Goal: Information Seeking & Learning: Learn about a topic

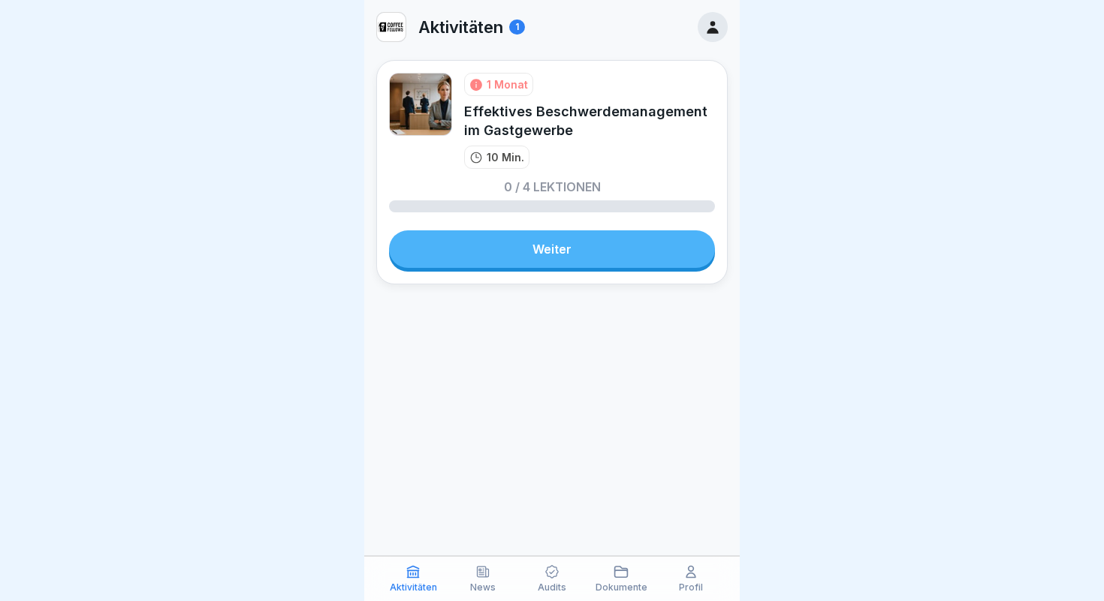
click at [512, 252] on link "Weiter" at bounding box center [552, 249] width 326 height 38
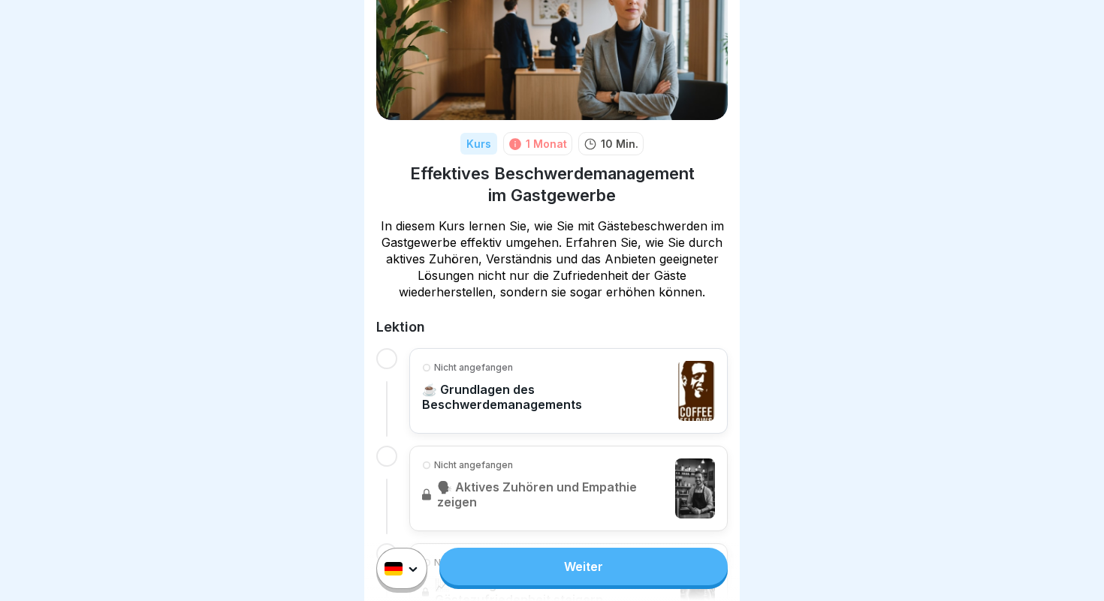
scroll to position [101, 0]
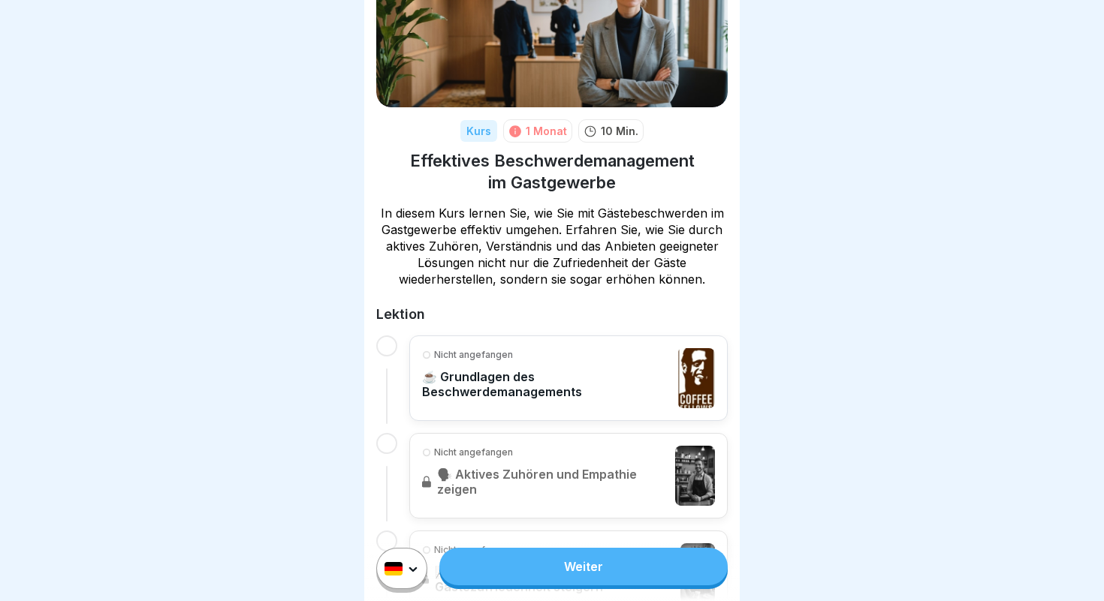
click at [485, 387] on p "☕️ Grundlagen des Beschwerdemanagements" at bounding box center [546, 384] width 248 height 30
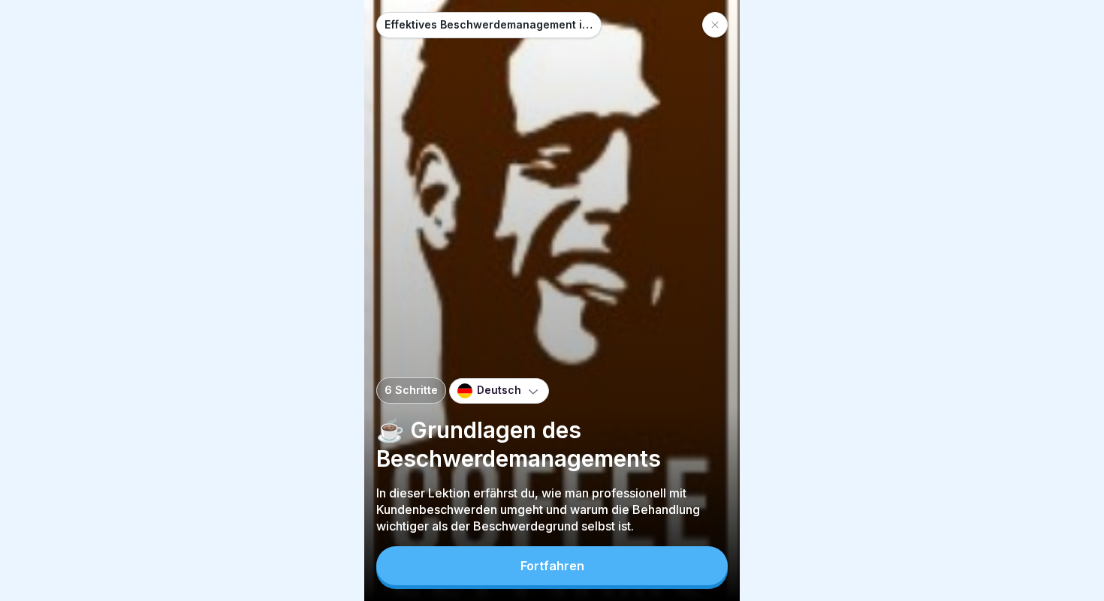
click at [541, 577] on button "Fortfahren" at bounding box center [551, 566] width 351 height 39
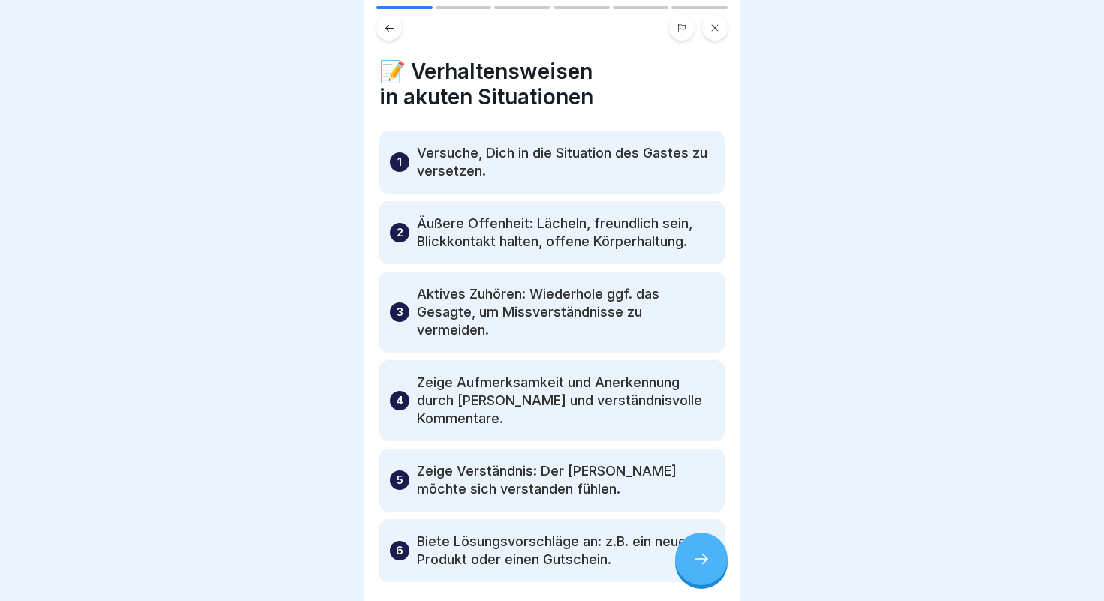
scroll to position [71, 0]
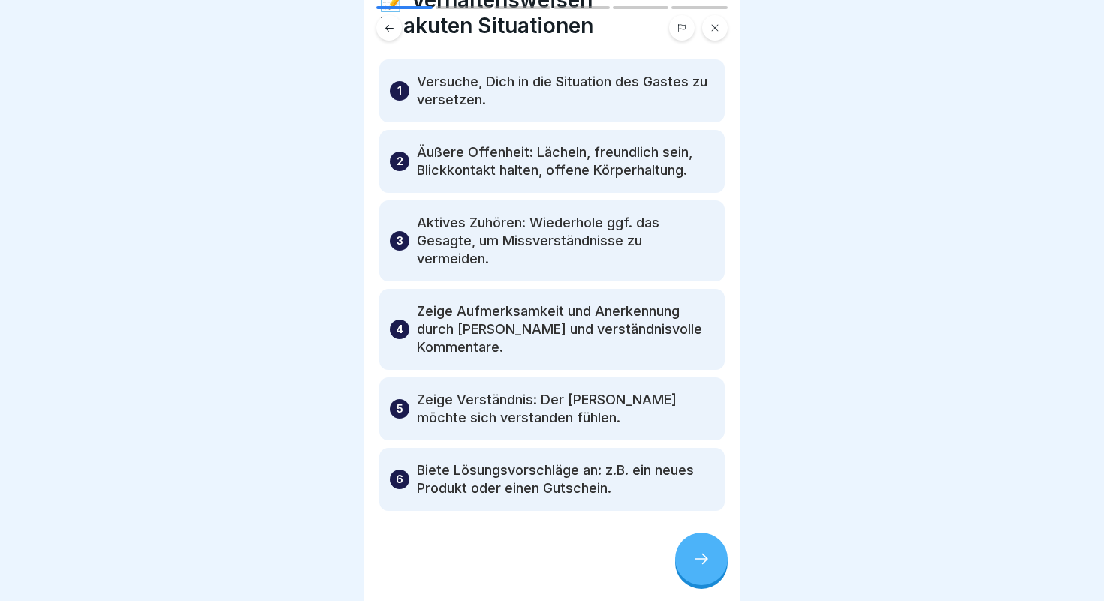
click at [703, 565] on icon at bounding box center [701, 559] width 18 height 18
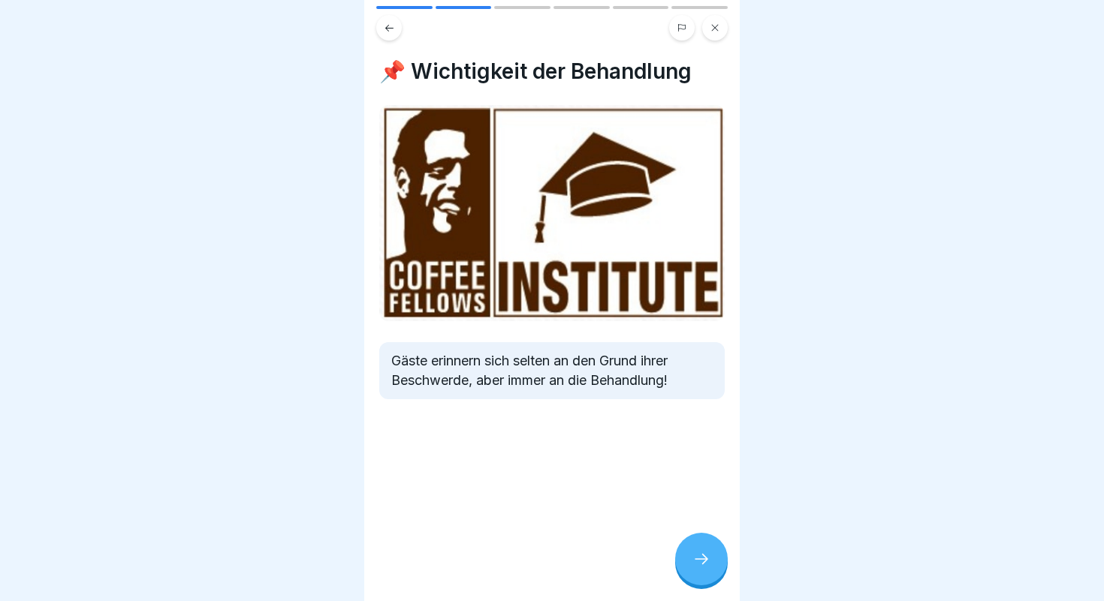
click at [703, 565] on icon at bounding box center [701, 559] width 18 height 18
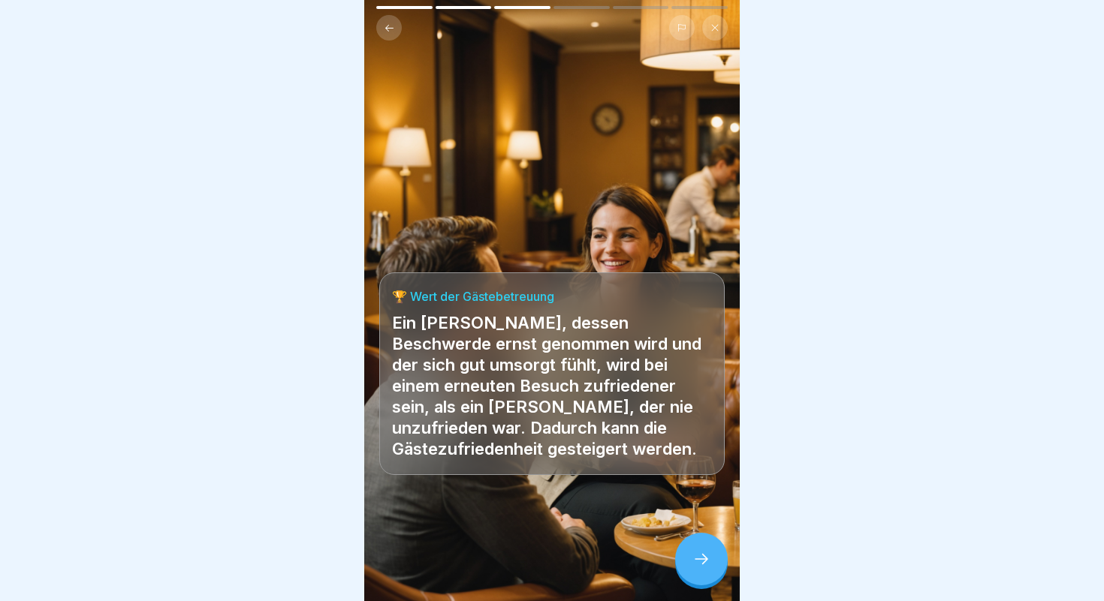
click at [703, 565] on icon at bounding box center [701, 559] width 18 height 18
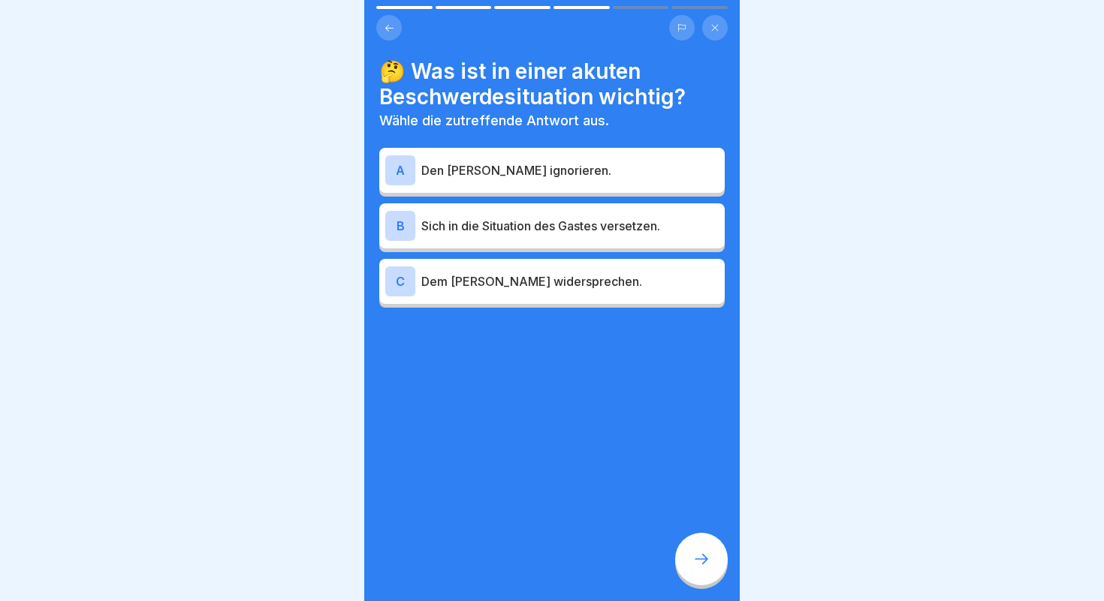
click at [478, 221] on p "Sich in die Situation des Gastes versetzen." at bounding box center [569, 226] width 297 height 18
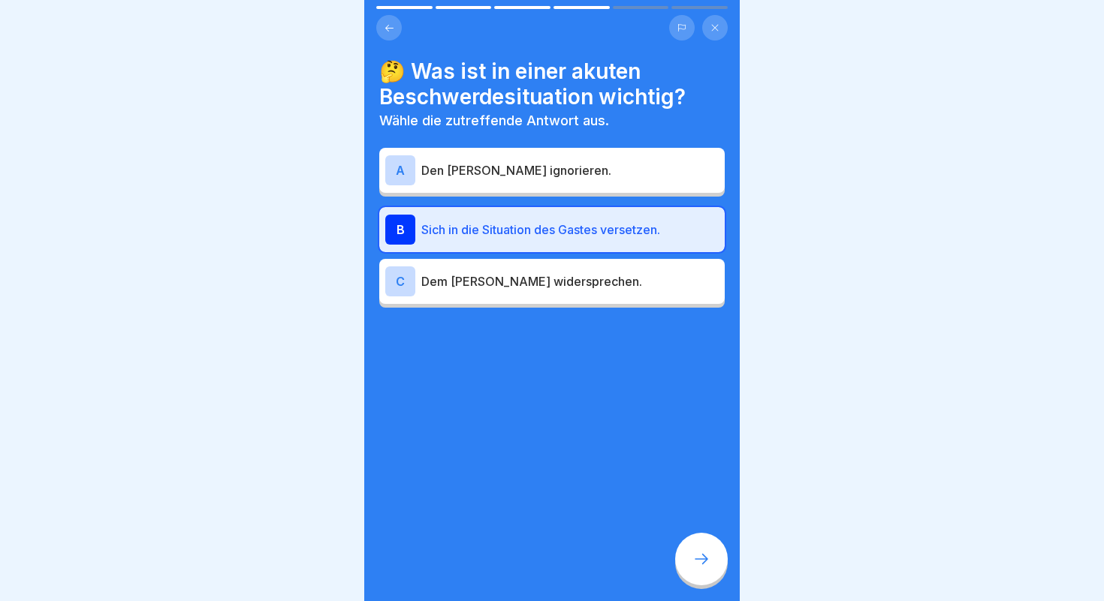
click at [708, 552] on div at bounding box center [701, 559] width 53 height 53
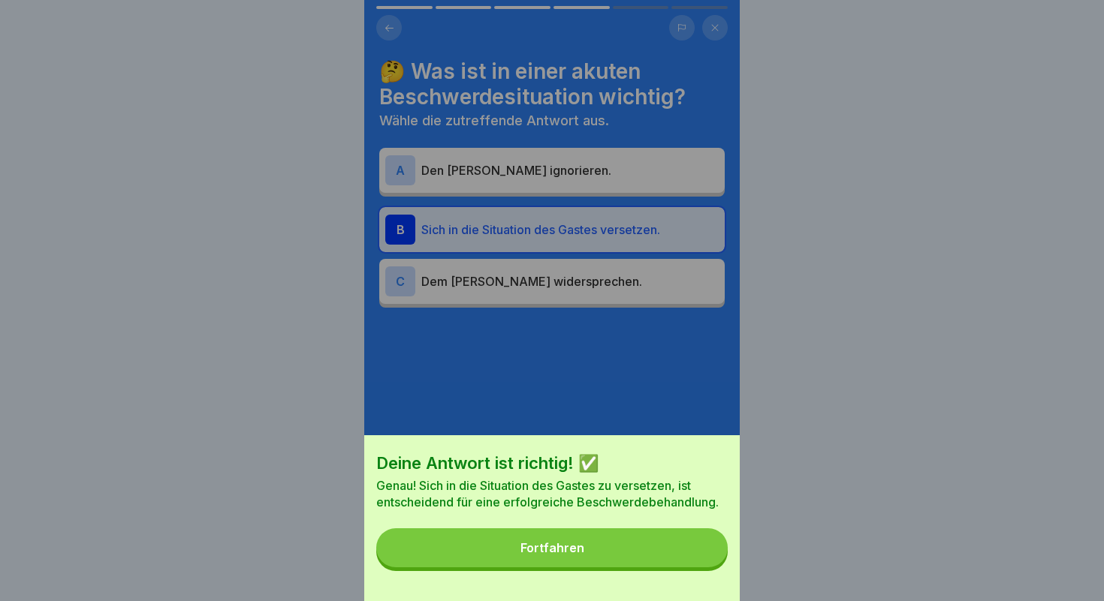
click at [579, 553] on div "Fortfahren" at bounding box center [552, 548] width 64 height 14
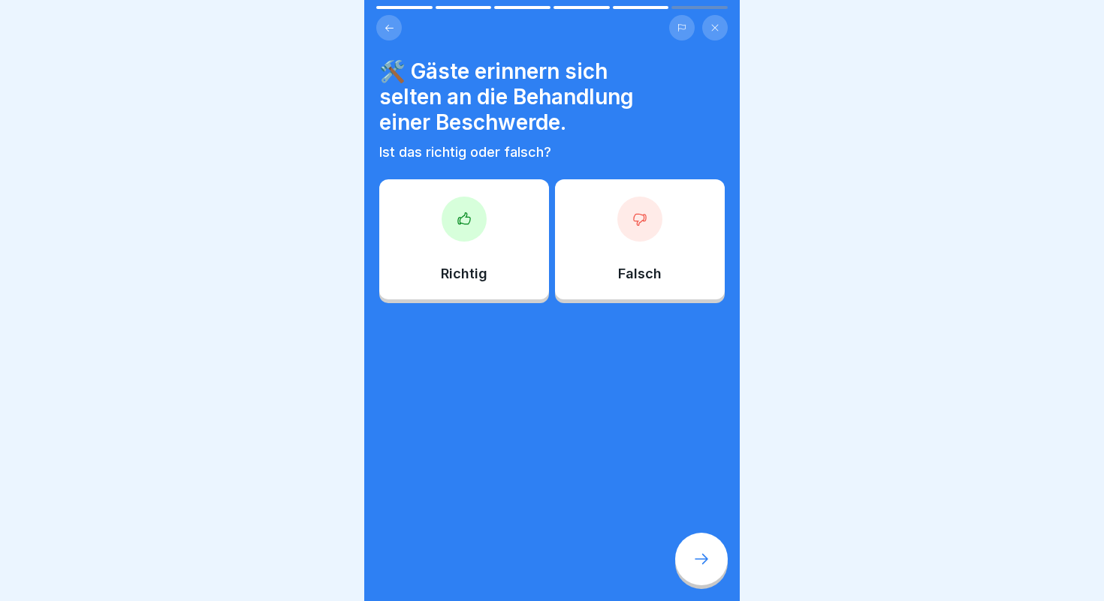
click at [661, 269] on div "Falsch" at bounding box center [640, 239] width 170 height 120
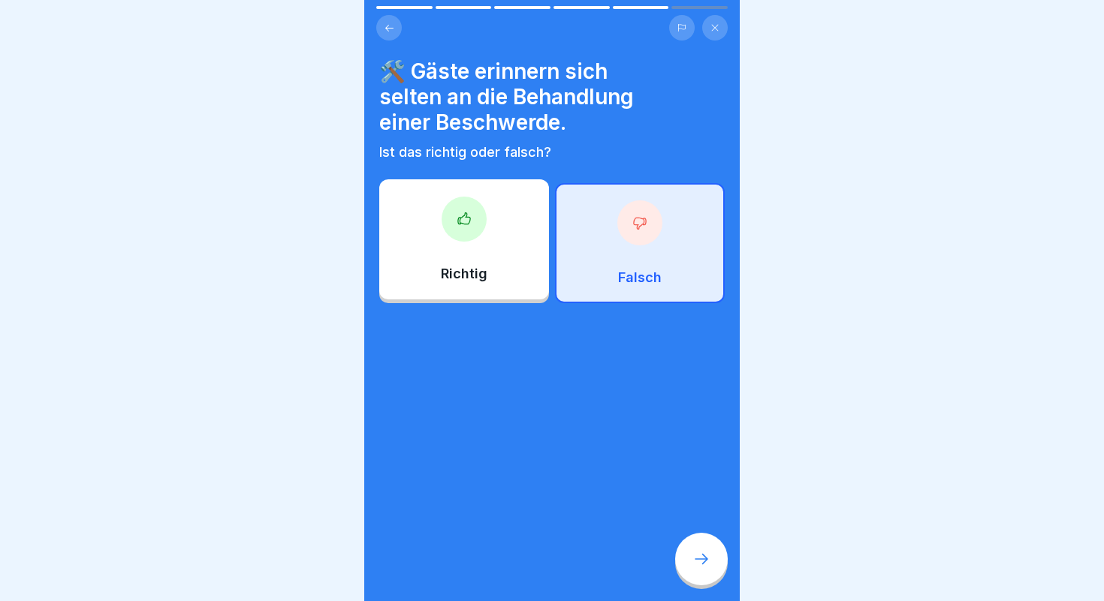
click at [704, 576] on div at bounding box center [701, 559] width 53 height 53
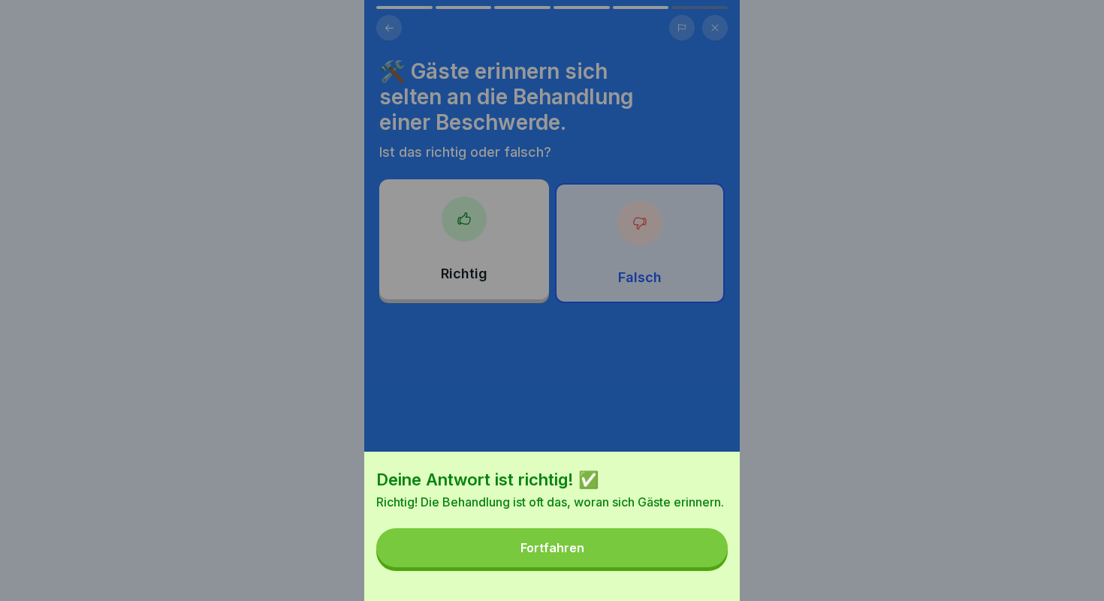
click at [616, 550] on button "Fortfahren" at bounding box center [551, 547] width 351 height 39
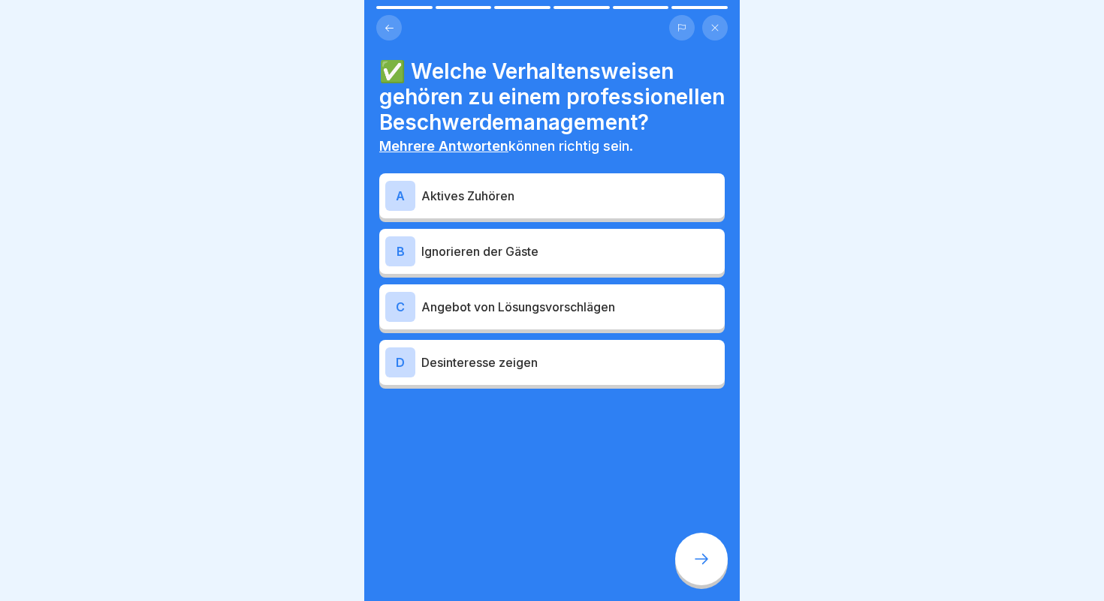
click at [454, 191] on p "Aktives Zuhören" at bounding box center [569, 196] width 297 height 18
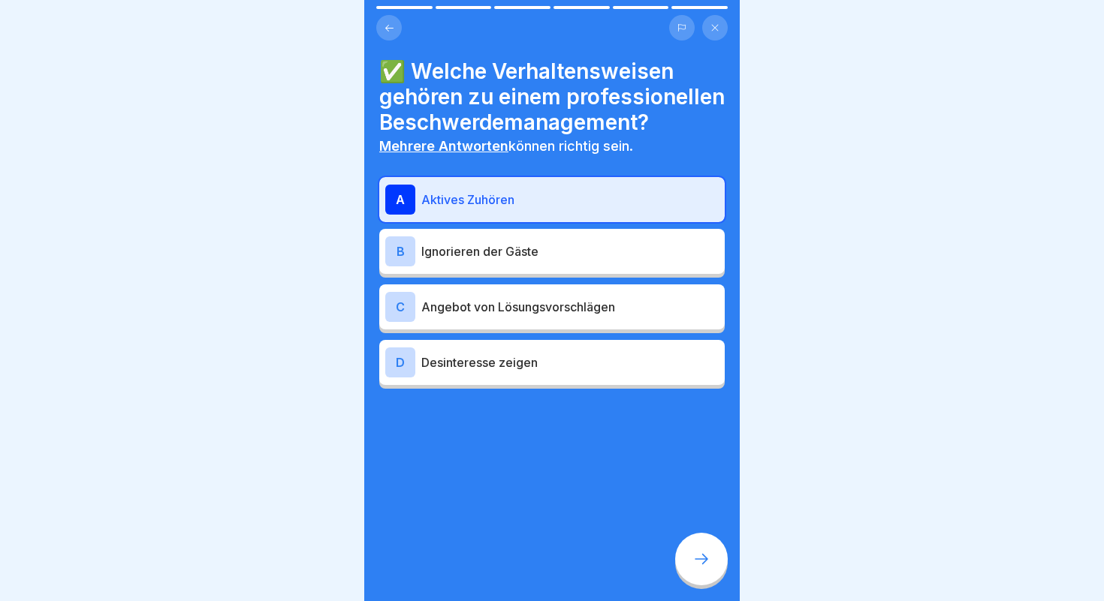
click at [459, 303] on p "Angebot von Lösungsvorschlägen" at bounding box center [569, 307] width 297 height 18
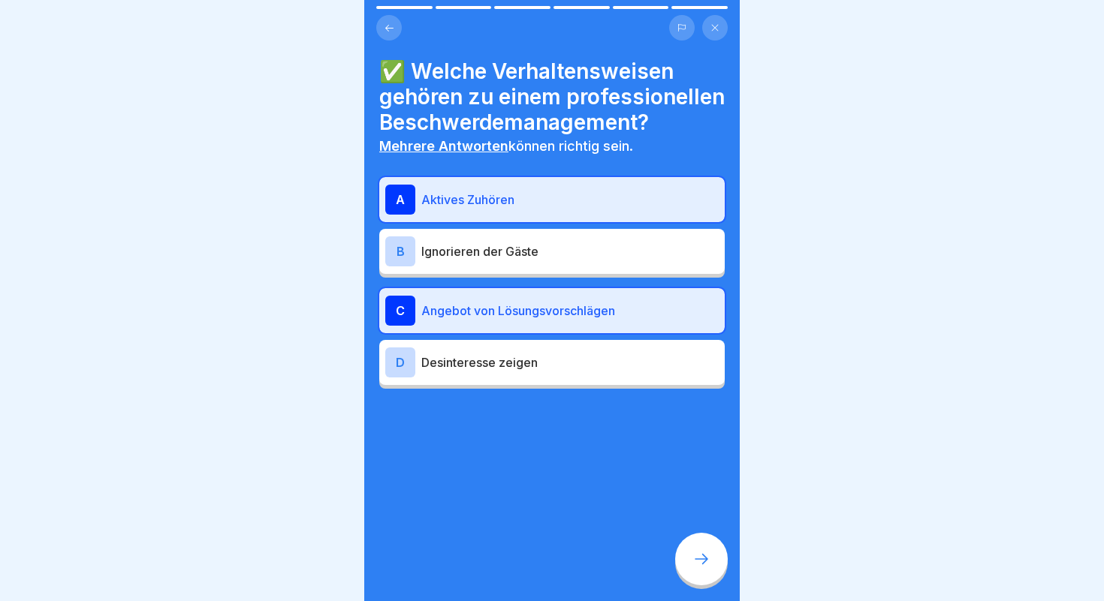
click at [706, 565] on icon at bounding box center [701, 559] width 18 height 18
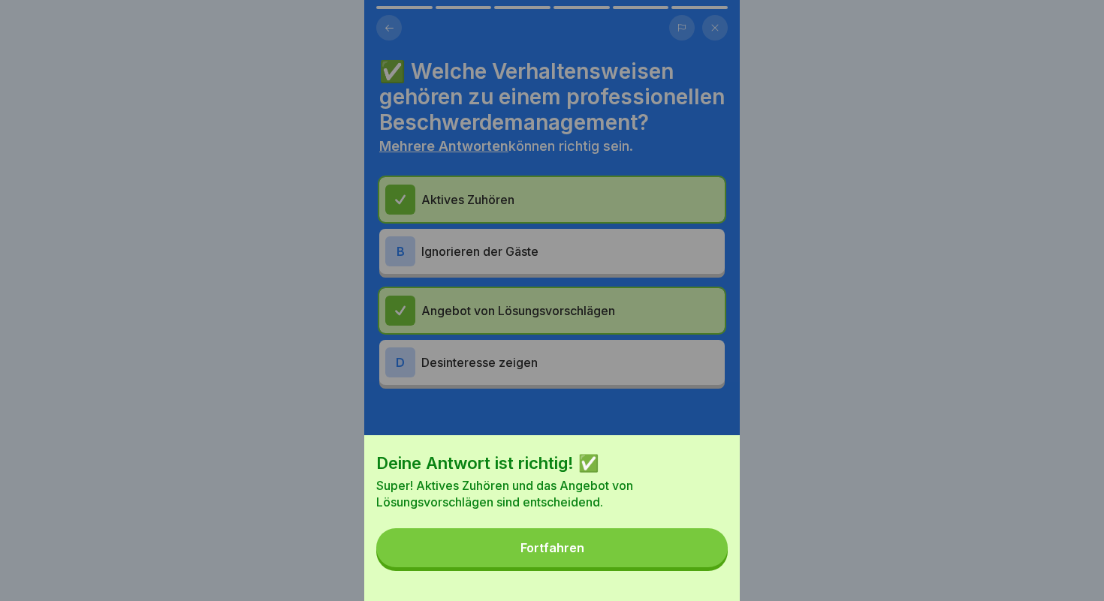
click at [611, 550] on button "Fortfahren" at bounding box center [551, 547] width 351 height 39
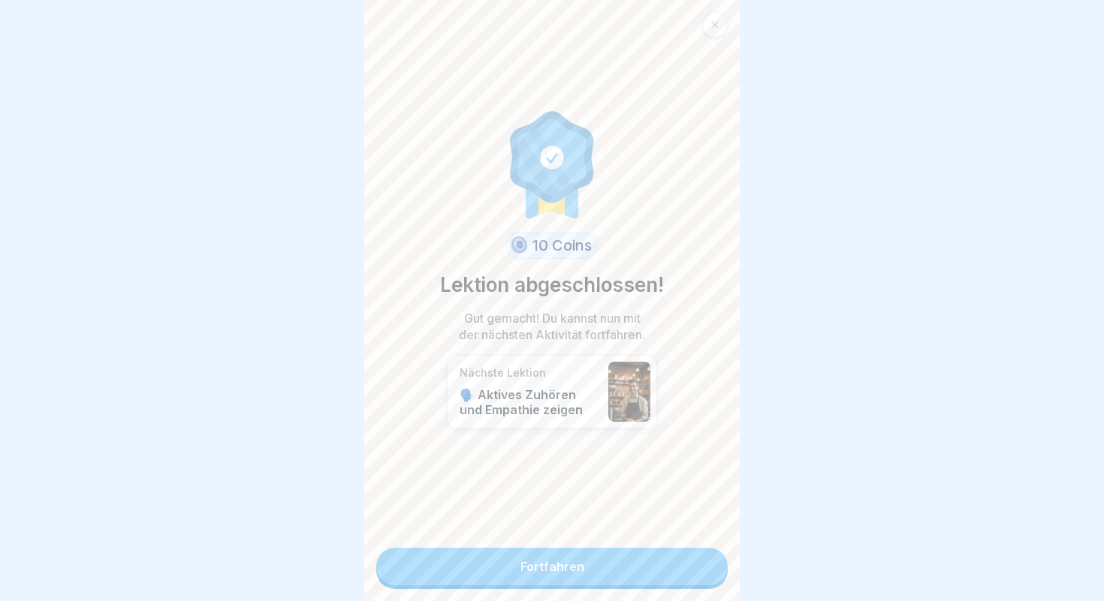
click at [543, 565] on link "Fortfahren" at bounding box center [551, 567] width 351 height 38
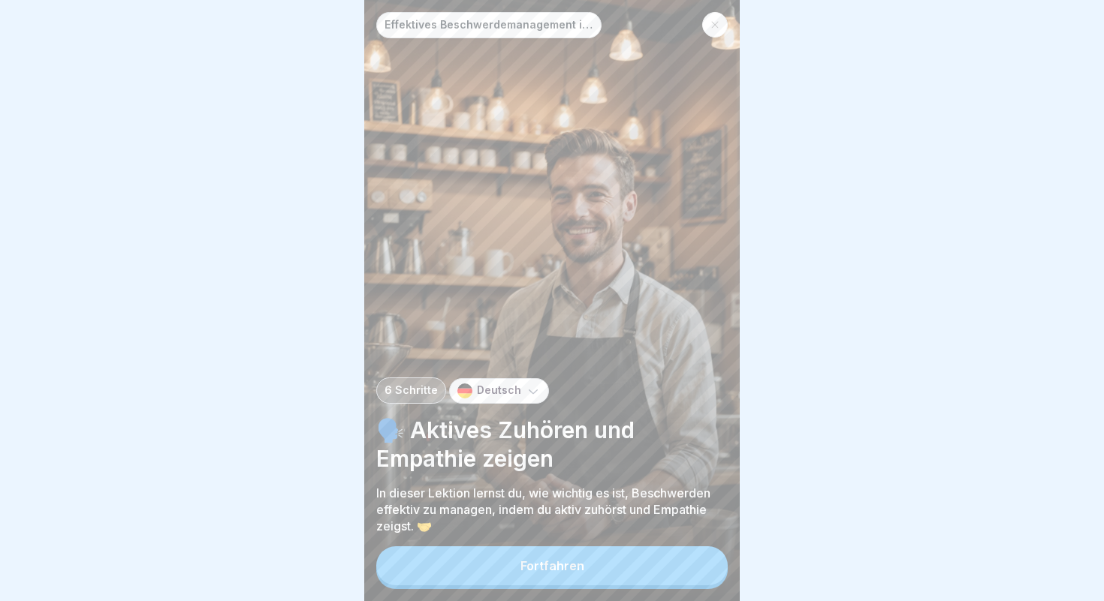
click at [535, 580] on button "Fortfahren" at bounding box center [551, 566] width 351 height 39
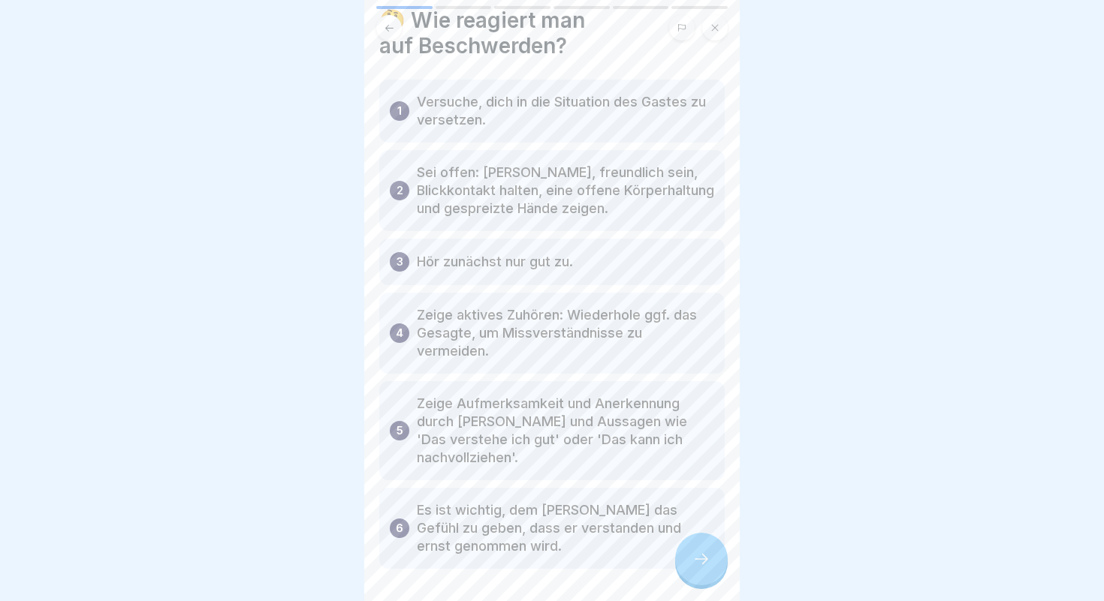
scroll to position [109, 0]
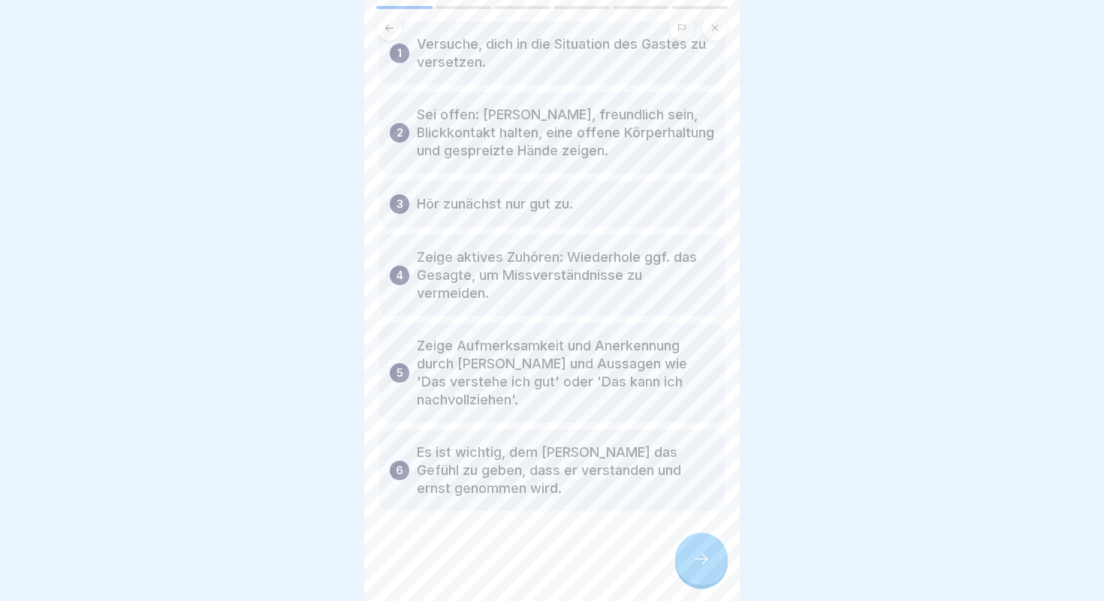
click at [697, 553] on icon at bounding box center [701, 559] width 18 height 18
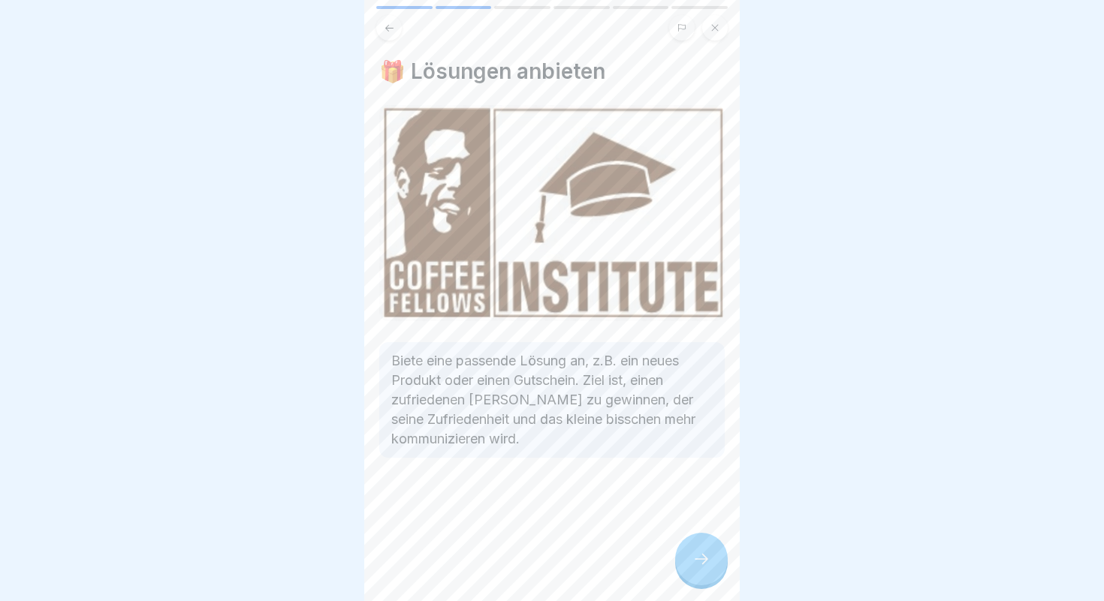
click at [697, 553] on icon at bounding box center [701, 559] width 18 height 18
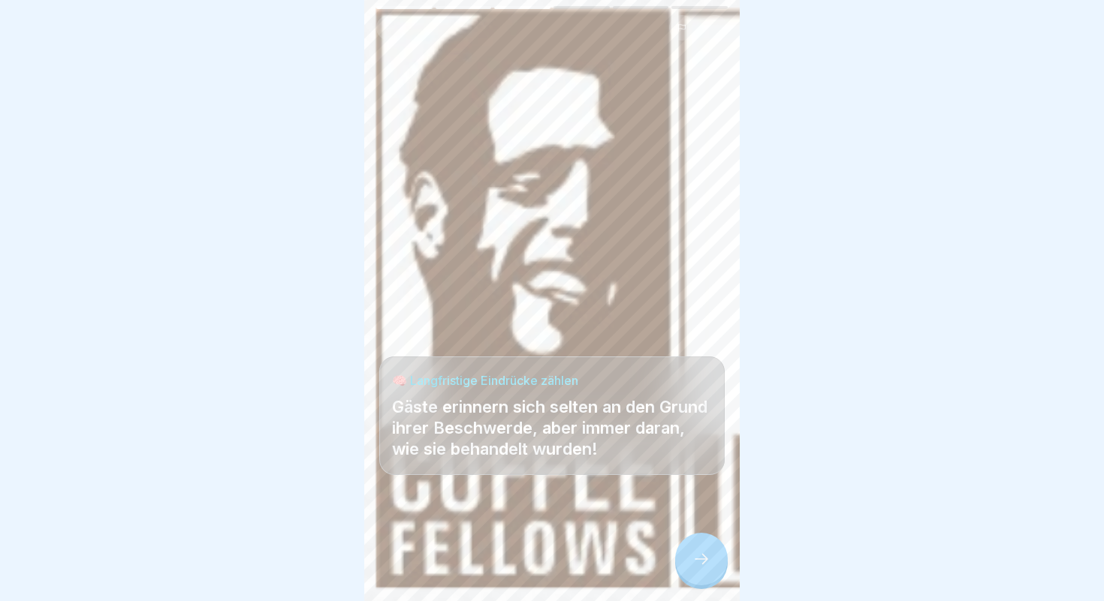
click at [697, 553] on icon at bounding box center [701, 559] width 18 height 18
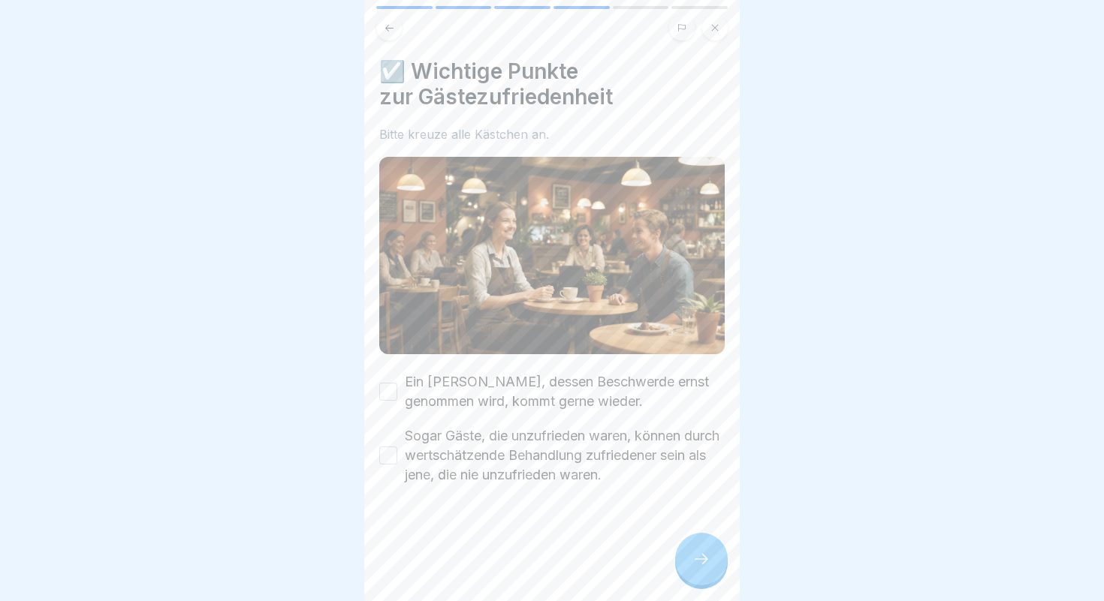
click at [386, 390] on button "Ein [PERSON_NAME], dessen Beschwerde ernst genommen wird, kommt gerne wieder." at bounding box center [388, 392] width 18 height 18
click at [694, 565] on icon at bounding box center [701, 559] width 18 height 18
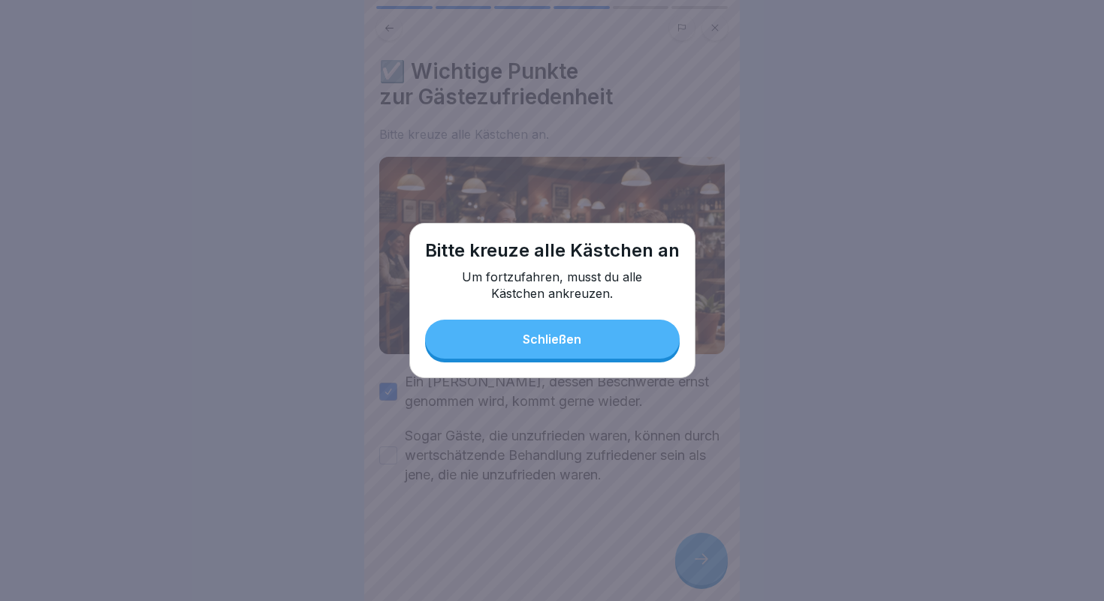
click at [549, 351] on button "Schließen" at bounding box center [552, 339] width 254 height 39
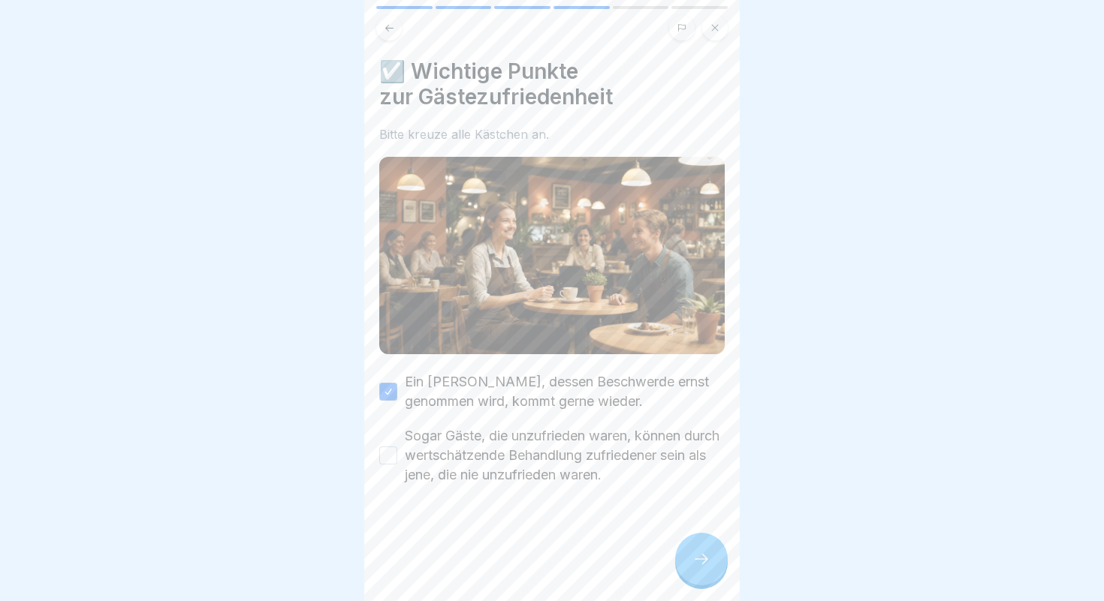
click at [393, 456] on button "Sogar Gäste, die unzufrieden waren, können durch wertschätzende Behandlung zufr…" at bounding box center [388, 456] width 18 height 18
click at [690, 554] on div at bounding box center [701, 559] width 53 height 53
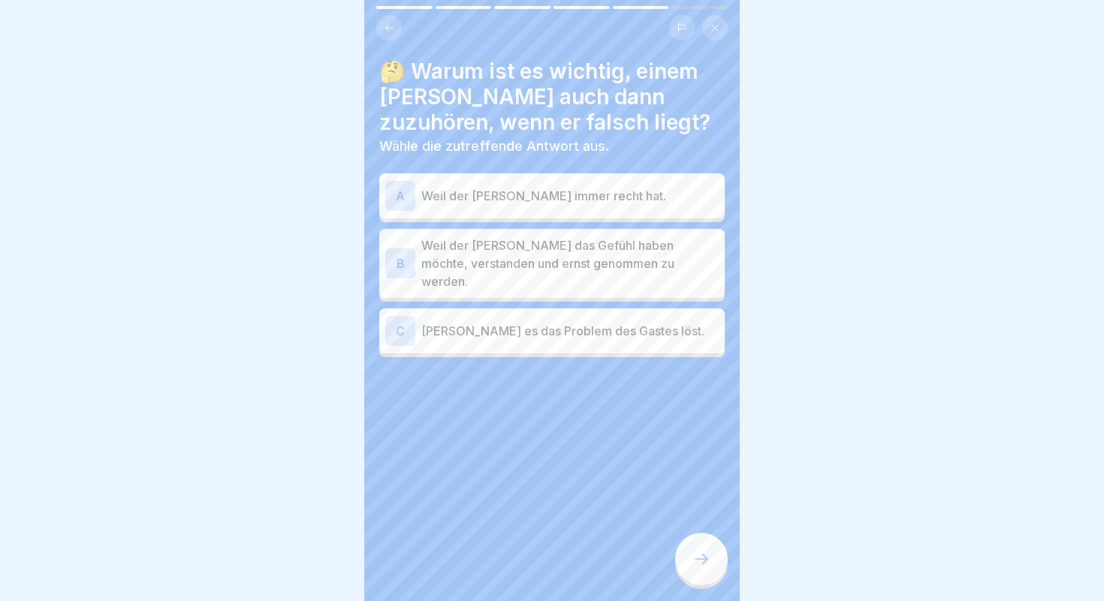
click at [450, 322] on p "[PERSON_NAME] es das Problem des Gastes löst." at bounding box center [569, 331] width 297 height 18
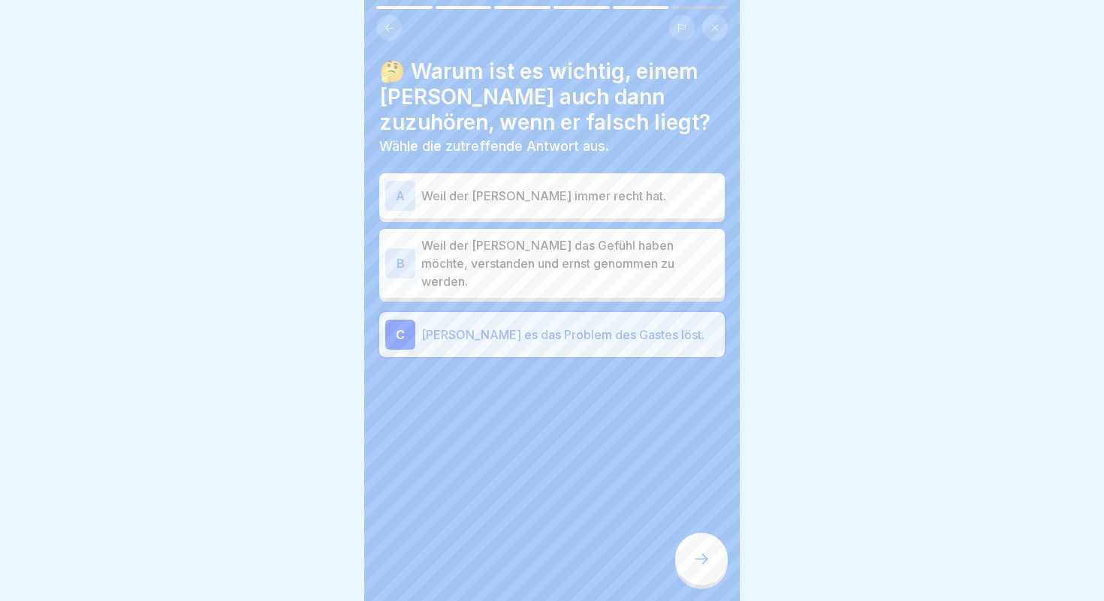
click at [454, 194] on p "Weil der [PERSON_NAME] immer recht hat." at bounding box center [569, 196] width 297 height 18
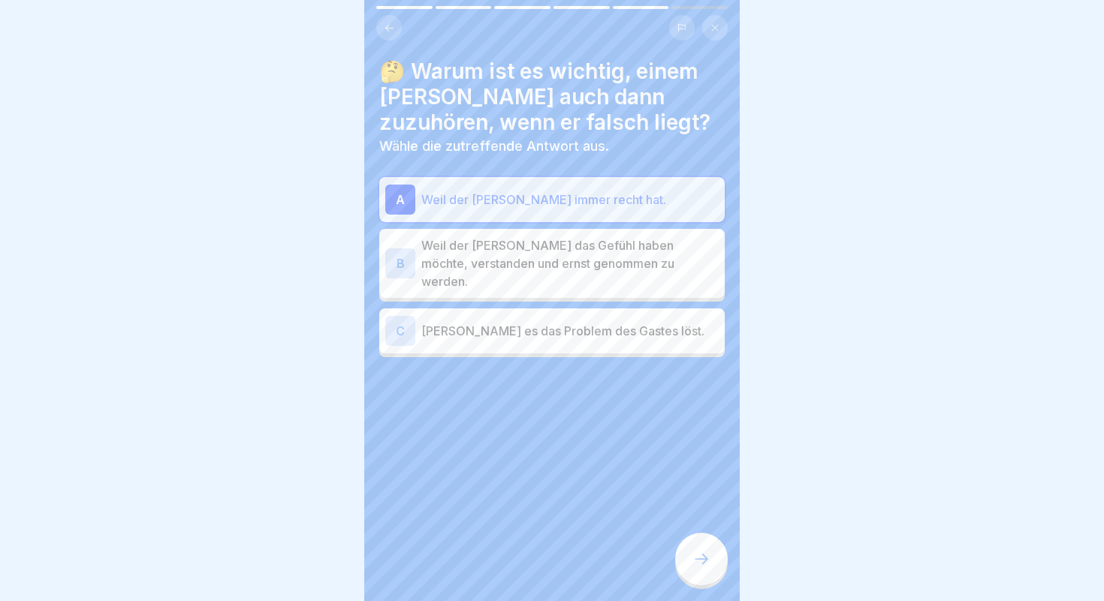
click at [696, 563] on icon at bounding box center [701, 559] width 18 height 18
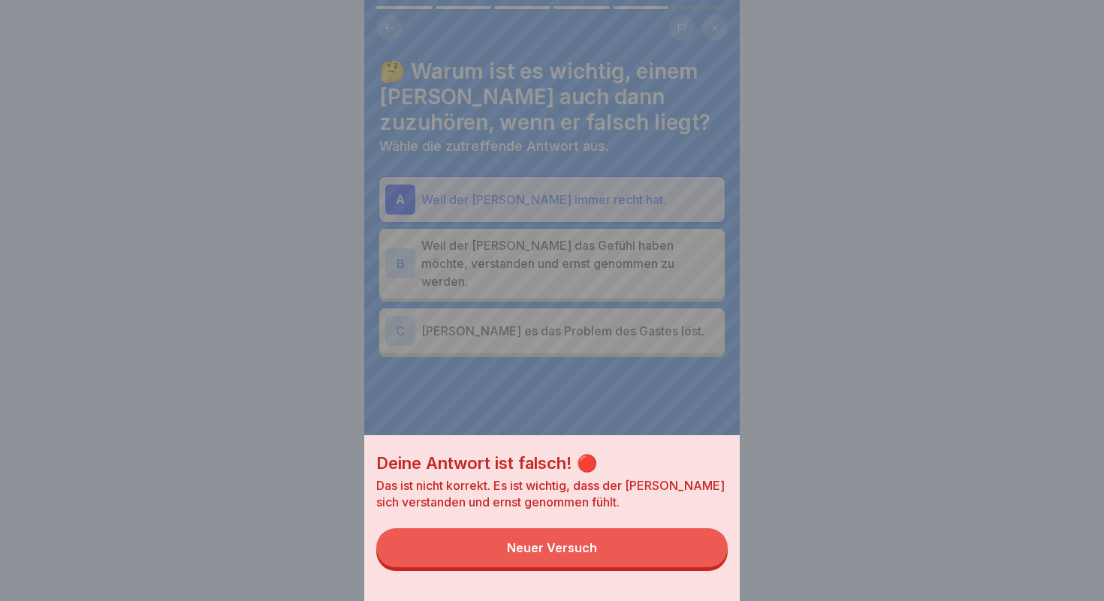
click at [592, 542] on div "Neuer Versuch" at bounding box center [552, 548] width 90 height 14
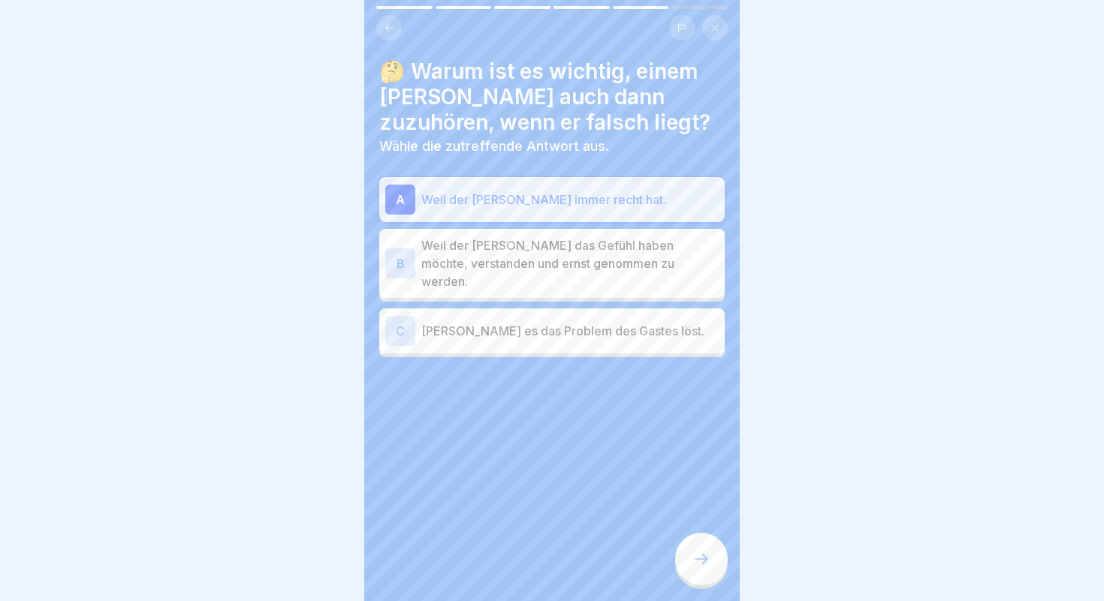
click at [465, 322] on p "[PERSON_NAME] es das Problem des Gastes löst." at bounding box center [569, 331] width 297 height 18
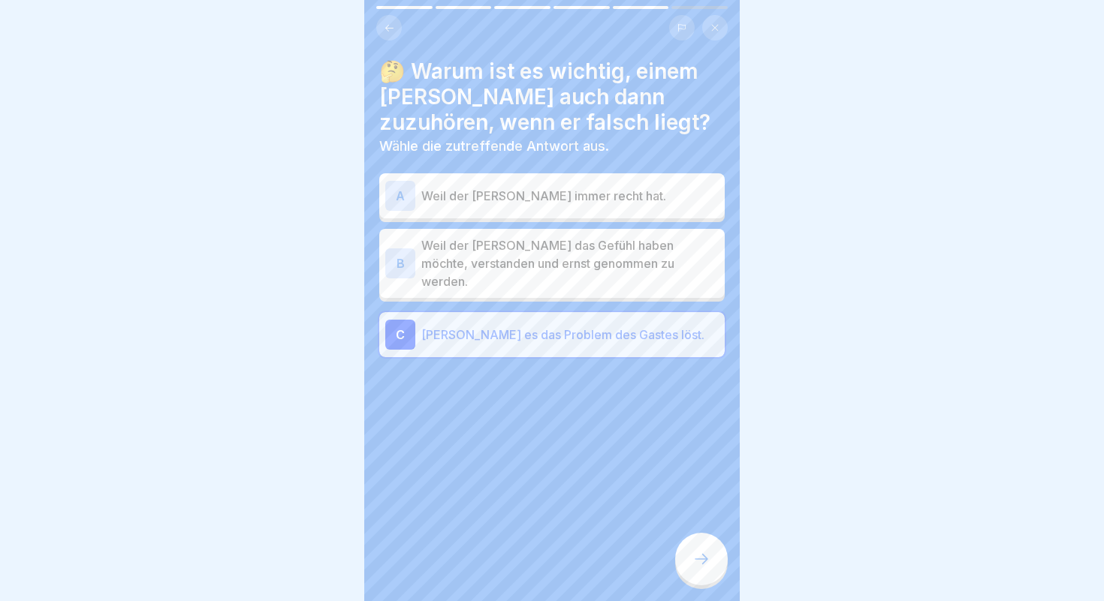
click at [465, 242] on p "Weil der [PERSON_NAME] das Gefühl haben möchte, verstanden und ernst genommen z…" at bounding box center [569, 263] width 297 height 54
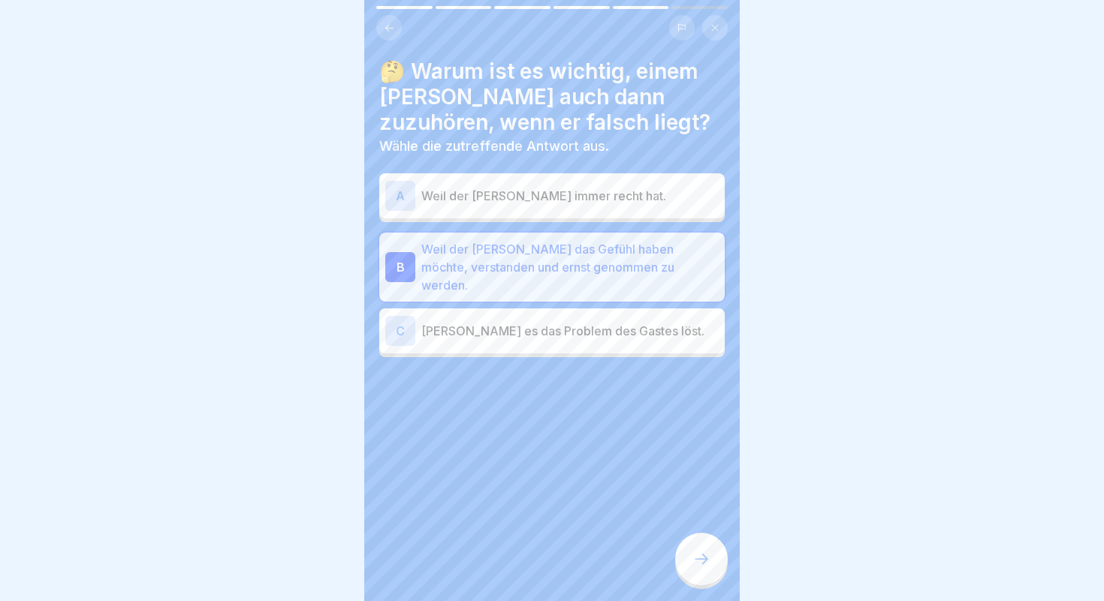
click at [692, 546] on div at bounding box center [701, 559] width 53 height 53
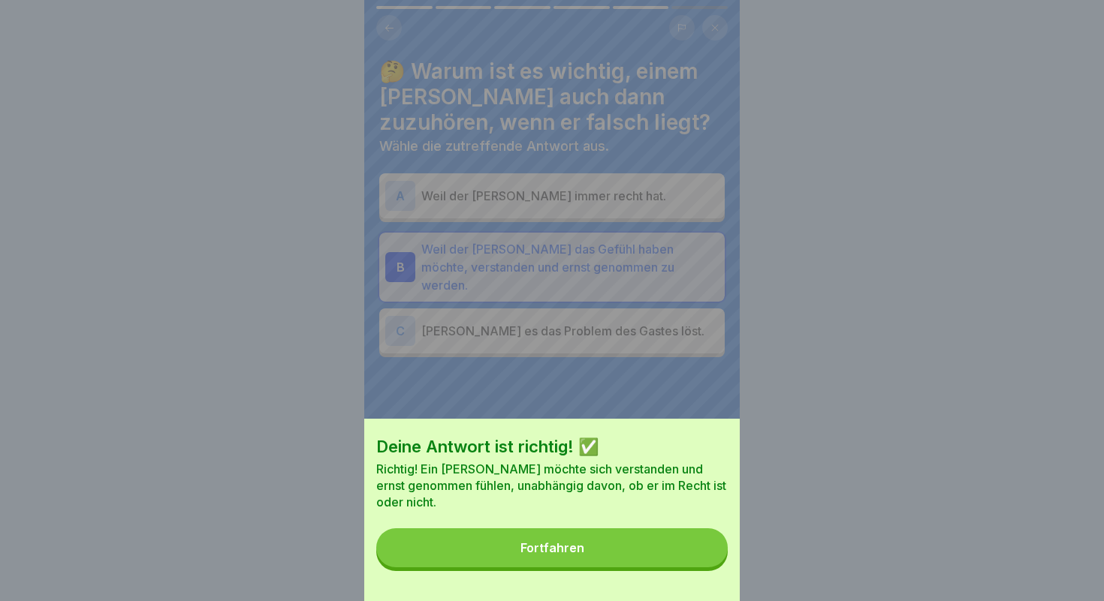
click at [636, 547] on button "Fortfahren" at bounding box center [551, 547] width 351 height 39
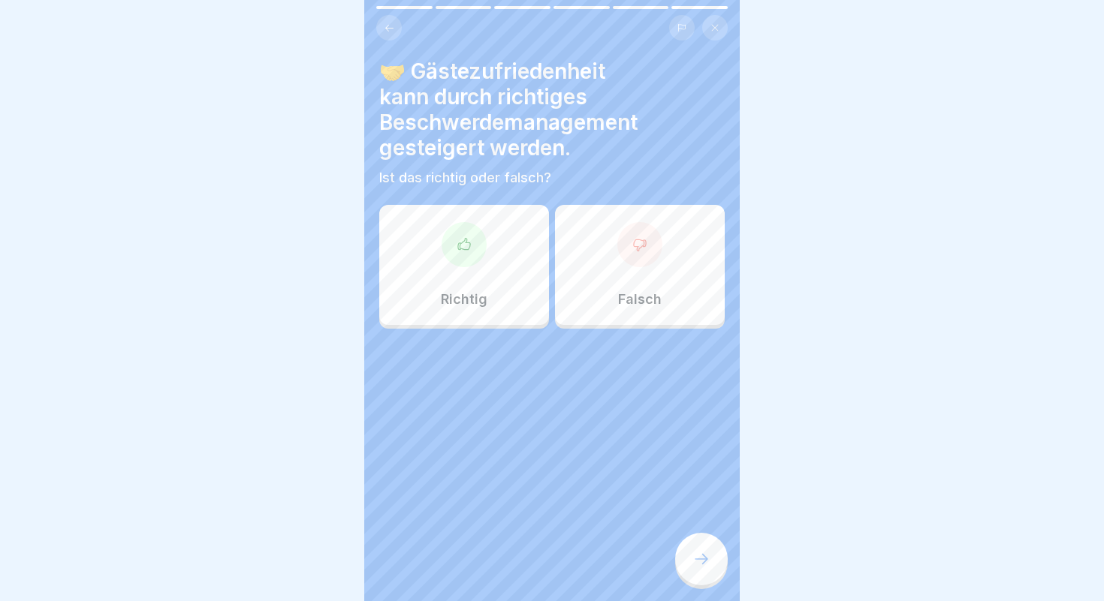
click at [460, 248] on icon at bounding box center [464, 243] width 12 height 11
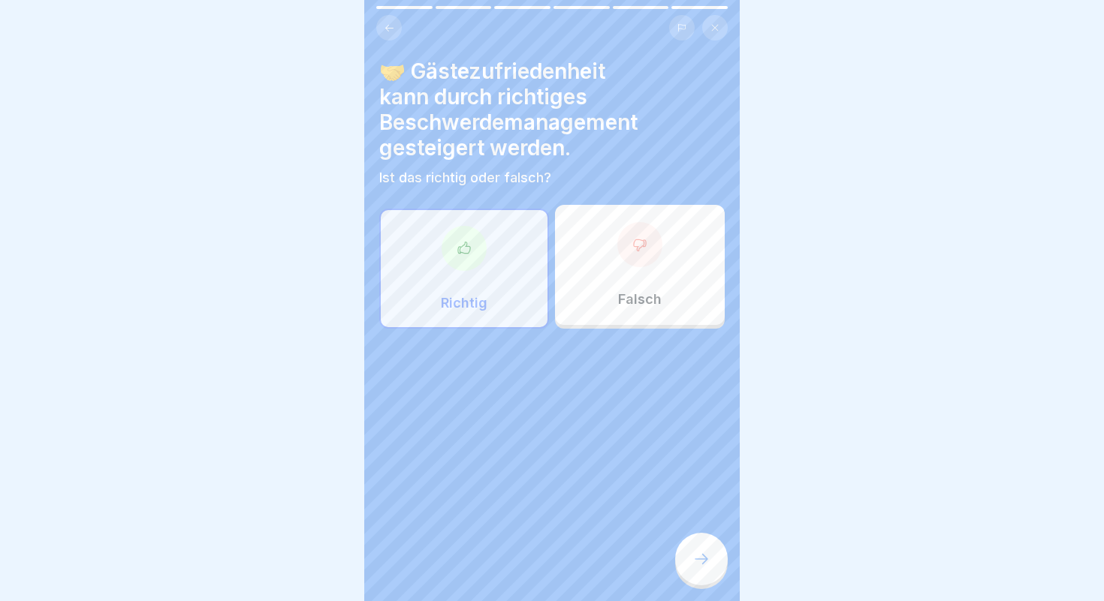
click at [699, 573] on div at bounding box center [701, 559] width 53 height 53
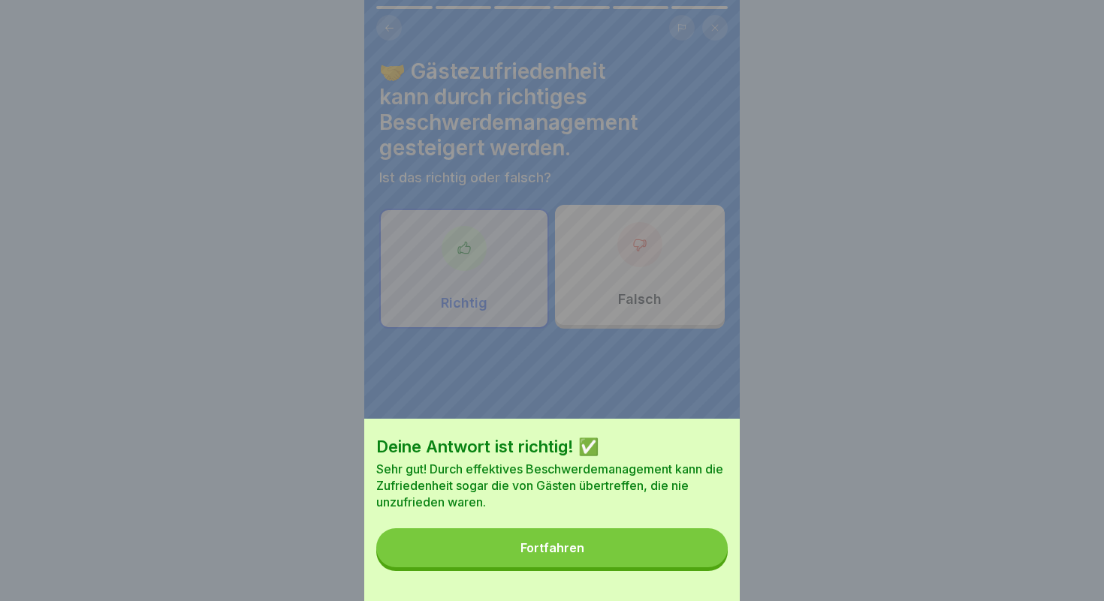
click at [602, 550] on button "Fortfahren" at bounding box center [551, 547] width 351 height 39
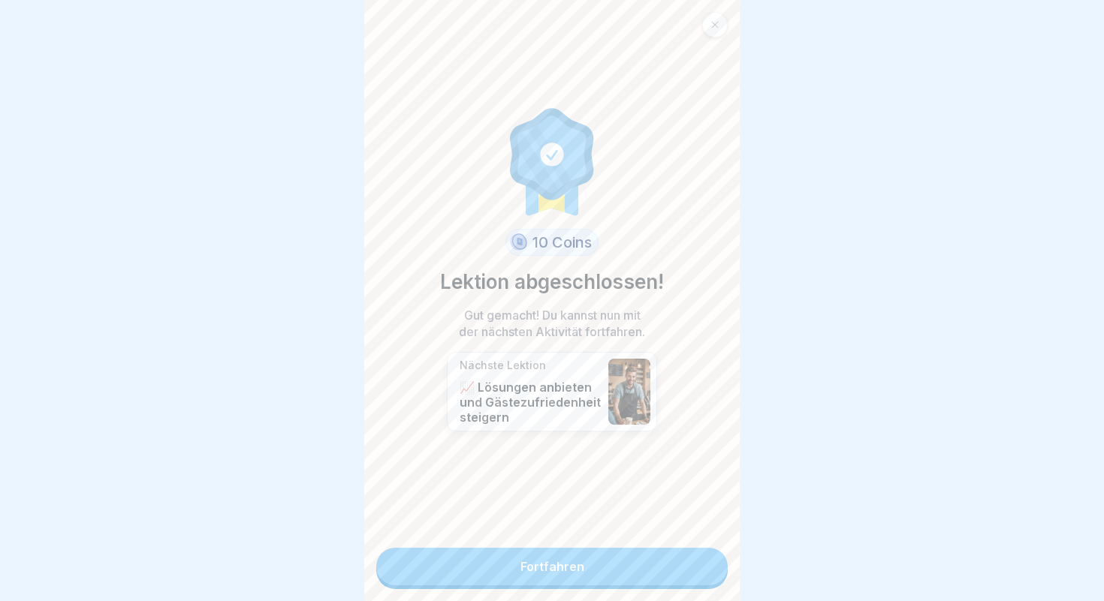
click at [534, 568] on link "Fortfahren" at bounding box center [551, 567] width 351 height 38
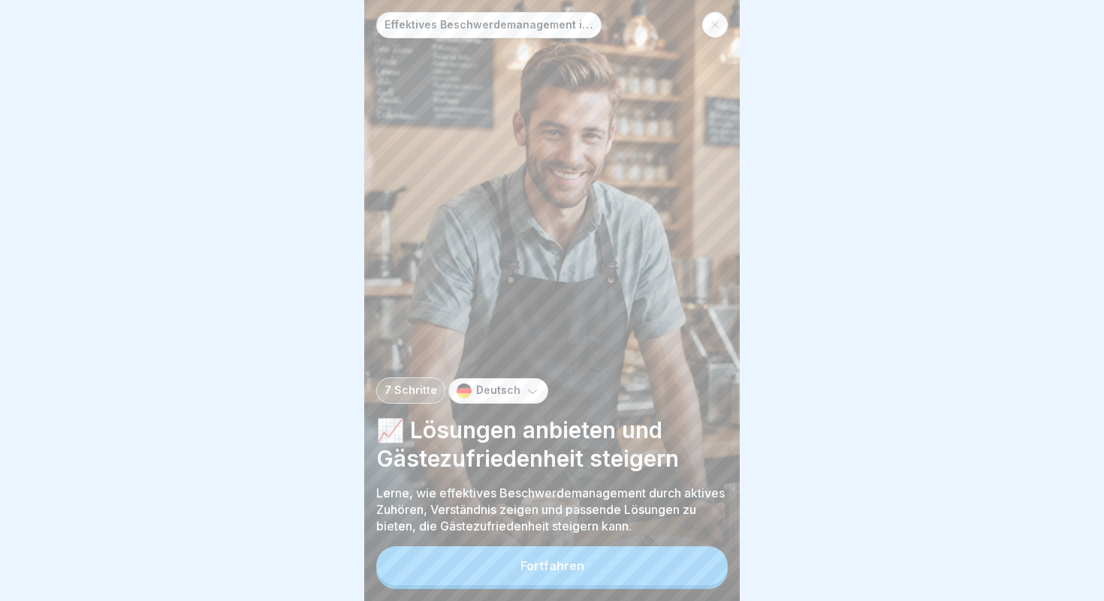
click at [522, 561] on div "Fortfahren" at bounding box center [552, 566] width 64 height 14
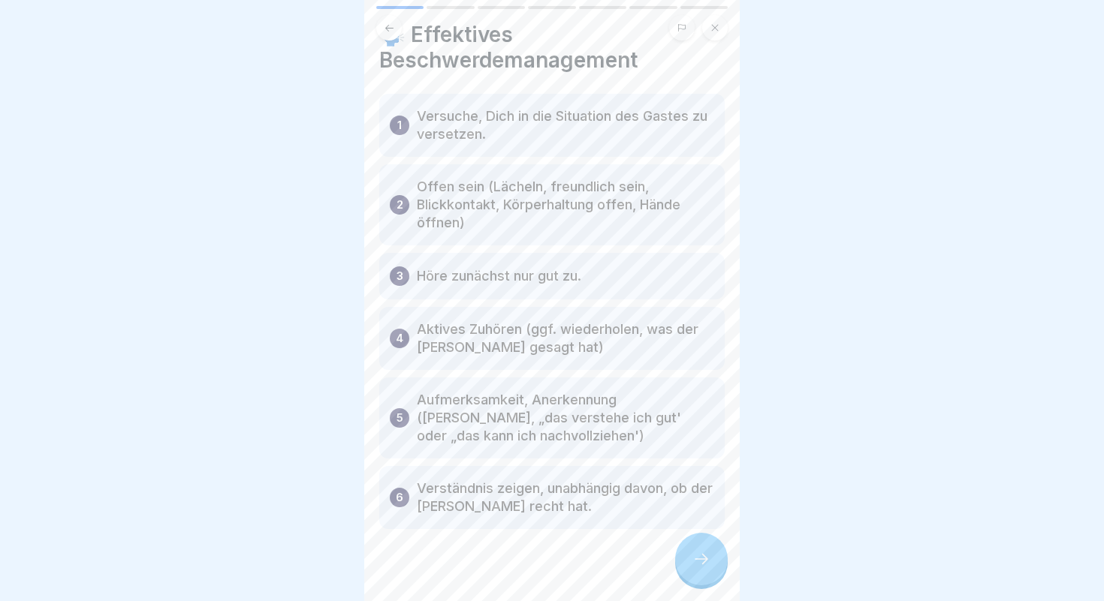
scroll to position [45, 0]
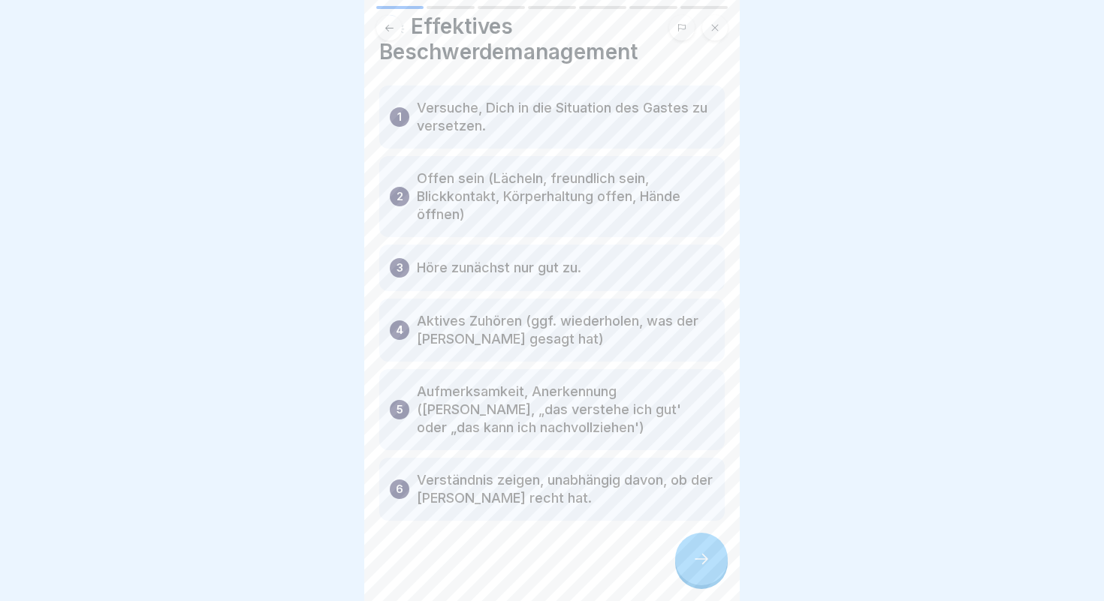
click at [703, 553] on icon at bounding box center [701, 559] width 18 height 18
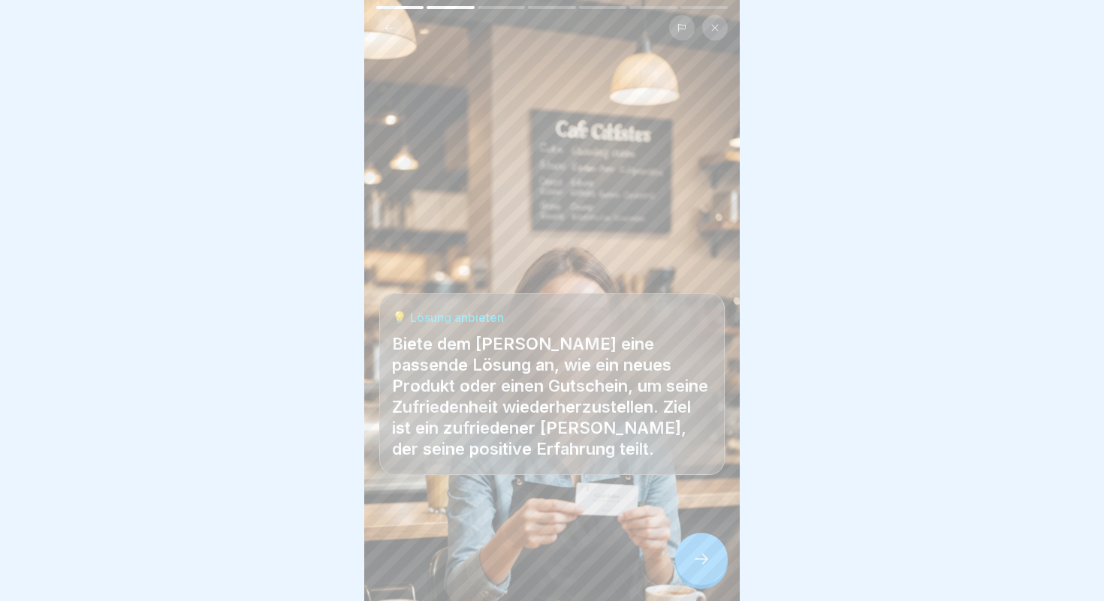
click at [685, 567] on div at bounding box center [701, 559] width 53 height 53
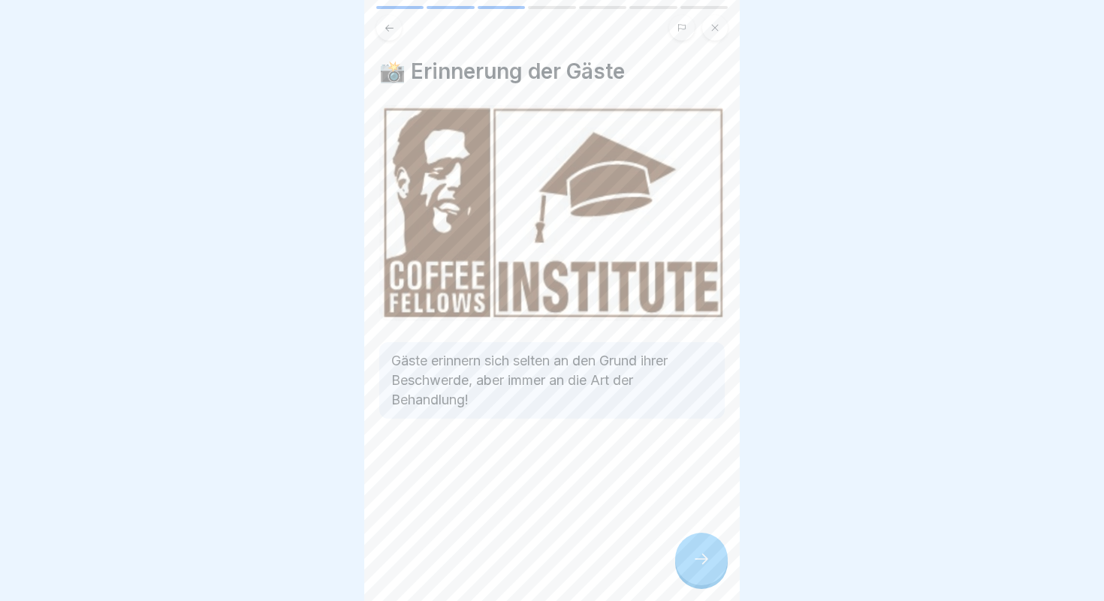
click at [694, 564] on icon at bounding box center [701, 559] width 18 height 18
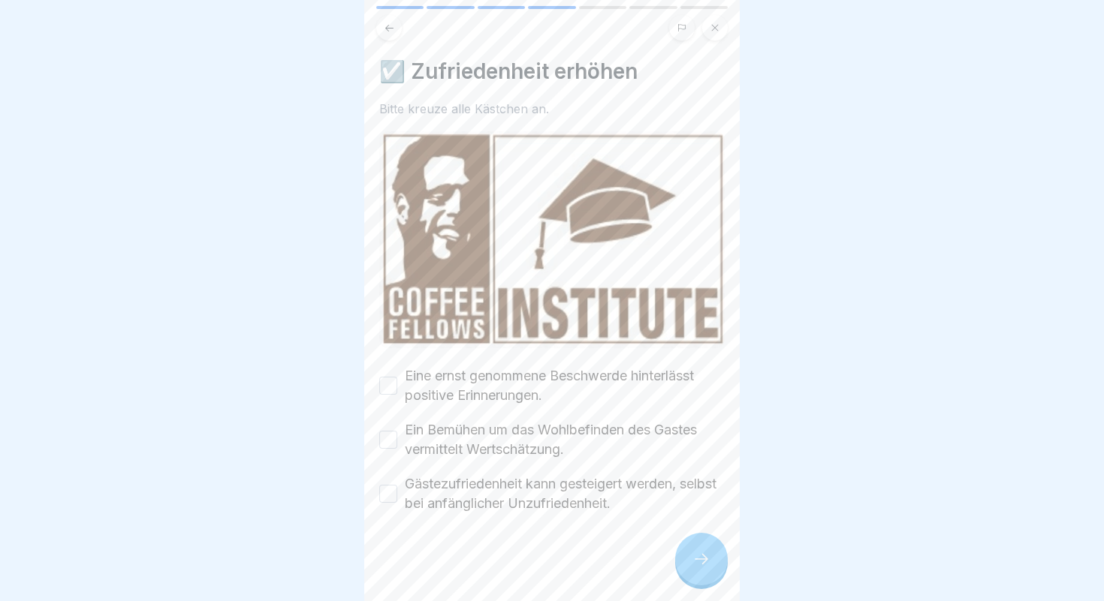
click at [392, 387] on button "Eine ernst genommene Beschwerde hinterlässt positive Erinnerungen." at bounding box center [388, 386] width 18 height 18
click at [391, 438] on button "Ein Bemühen um das Wohlbefinden des Gastes vermittelt Wertschätzung." at bounding box center [388, 440] width 18 height 18
click at [392, 496] on button "Gästezufriedenheit kann gesteigert werden, selbst bei anfänglicher Unzufriedenh…" at bounding box center [388, 494] width 18 height 18
click at [692, 552] on icon at bounding box center [701, 559] width 18 height 18
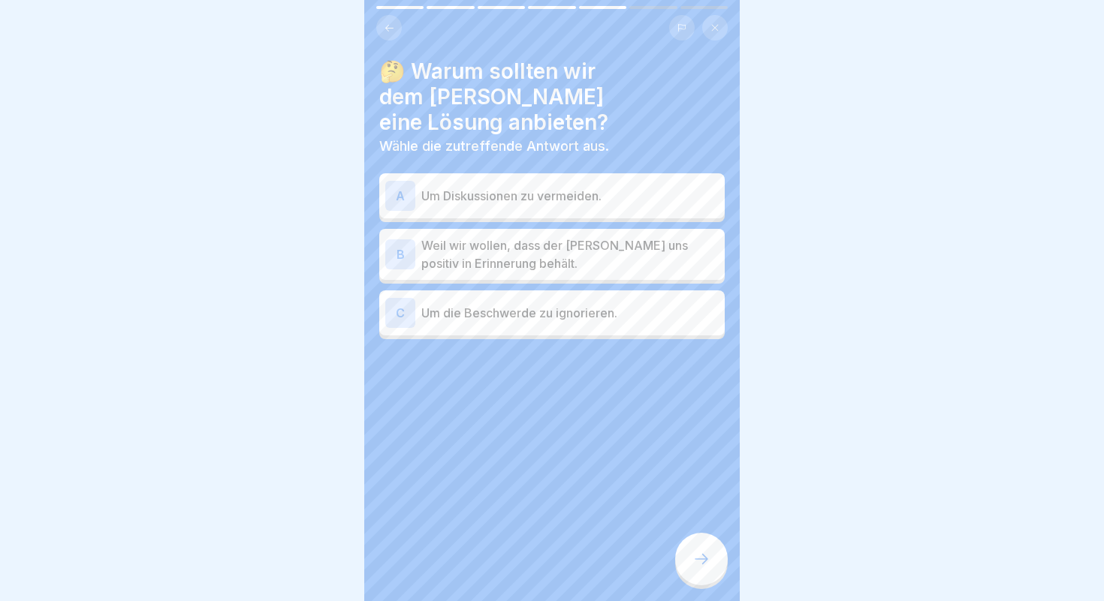
click at [403, 239] on div "B" at bounding box center [400, 254] width 30 height 30
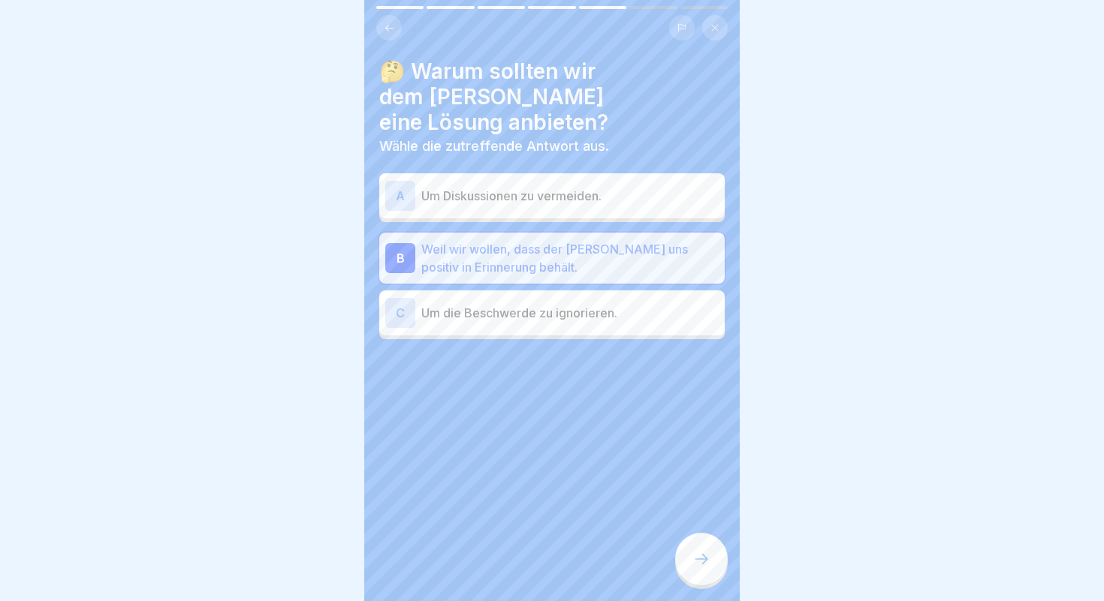
click at [694, 561] on icon at bounding box center [701, 559] width 18 height 18
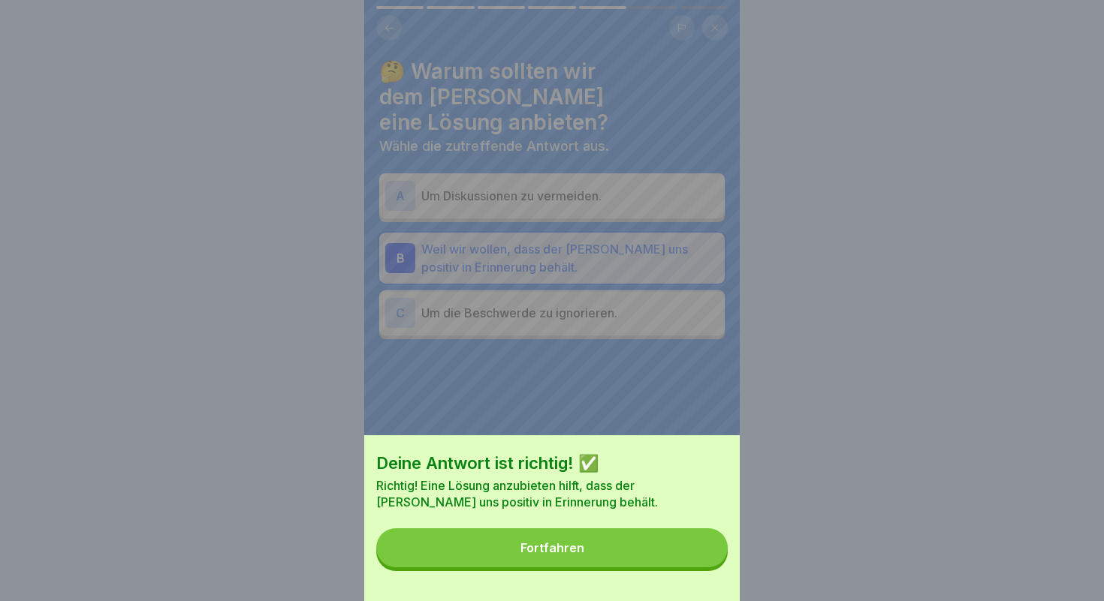
click at [628, 549] on button "Fortfahren" at bounding box center [551, 547] width 351 height 39
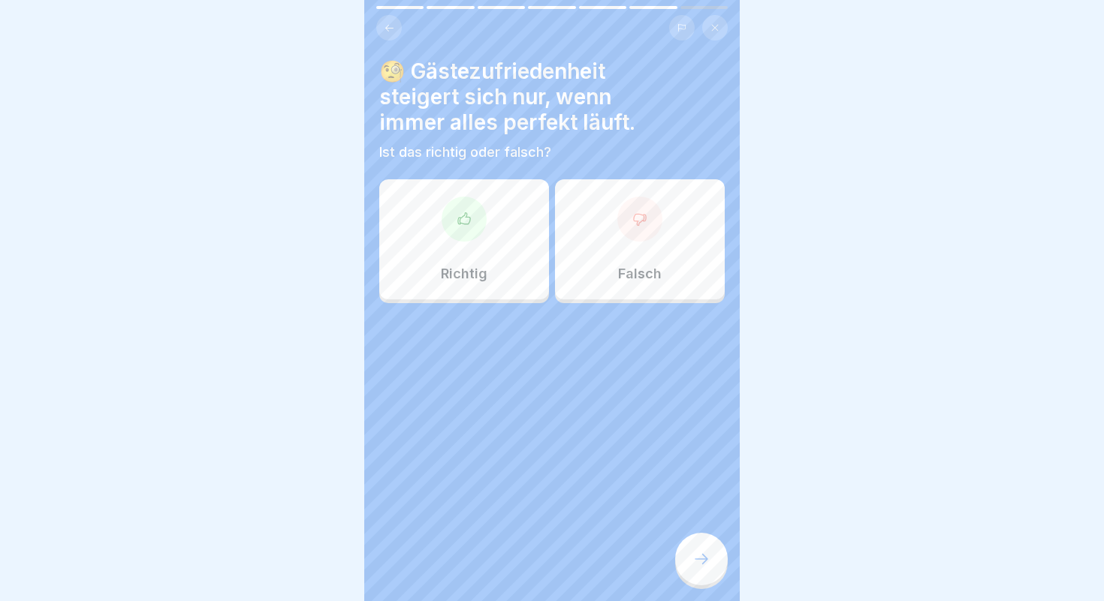
click at [453, 233] on div at bounding box center [463, 219] width 45 height 45
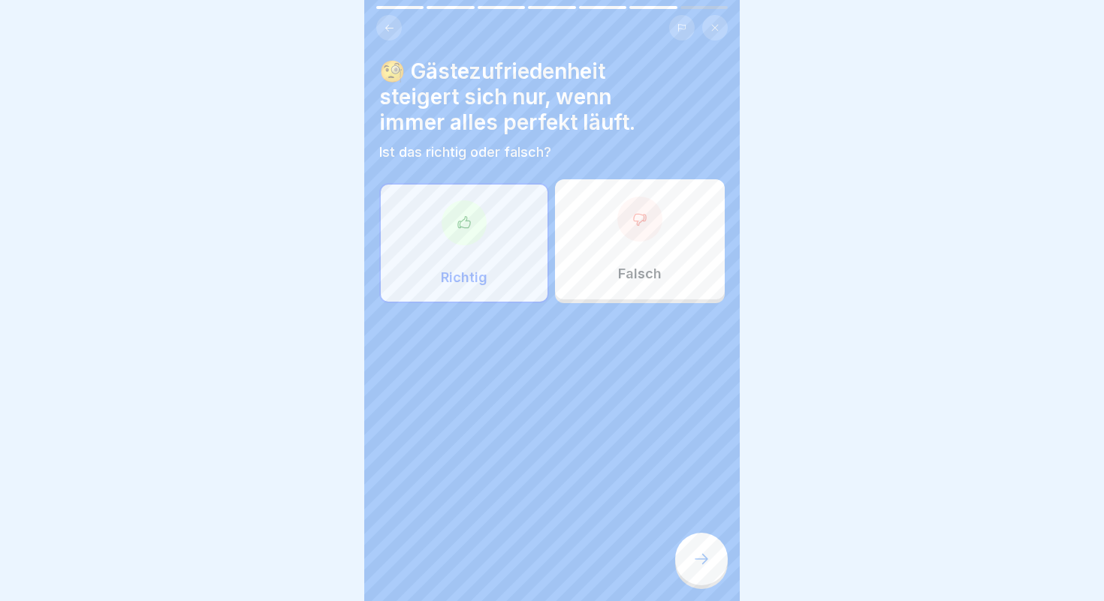
click at [701, 548] on div at bounding box center [701, 559] width 53 height 53
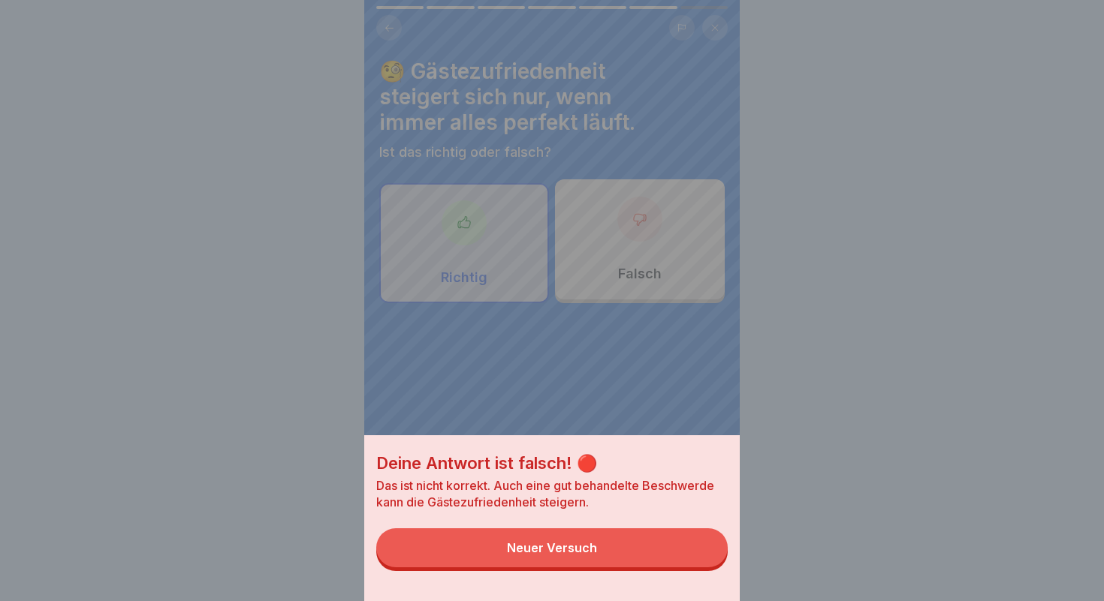
click at [617, 562] on button "Neuer Versuch" at bounding box center [551, 547] width 351 height 39
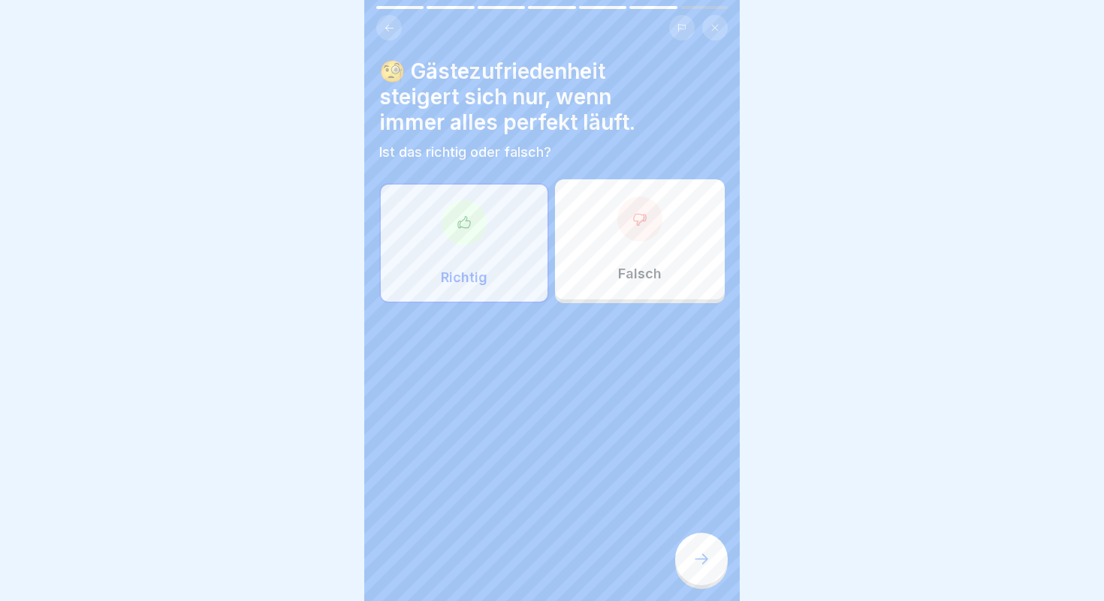
click at [652, 239] on div "Falsch" at bounding box center [640, 239] width 170 height 120
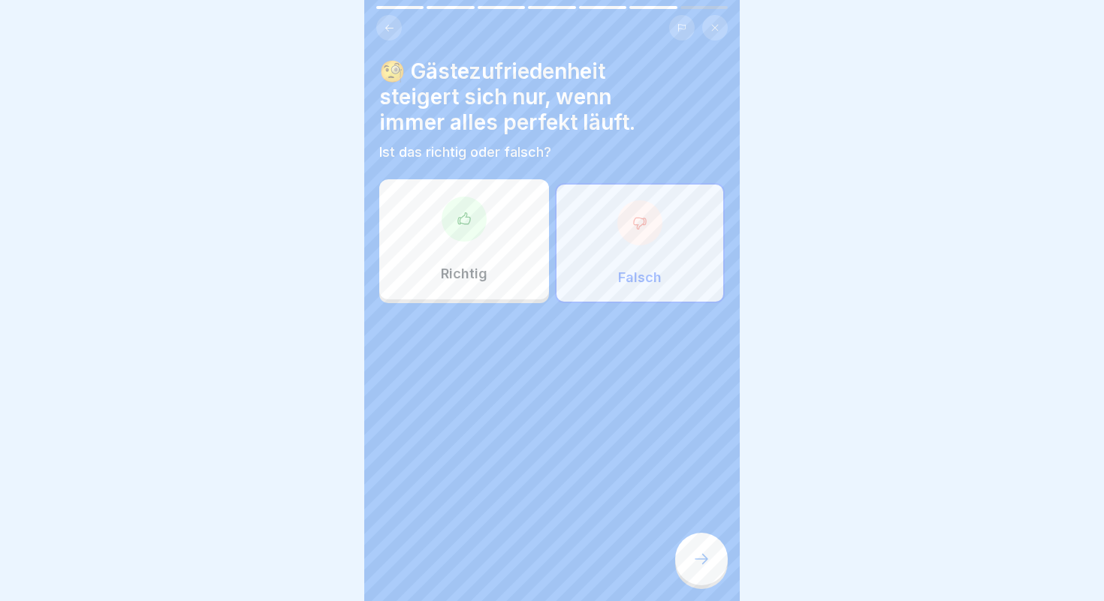
click at [701, 565] on icon at bounding box center [701, 559] width 18 height 18
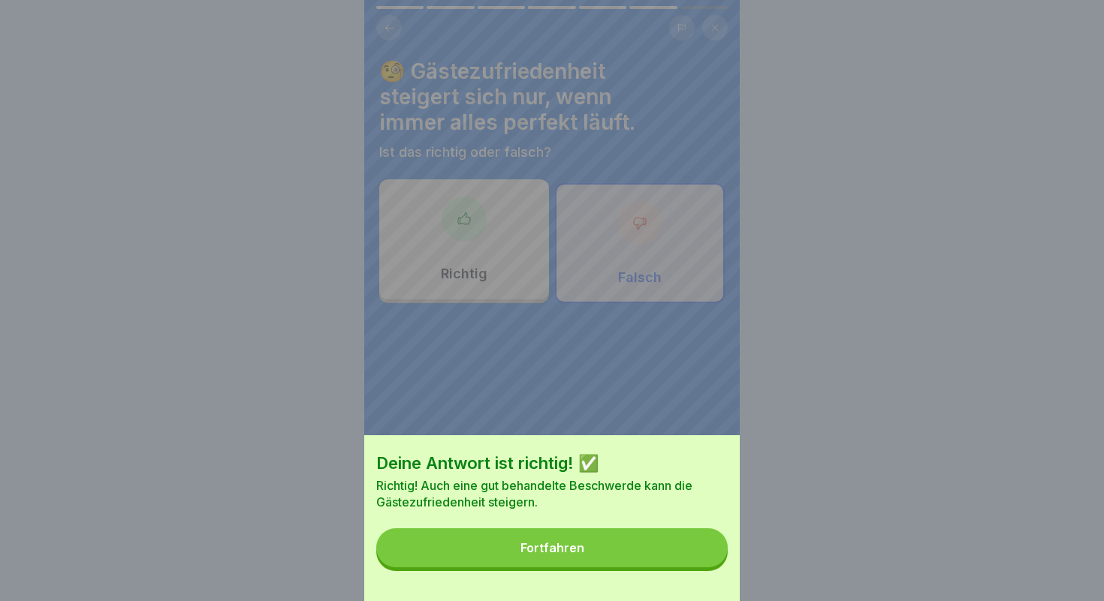
click at [613, 555] on button "Fortfahren" at bounding box center [551, 547] width 351 height 39
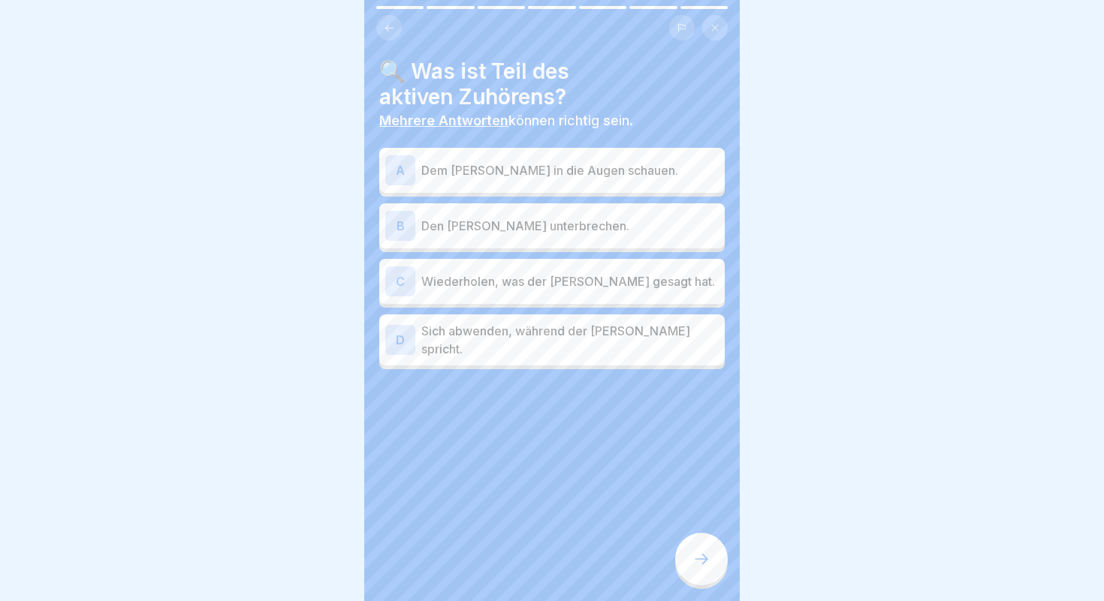
click at [460, 174] on p "Dem [PERSON_NAME] in die Augen schauen." at bounding box center [569, 170] width 297 height 18
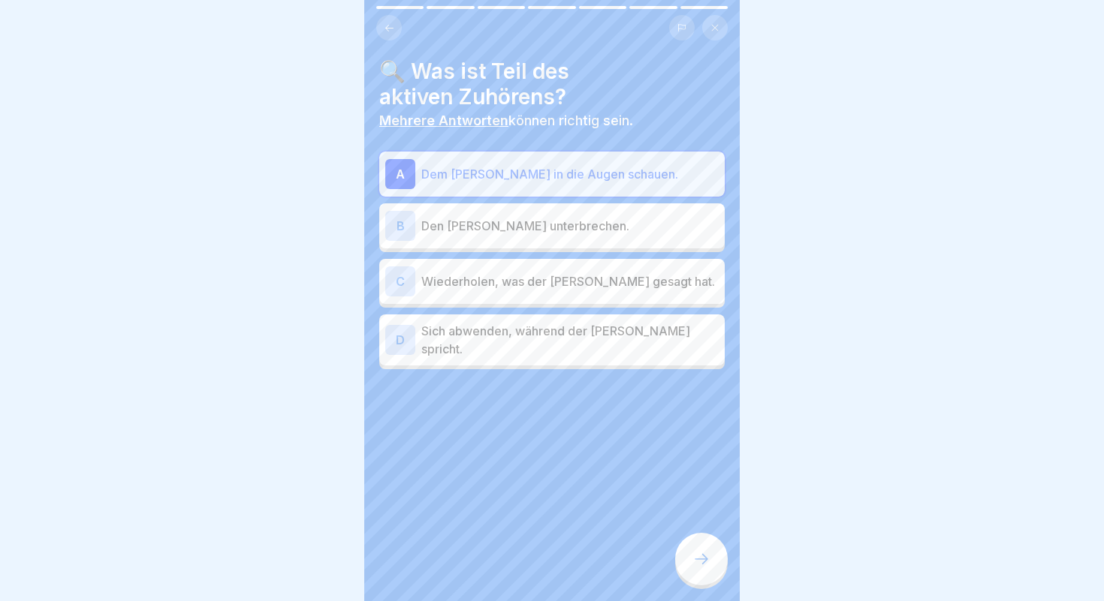
click at [530, 285] on p "Wiederholen, was der [PERSON_NAME] gesagt hat." at bounding box center [569, 282] width 297 height 18
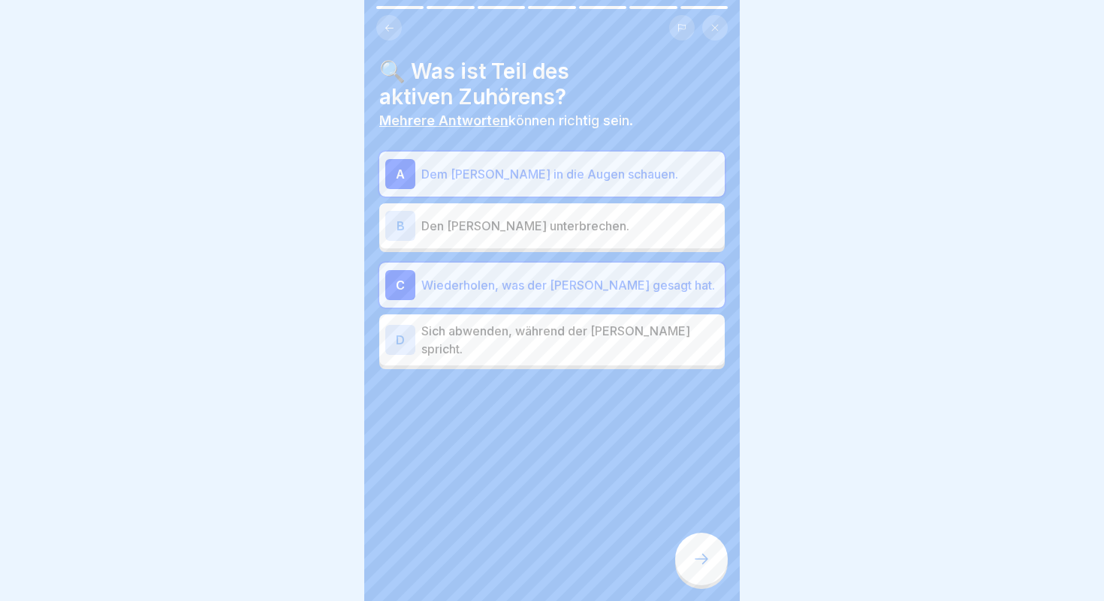
click at [692, 553] on icon at bounding box center [701, 559] width 18 height 18
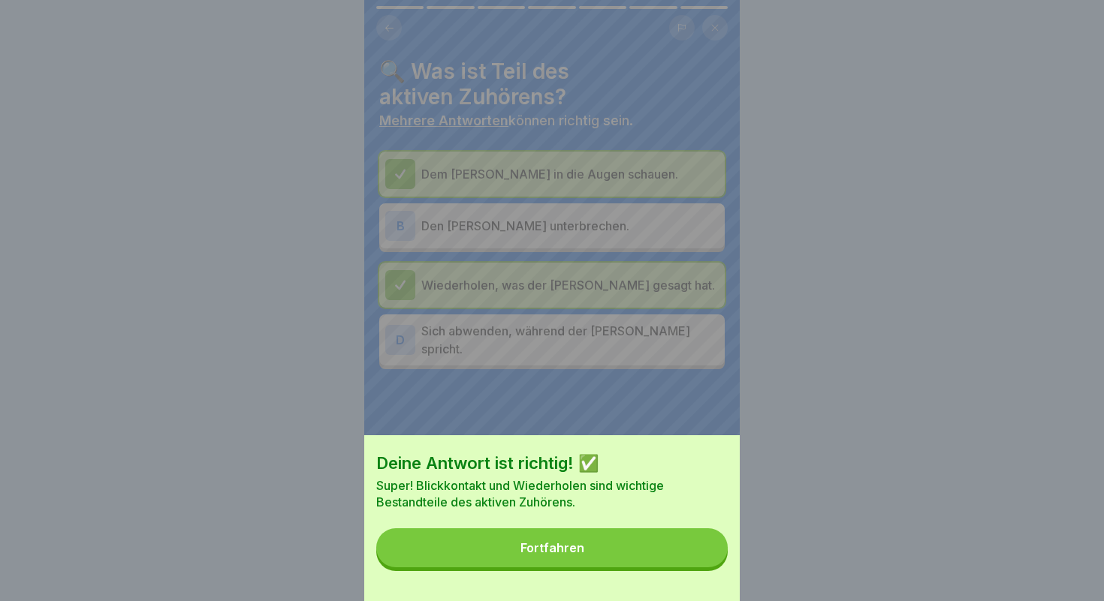
click at [628, 537] on button "Fortfahren" at bounding box center [551, 547] width 351 height 39
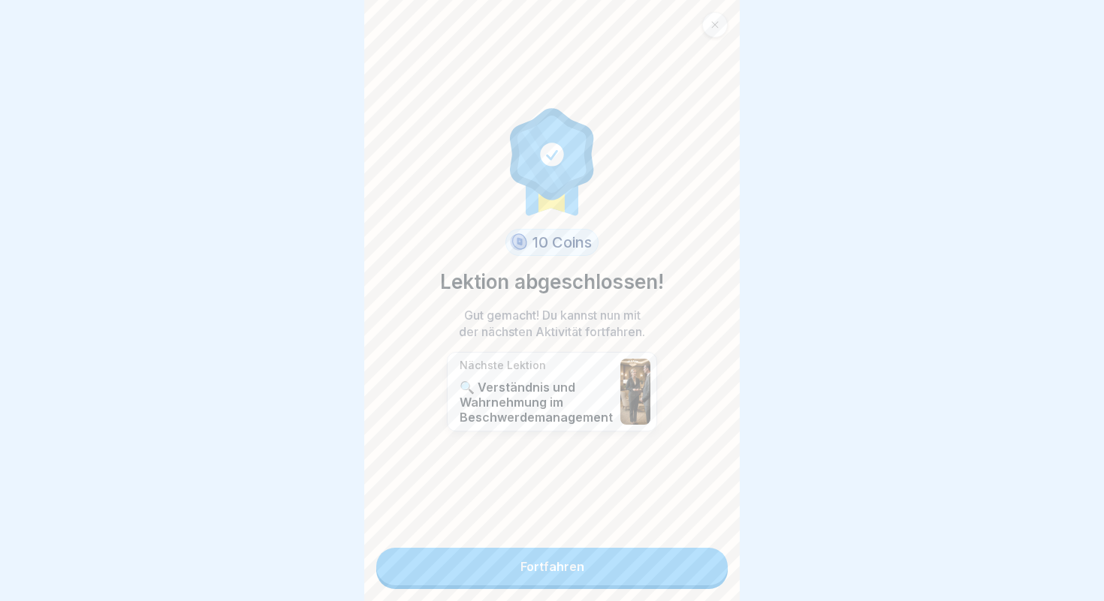
click at [551, 566] on link "Fortfahren" at bounding box center [551, 567] width 351 height 38
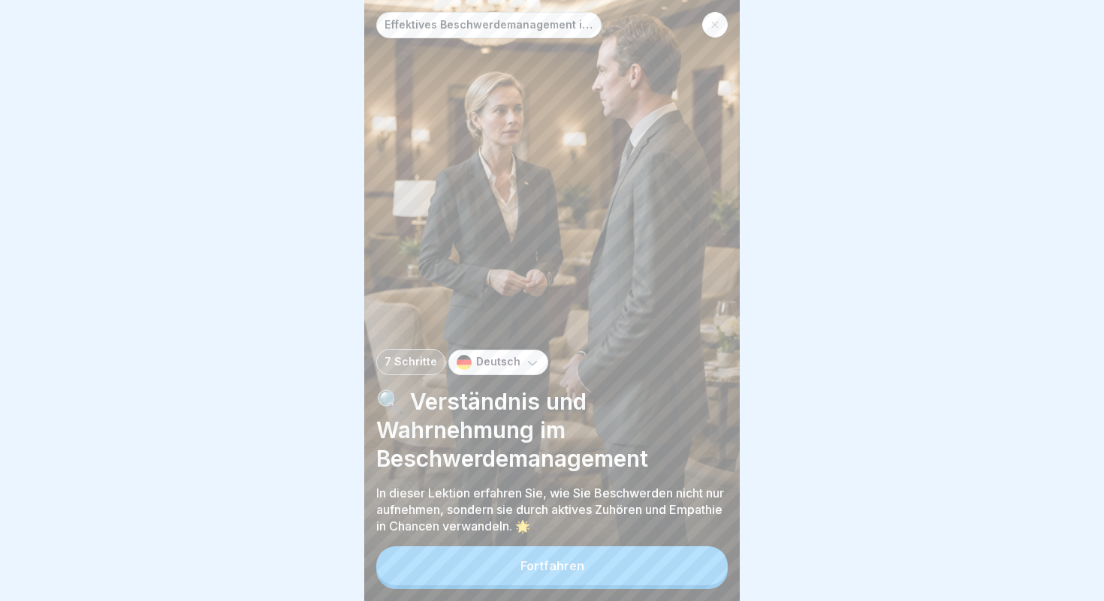
click at [551, 566] on div "Fortfahren" at bounding box center [552, 566] width 64 height 14
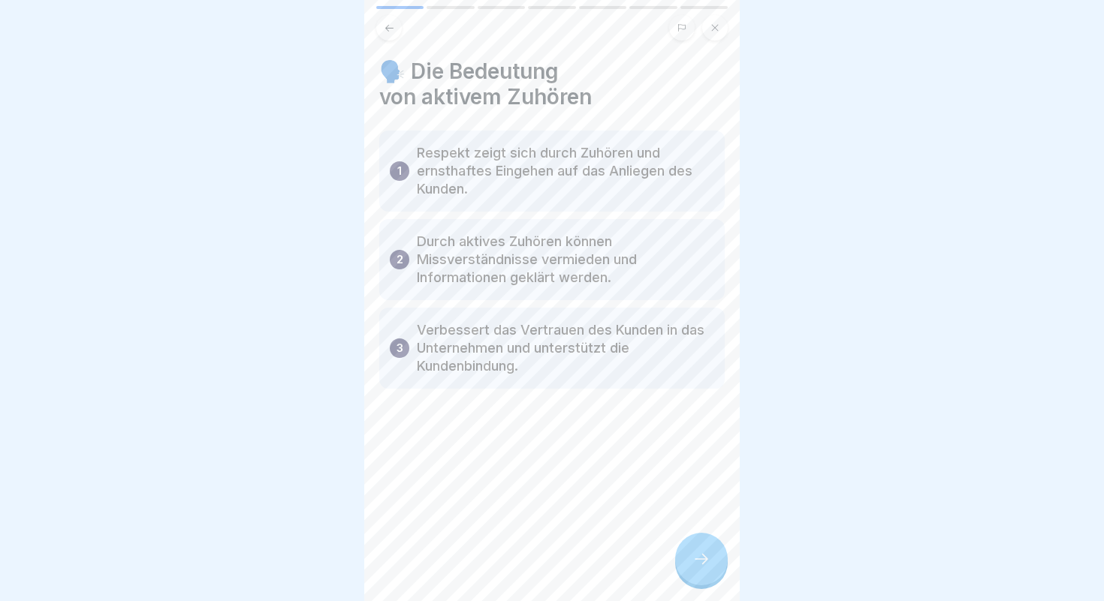
click at [712, 566] on div at bounding box center [701, 559] width 53 height 53
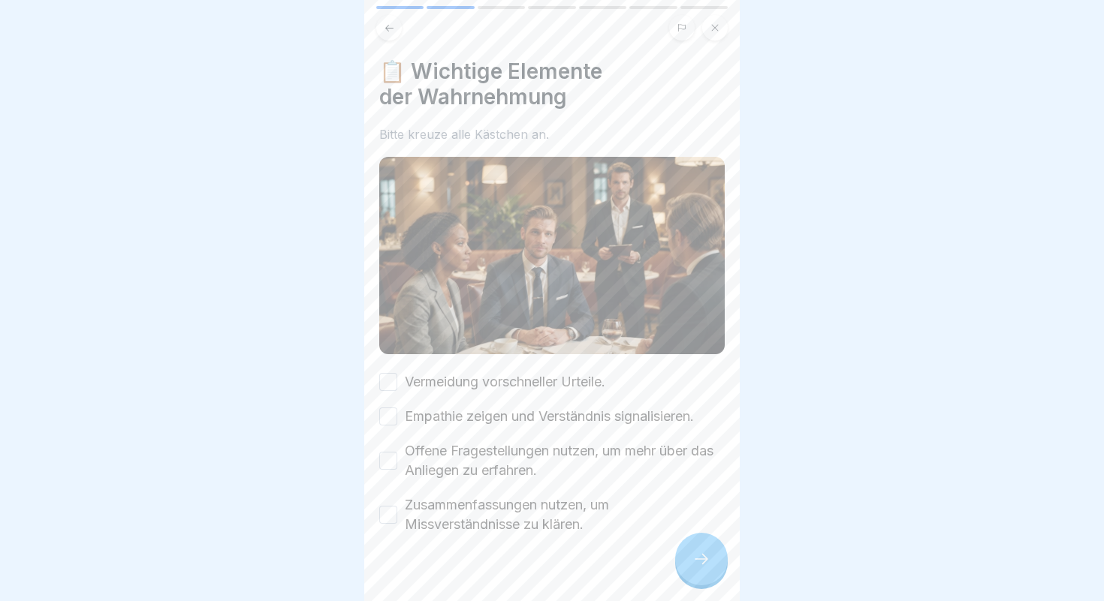
click at [390, 386] on button "Vermeidung vorschneller Urteile." at bounding box center [388, 382] width 18 height 18
click at [392, 414] on button "Empathie zeigen und Verständnis signalisieren." at bounding box center [388, 417] width 18 height 18
click at [393, 465] on button "Offene Fragestellungen nutzen, um mehr über das Anliegen zu erfahren." at bounding box center [388, 461] width 18 height 18
click at [393, 514] on button "Zusammenfassungen nutzen, um Missverständnisse zu klären." at bounding box center [388, 515] width 18 height 18
click at [692, 555] on icon at bounding box center [701, 559] width 18 height 18
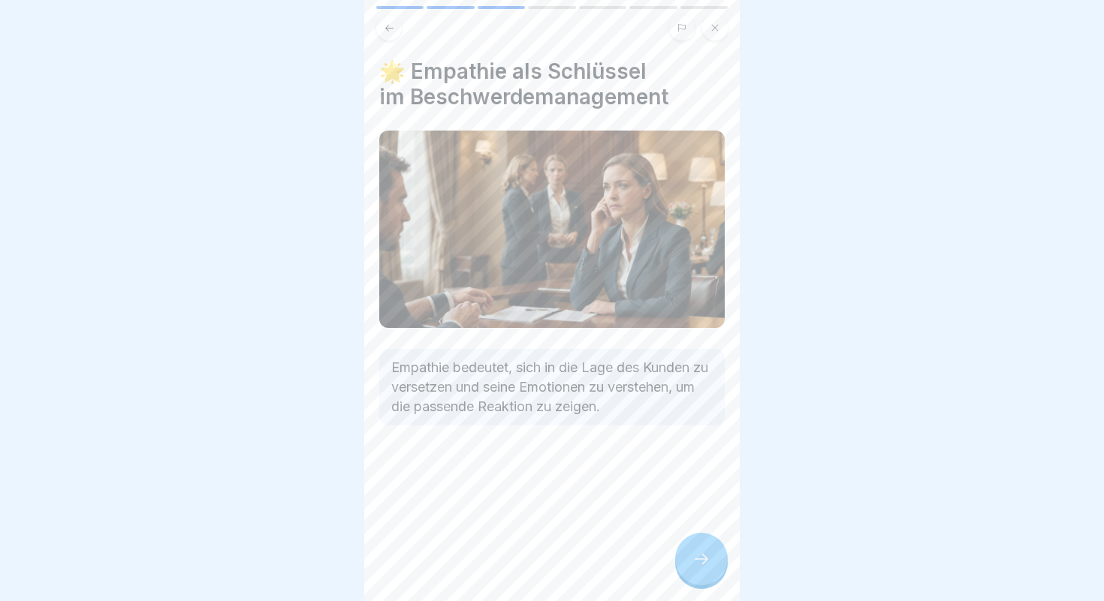
click at [692, 555] on icon at bounding box center [701, 559] width 18 height 18
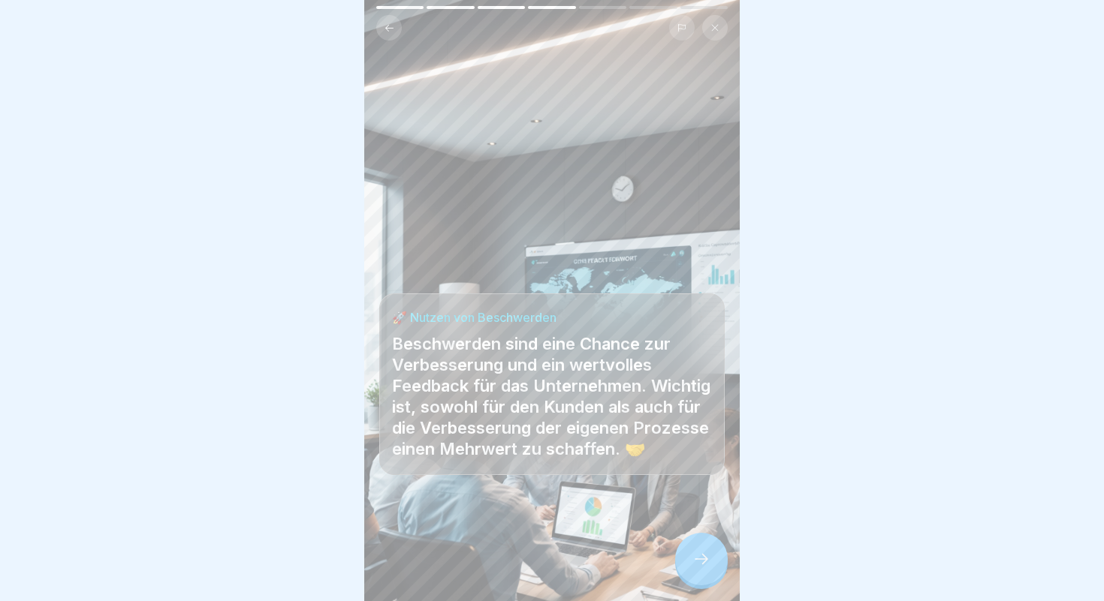
click at [699, 562] on icon at bounding box center [701, 559] width 18 height 18
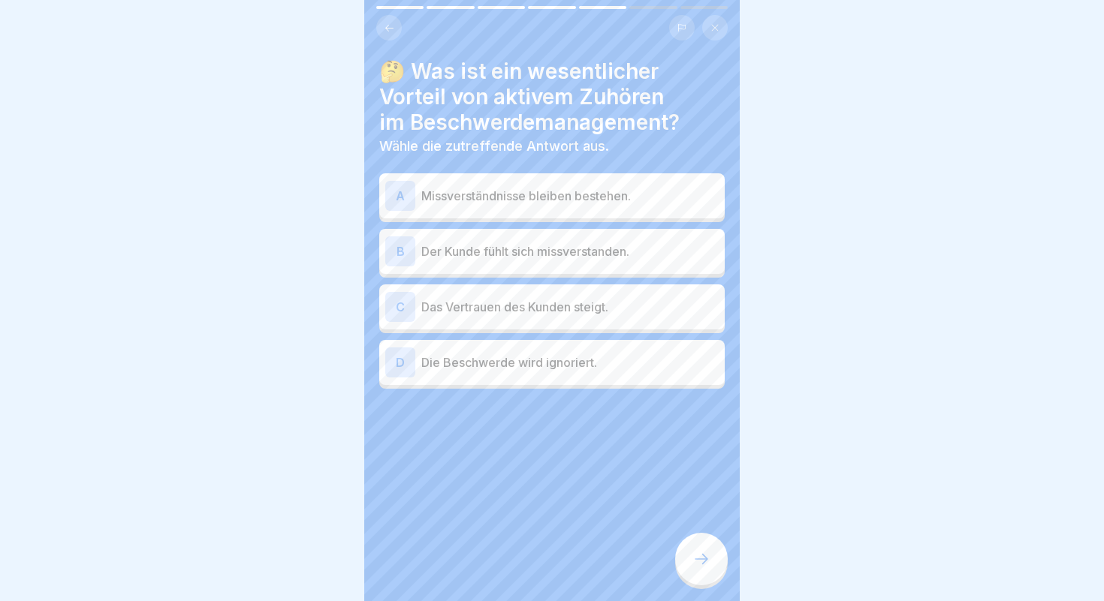
click at [530, 311] on p "Das Vertrauen des Kunden steigt." at bounding box center [569, 307] width 297 height 18
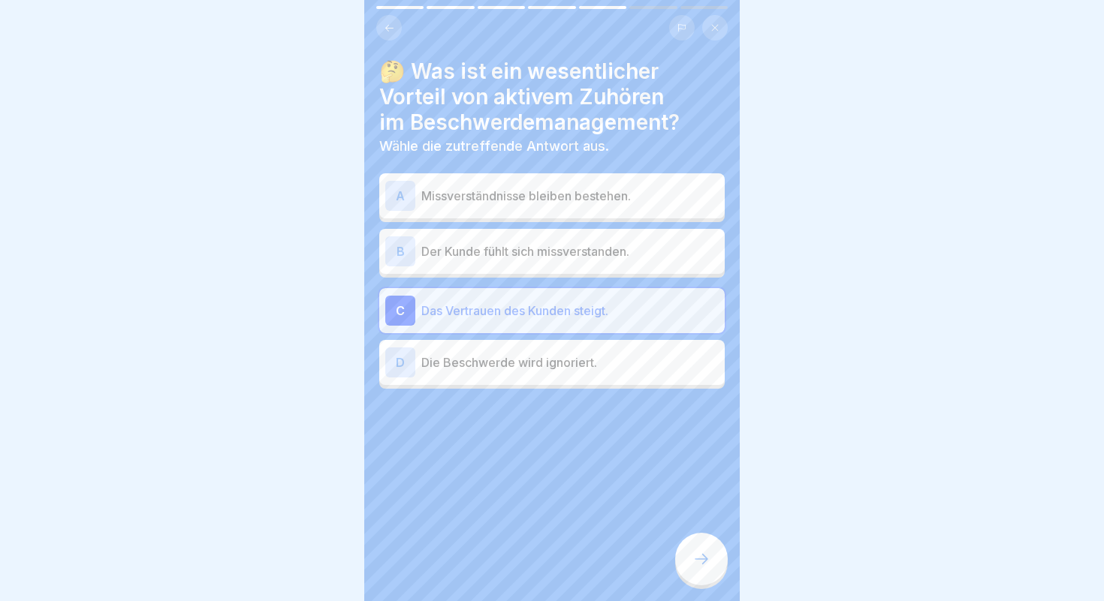
click at [697, 566] on icon at bounding box center [701, 559] width 18 height 18
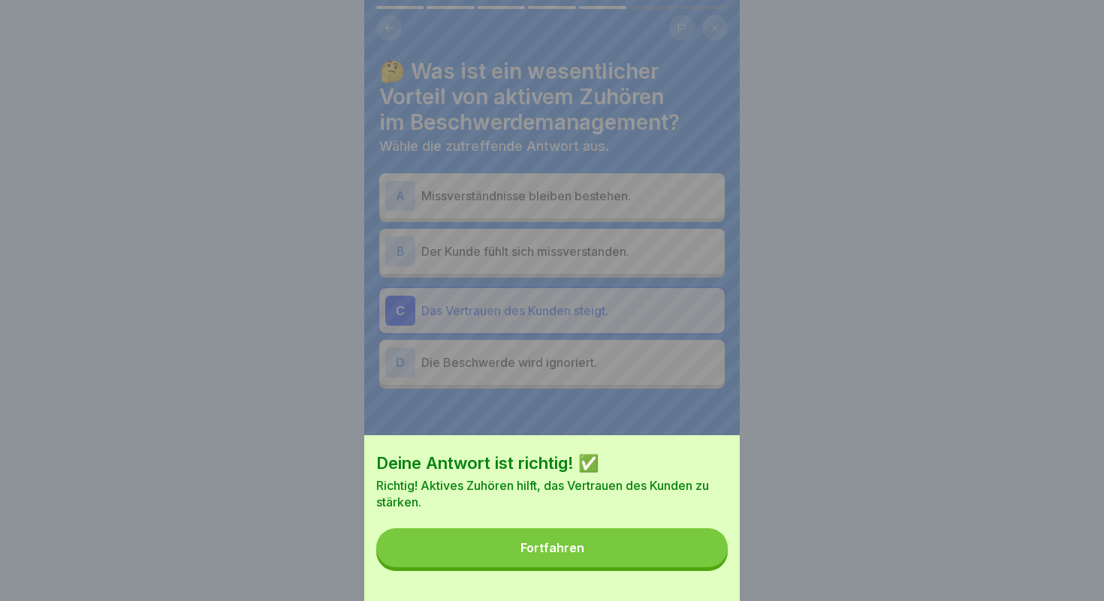
click at [605, 544] on button "Fortfahren" at bounding box center [551, 547] width 351 height 39
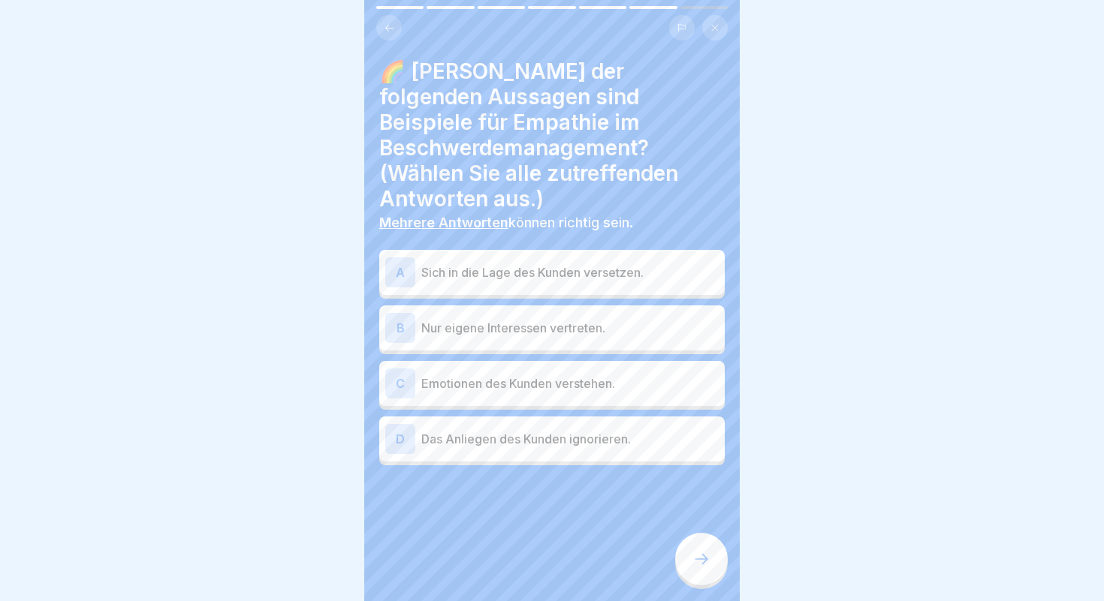
click at [484, 387] on p "Emotionen des Kunden verstehen." at bounding box center [569, 384] width 297 height 18
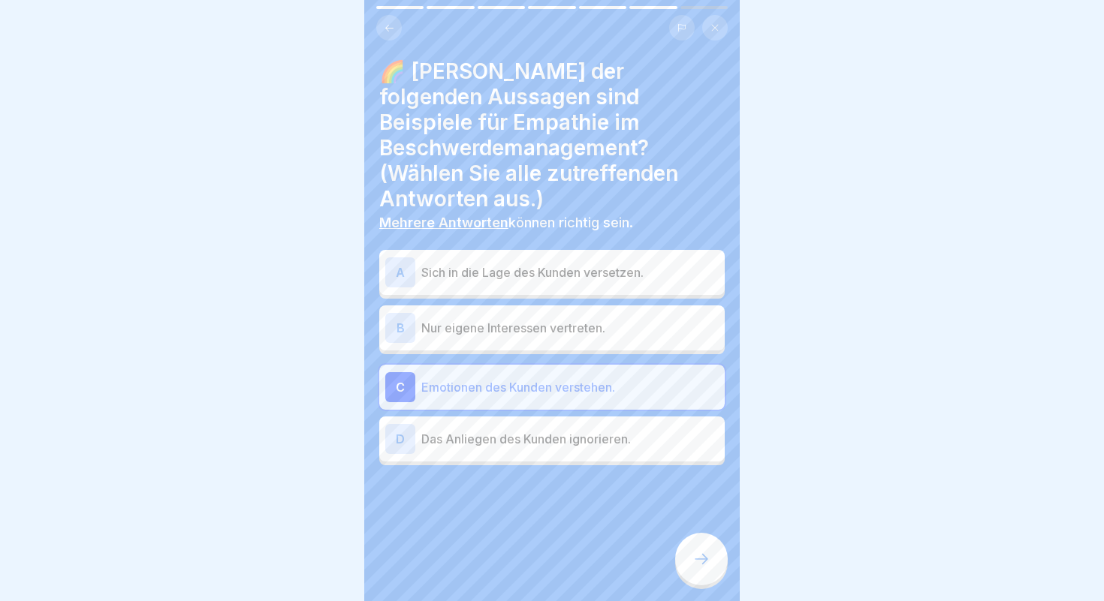
click at [467, 280] on p "Sich in die Lage des Kunden versetzen." at bounding box center [569, 272] width 297 height 18
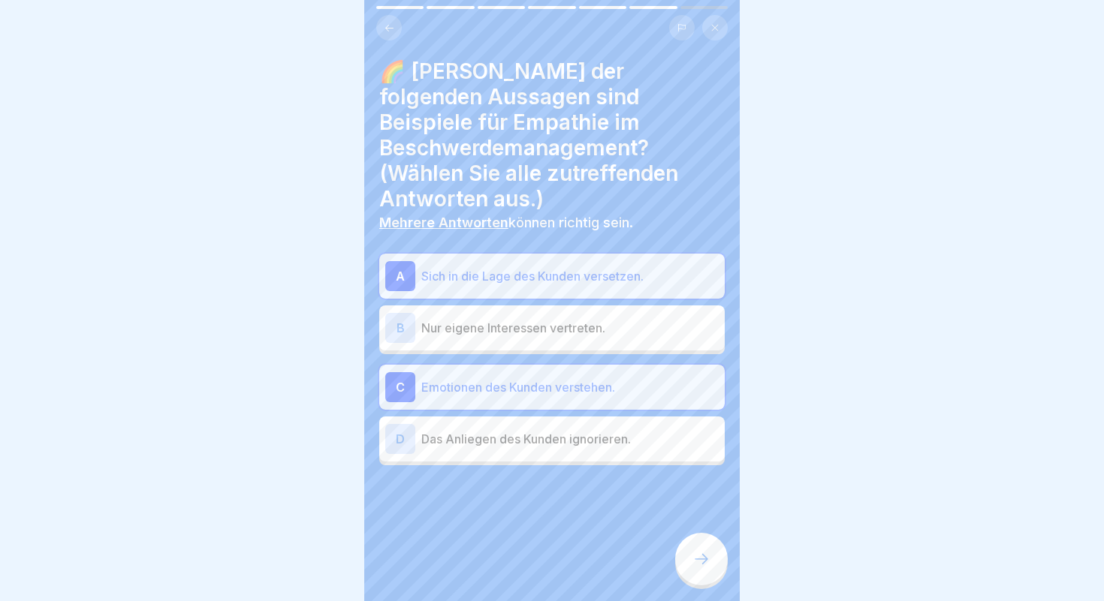
click at [699, 571] on div at bounding box center [701, 559] width 53 height 53
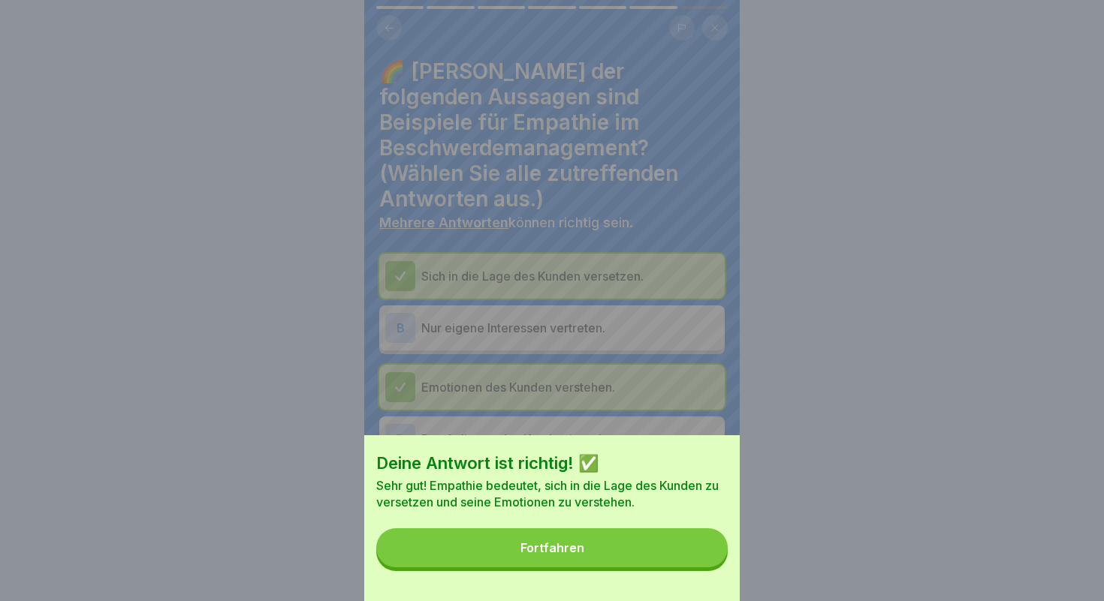
click at [607, 549] on button "Fortfahren" at bounding box center [551, 547] width 351 height 39
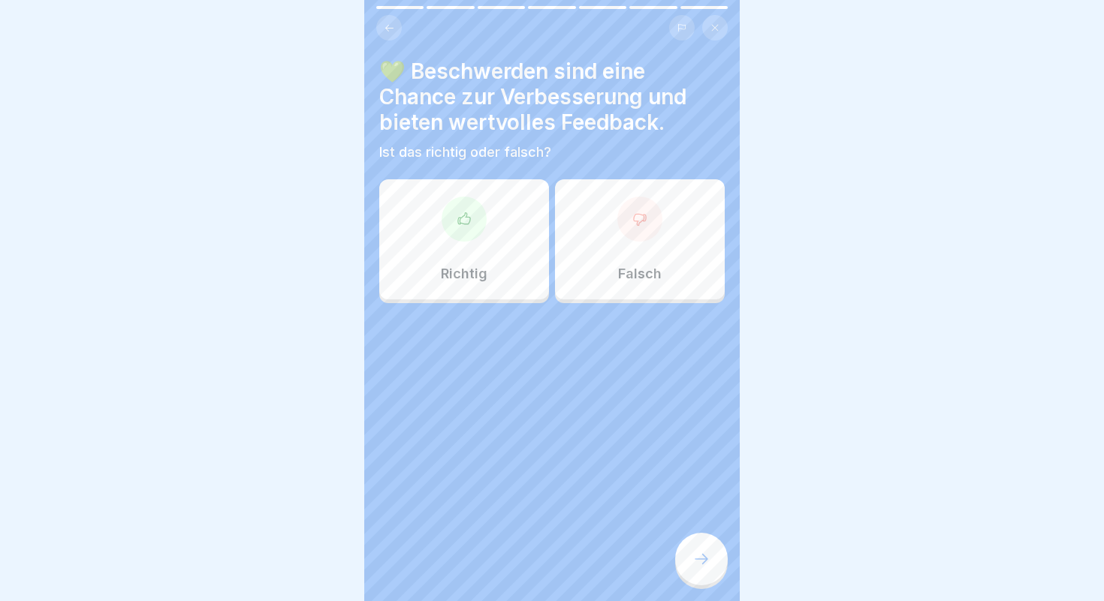
click at [464, 234] on div at bounding box center [463, 219] width 45 height 45
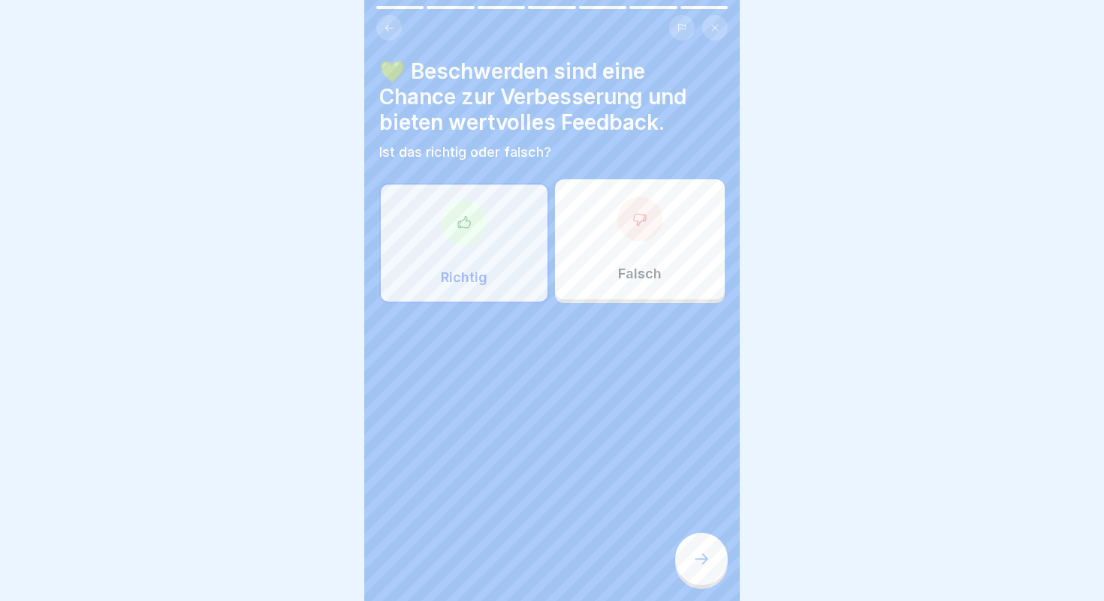
click at [702, 547] on div at bounding box center [701, 559] width 53 height 53
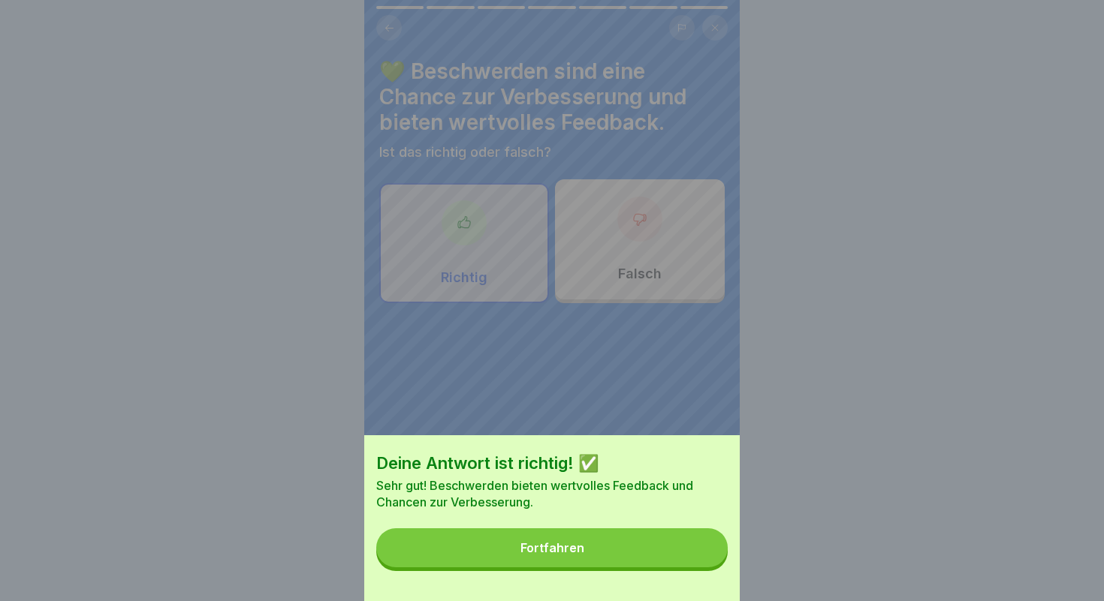
click at [607, 553] on button "Fortfahren" at bounding box center [551, 547] width 351 height 39
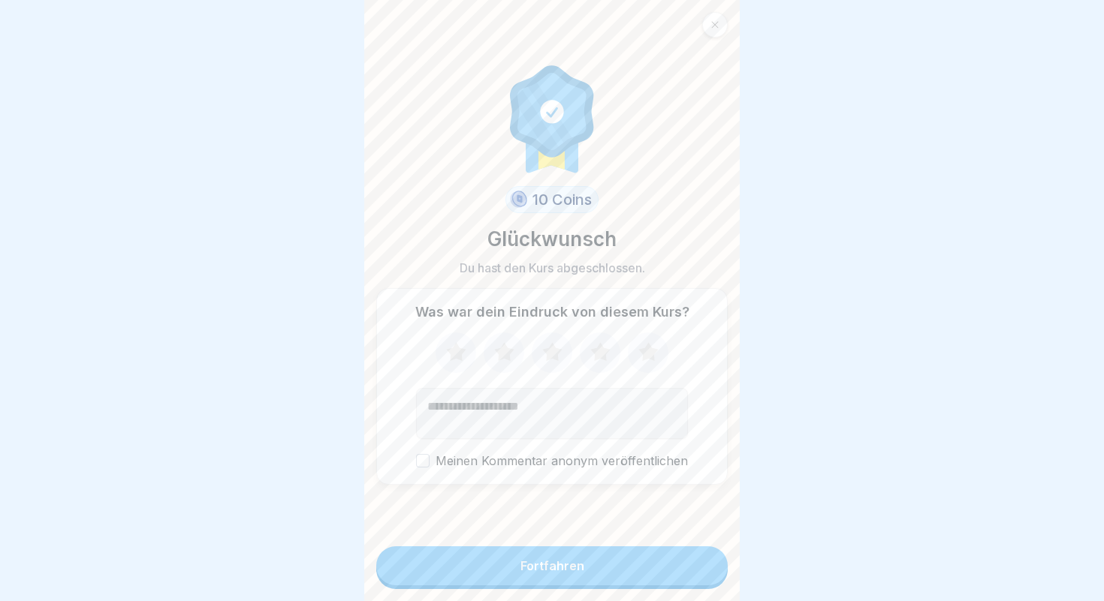
click at [444, 464] on label "Meinen Kommentar anonym veröffentlichen" at bounding box center [552, 461] width 272 height 14
click at [429, 464] on button "Meinen Kommentar anonym veröffentlichen" at bounding box center [423, 461] width 14 height 14
click at [506, 465] on label "Meinen Kommentar anonym veröffentlichen" at bounding box center [552, 461] width 272 height 14
click at [429, 465] on button "Meinen Kommentar anonym veröffentlichen" at bounding box center [423, 461] width 14 height 14
click at [531, 559] on button "Fortfahren" at bounding box center [551, 566] width 351 height 39
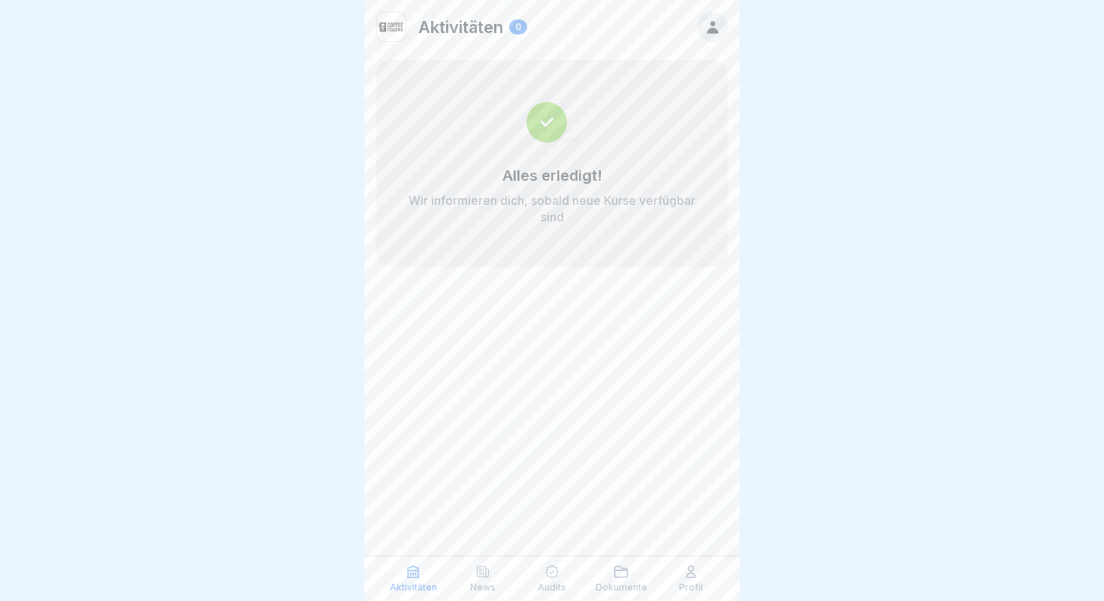
click at [550, 574] on icon at bounding box center [552, 573] width 14 height 14
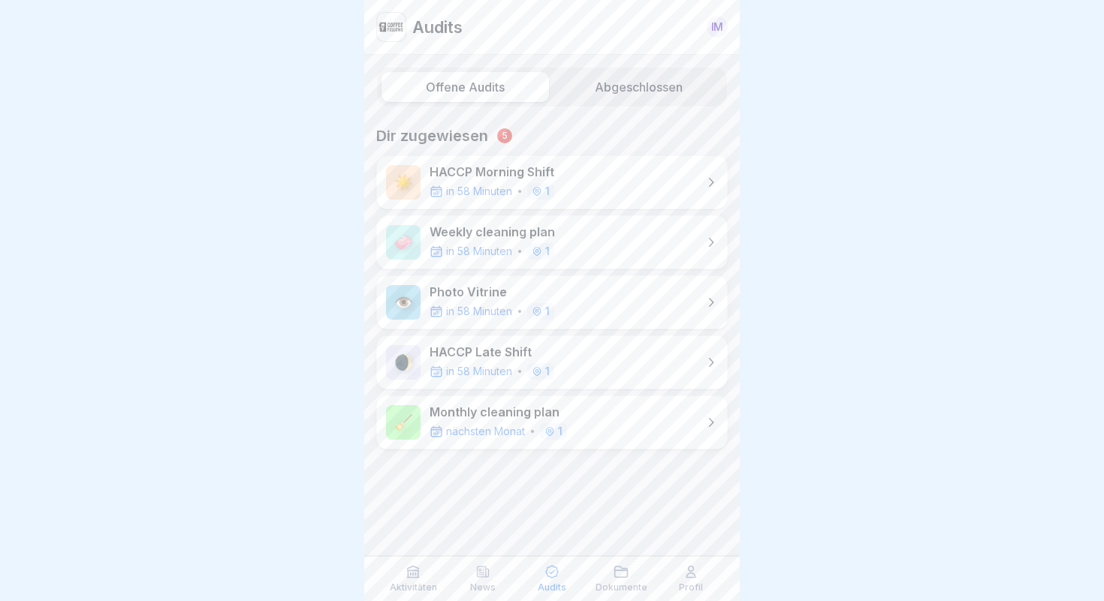
click at [706, 182] on icon at bounding box center [710, 182] width 15 height 15
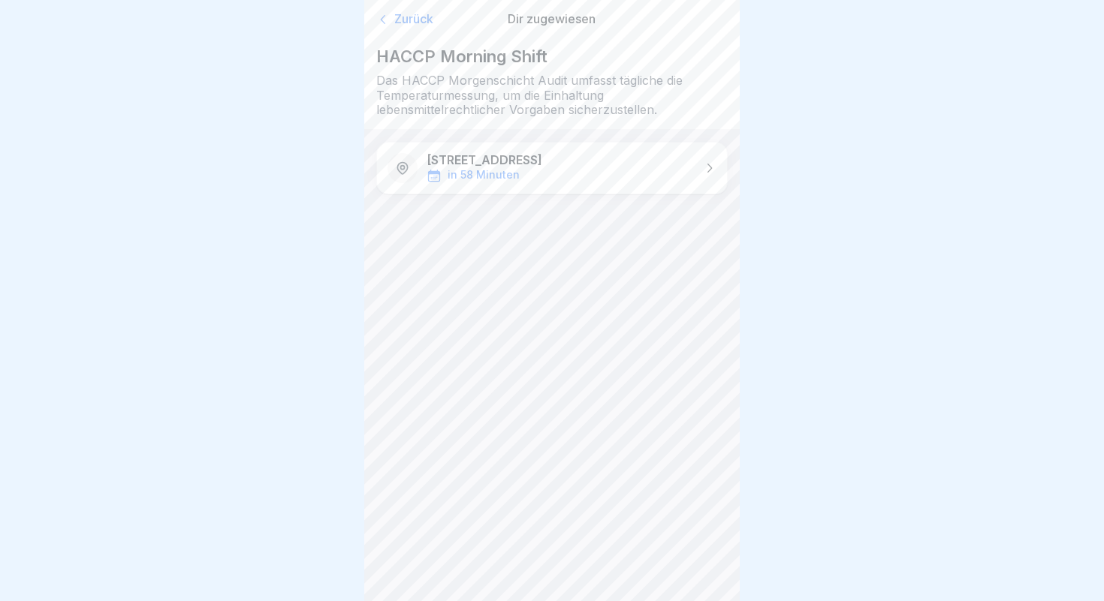
click at [635, 160] on div "[STREET_ADDRESS] in 58 Minuten" at bounding box center [552, 168] width 350 height 51
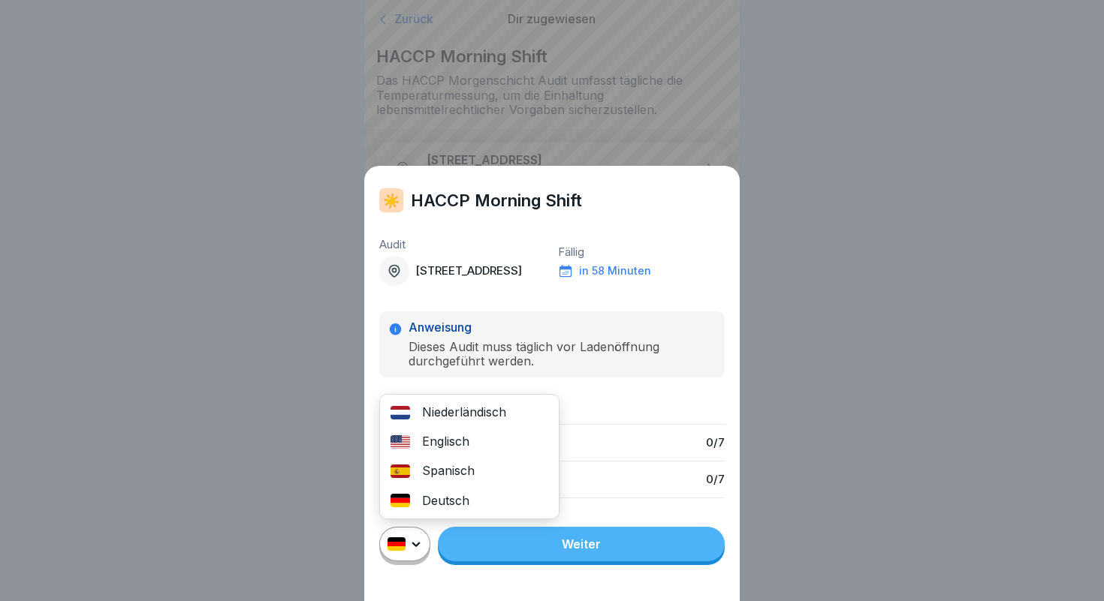
click at [409, 546] on html "Zurück Dir zugewiesen HACCP Morning Shift Das HACCP Morgenschicht Audit umfasst…" at bounding box center [552, 300] width 1104 height 601
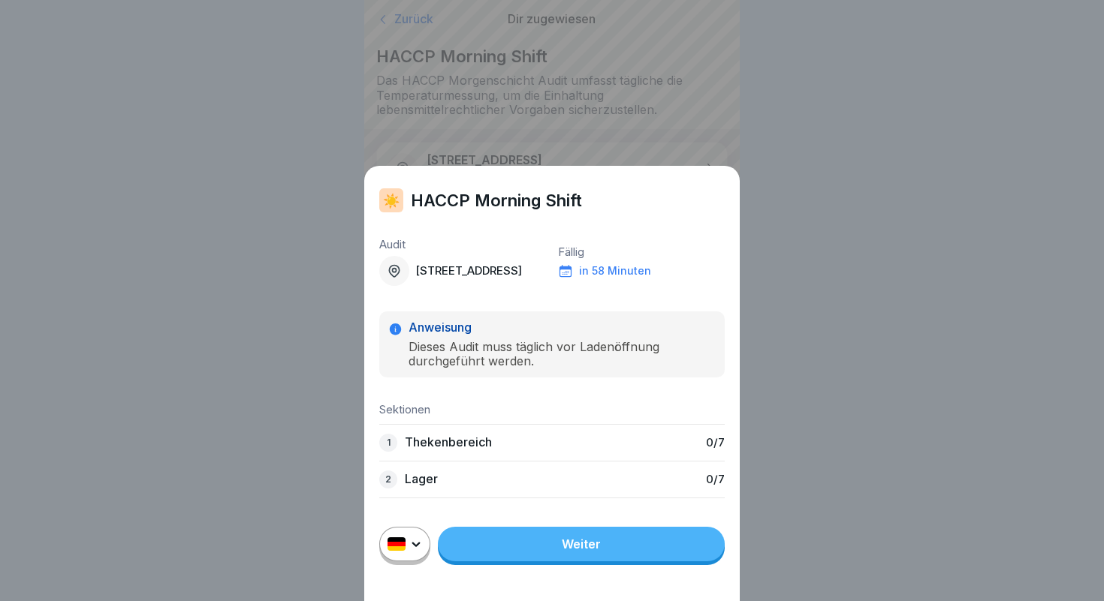
click at [423, 601] on html "Zurück Dir zugewiesen HACCP Morning Shift Das HACCP Morgenschicht Audit umfasst…" at bounding box center [552, 300] width 1104 height 601
click at [542, 543] on link "Weiter" at bounding box center [581, 544] width 287 height 35
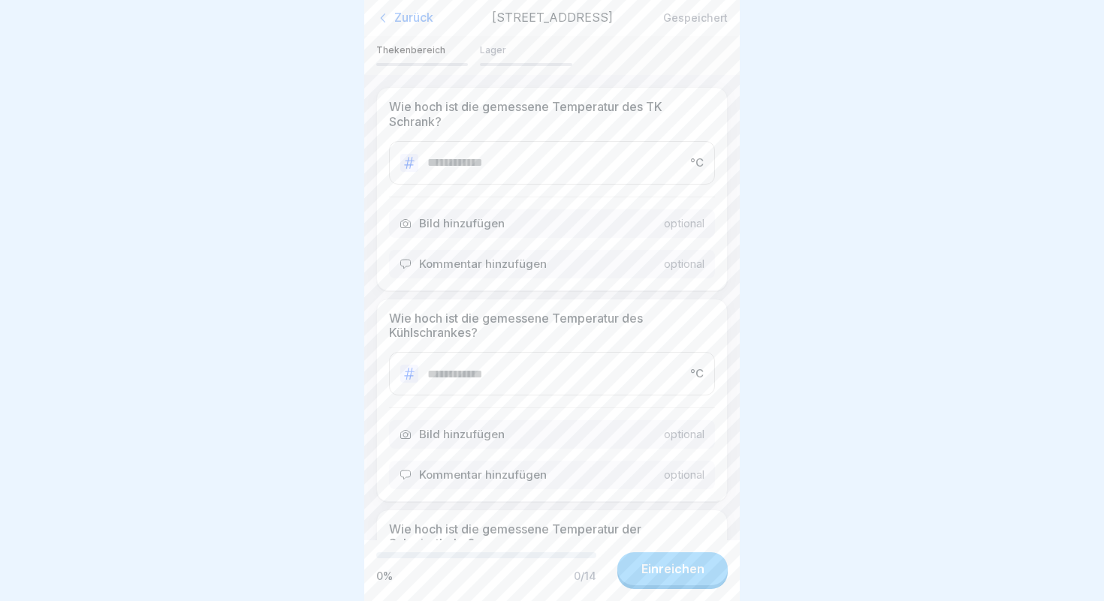
click at [669, 170] on input "number" at bounding box center [554, 162] width 254 height 14
click at [679, 170] on input "*" at bounding box center [554, 162] width 254 height 14
type input "*"
click at [678, 170] on input "*" at bounding box center [554, 162] width 254 height 14
click at [869, 207] on div at bounding box center [552, 300] width 1104 height 601
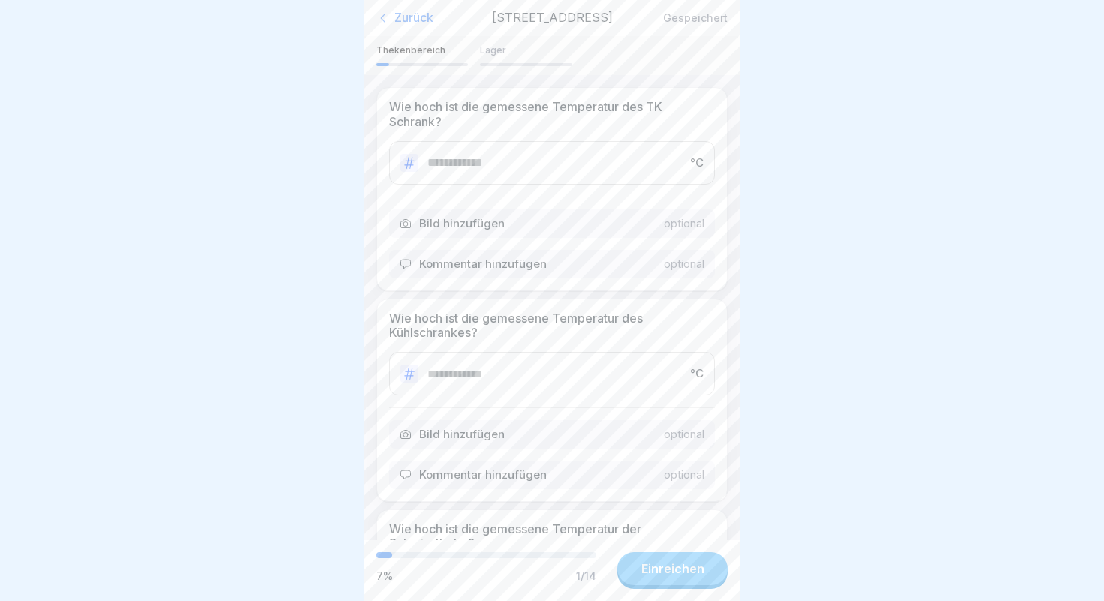
click at [414, 22] on div "Zurück" at bounding box center [430, 18] width 108 height 15
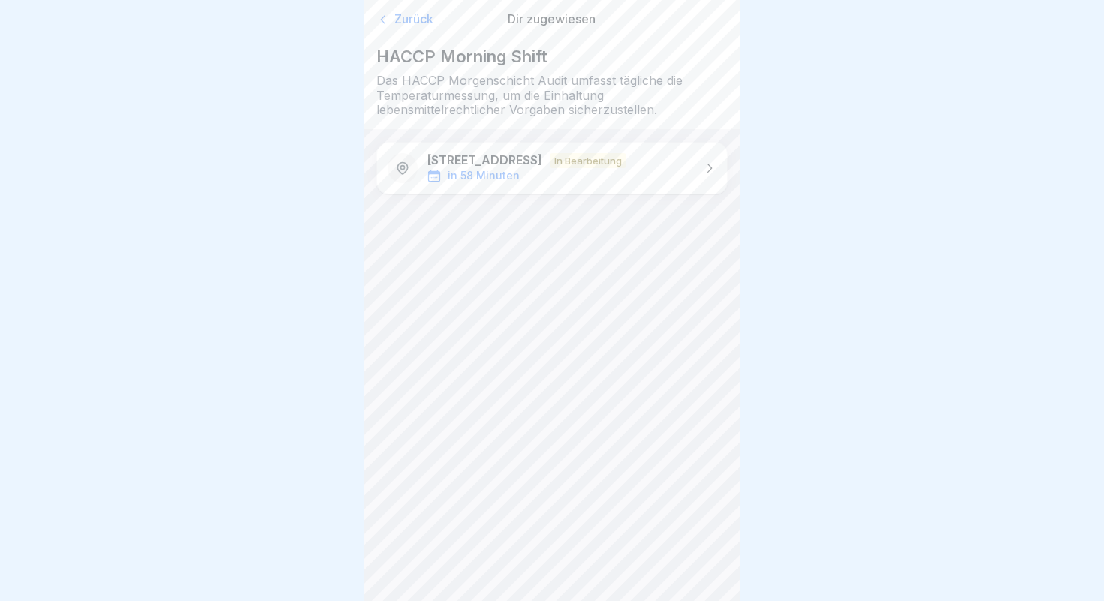
click at [407, 22] on div "Zurück" at bounding box center [432, 19] width 112 height 15
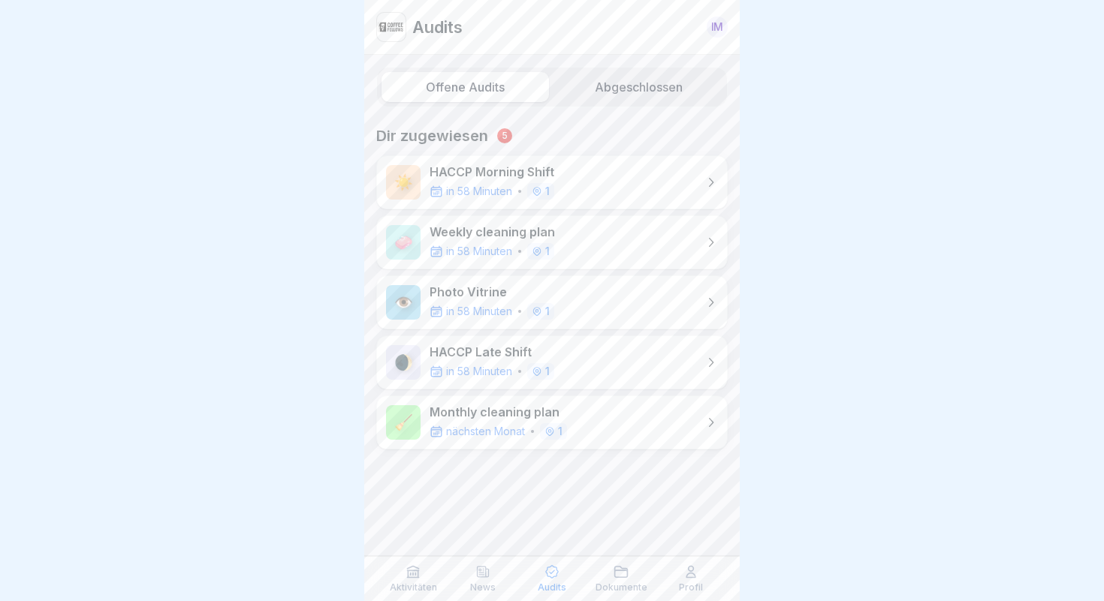
click at [646, 86] on label "Abgeschlossen" at bounding box center [638, 87] width 167 height 30
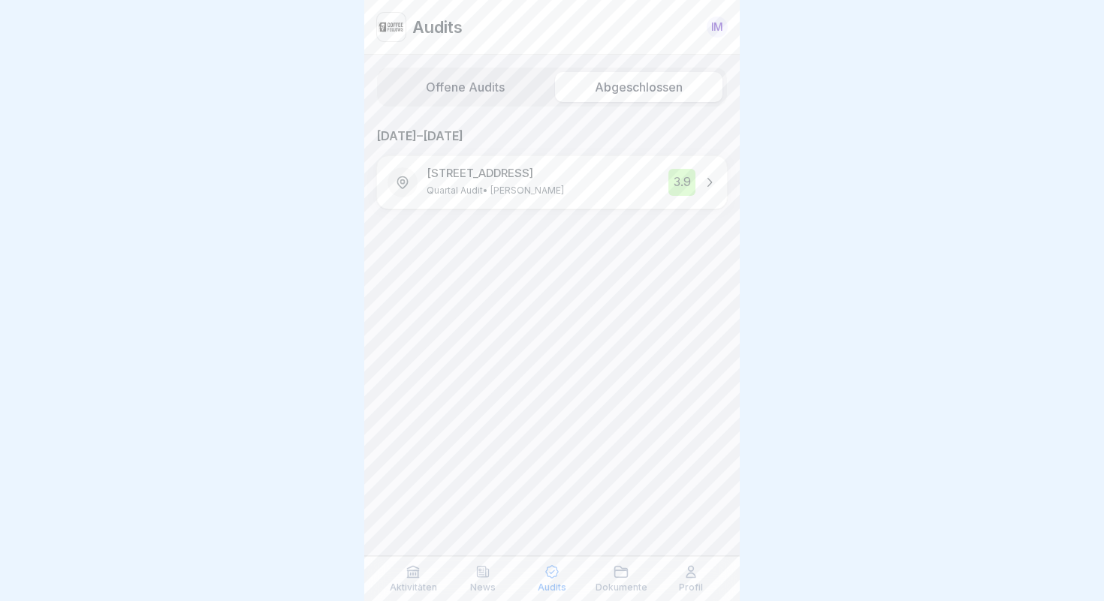
click at [465, 84] on label "Offene Audits" at bounding box center [464, 87] width 167 height 30
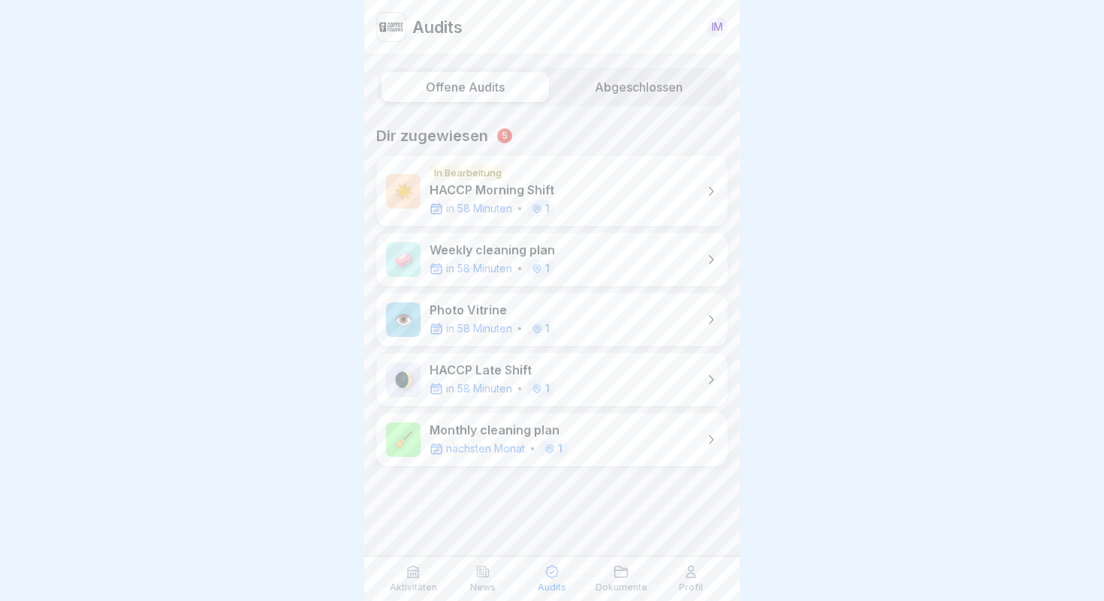
click at [711, 324] on icon at bounding box center [710, 319] width 15 height 15
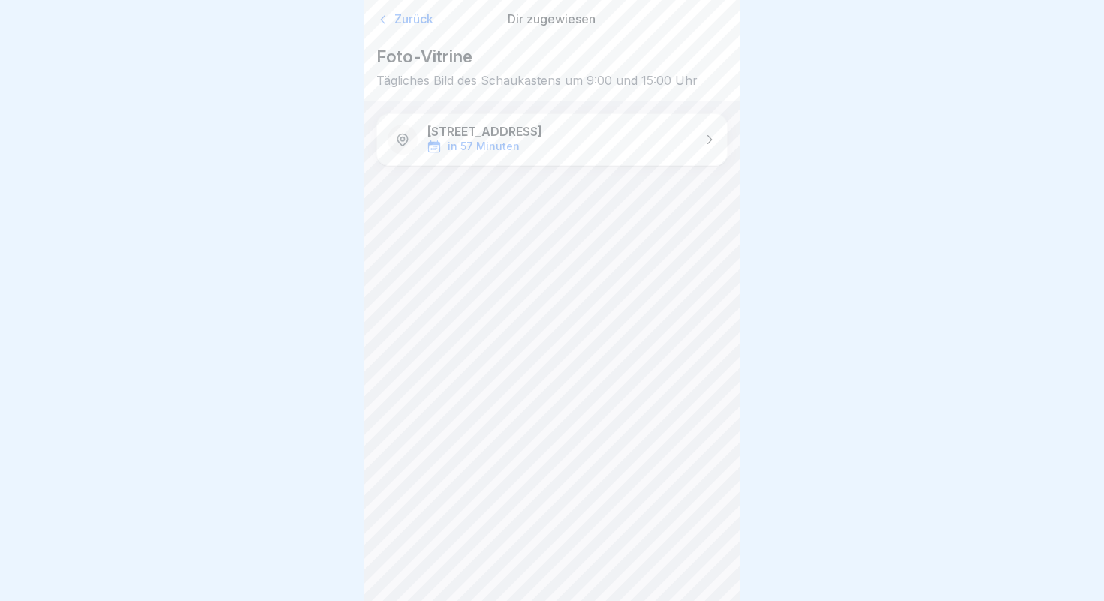
click at [542, 134] on p "[STREET_ADDRESS]" at bounding box center [484, 132] width 116 height 14
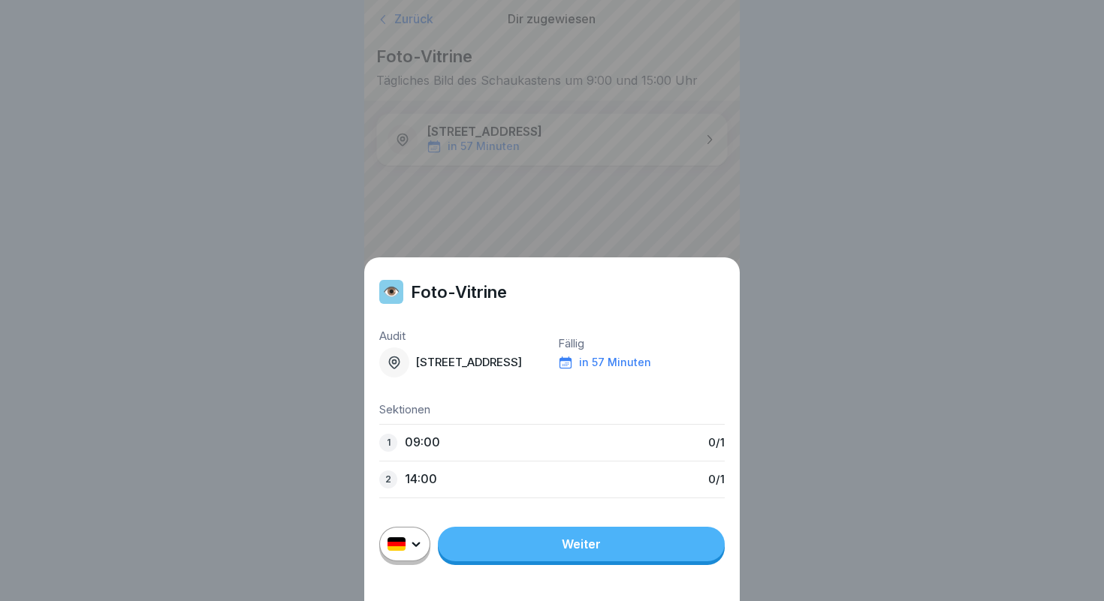
click at [550, 547] on link "Weiter" at bounding box center [581, 544] width 287 height 35
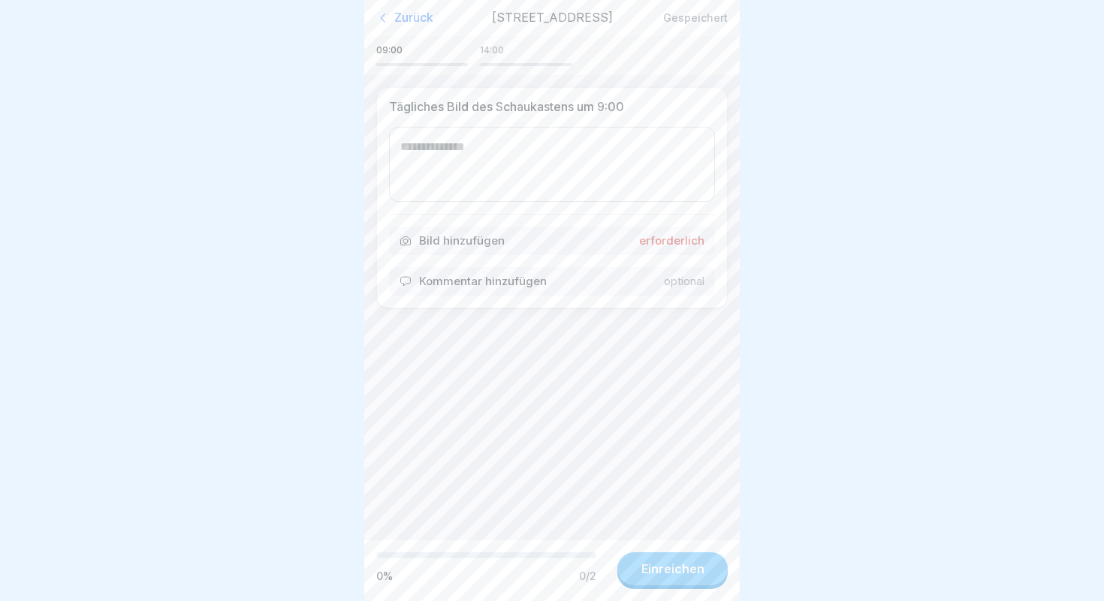
click at [397, 26] on div "Zurück" at bounding box center [430, 18] width 108 height 15
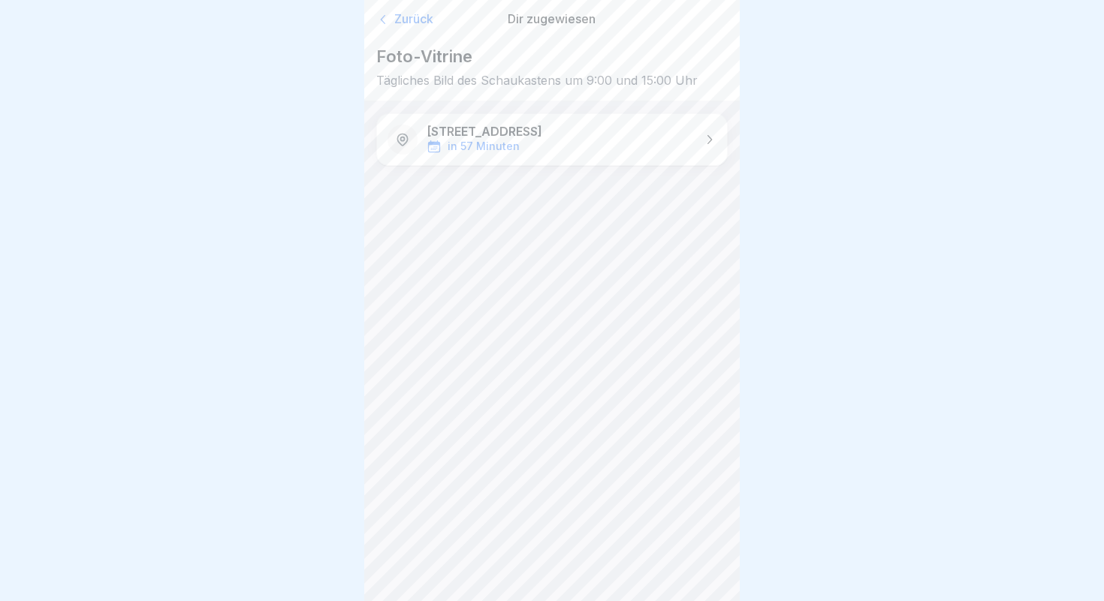
click at [396, 20] on div "Zurück" at bounding box center [432, 19] width 112 height 15
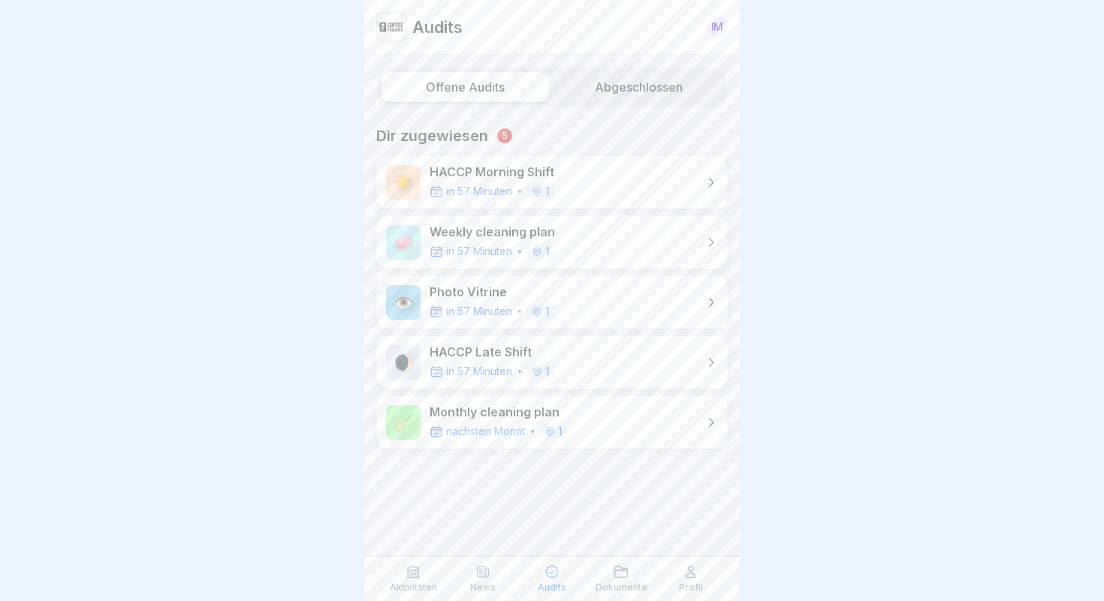
click at [396, 20] on img at bounding box center [391, 27] width 29 height 29
click at [428, 24] on p "Audits" at bounding box center [437, 27] width 50 height 20
click at [396, 582] on div "Aktivitäten" at bounding box center [413, 579] width 62 height 29
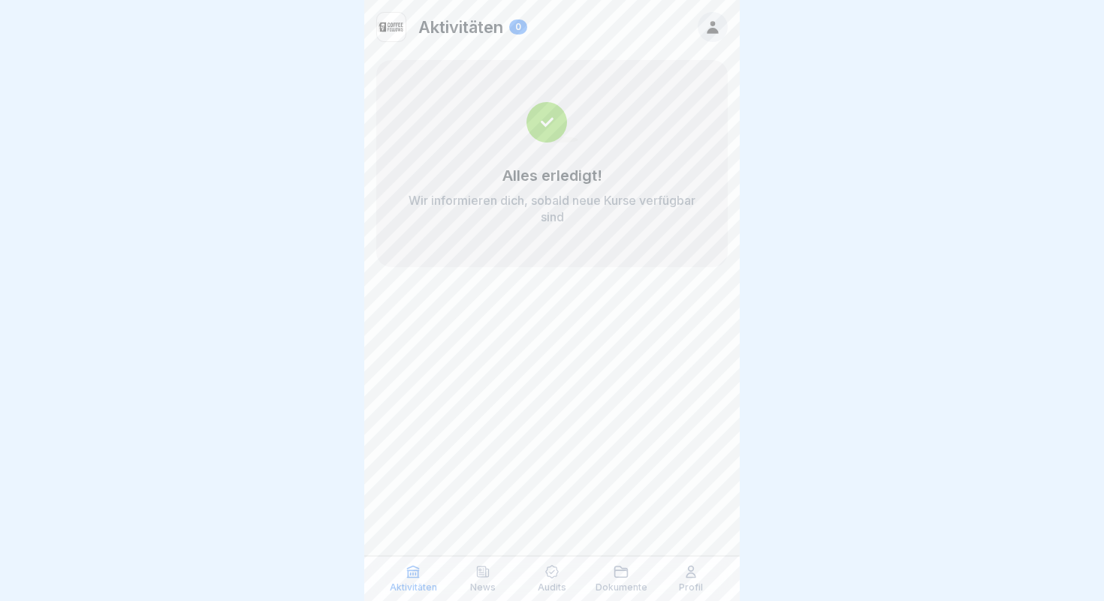
click at [486, 580] on div "News" at bounding box center [482, 579] width 62 height 29
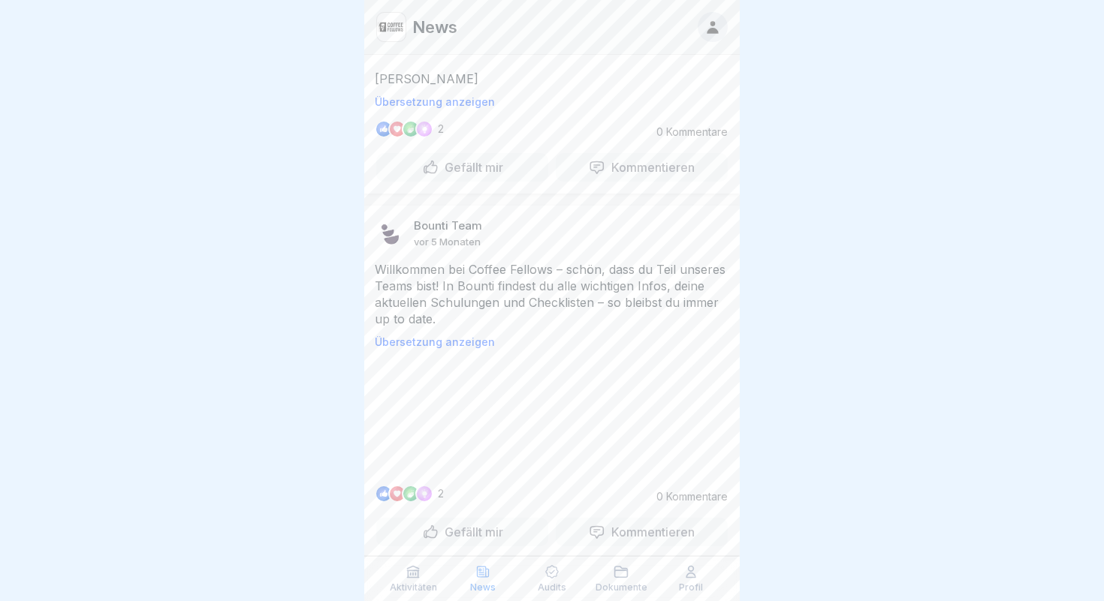
scroll to position [1173, 0]
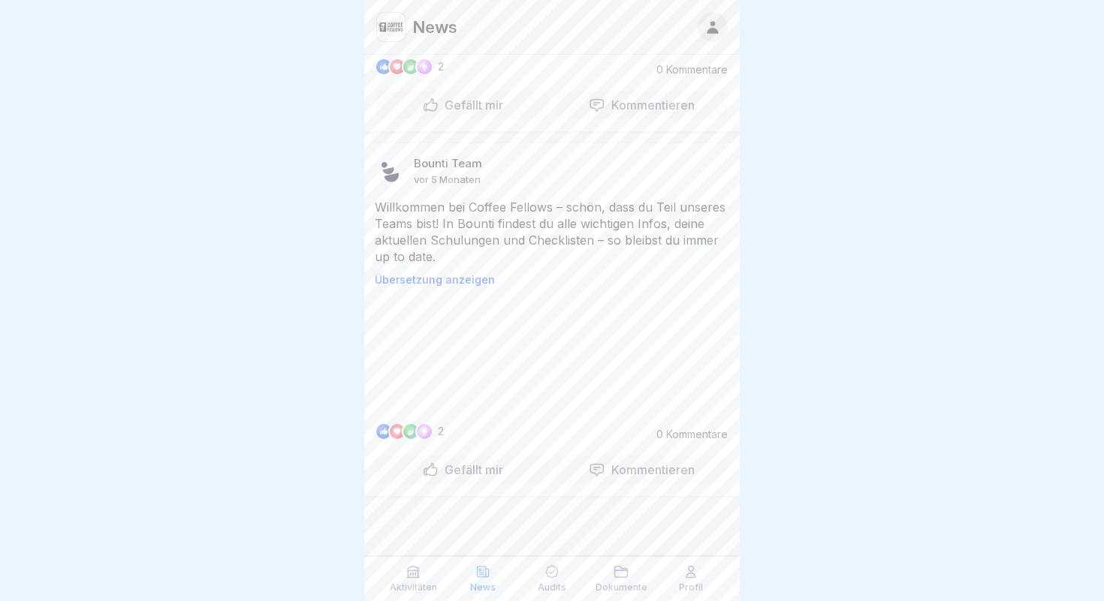
click at [625, 577] on icon at bounding box center [620, 572] width 15 height 15
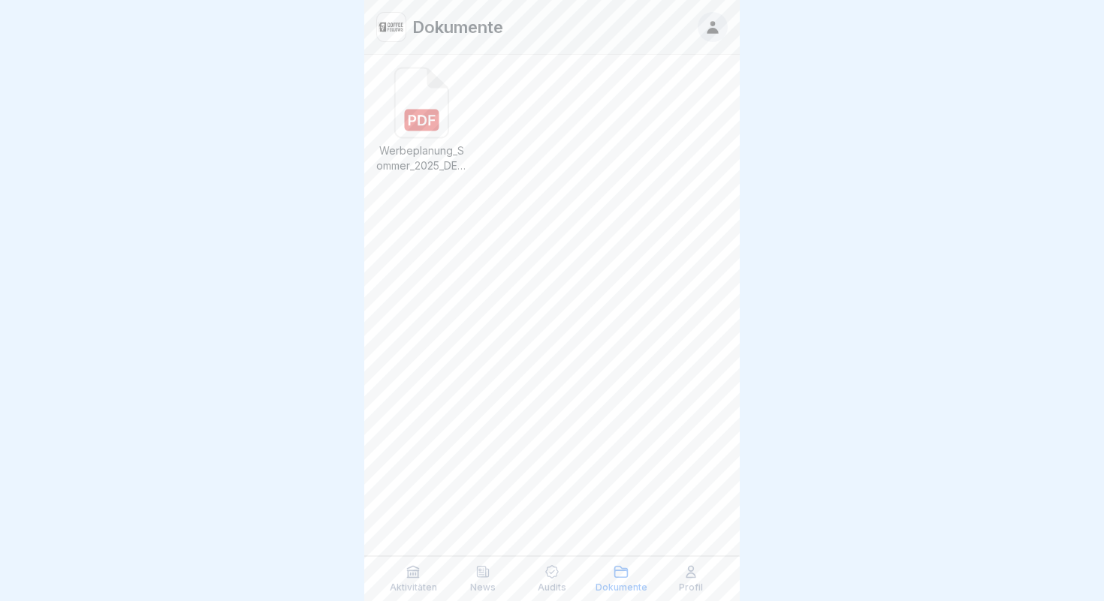
click at [689, 577] on icon at bounding box center [690, 572] width 9 height 11
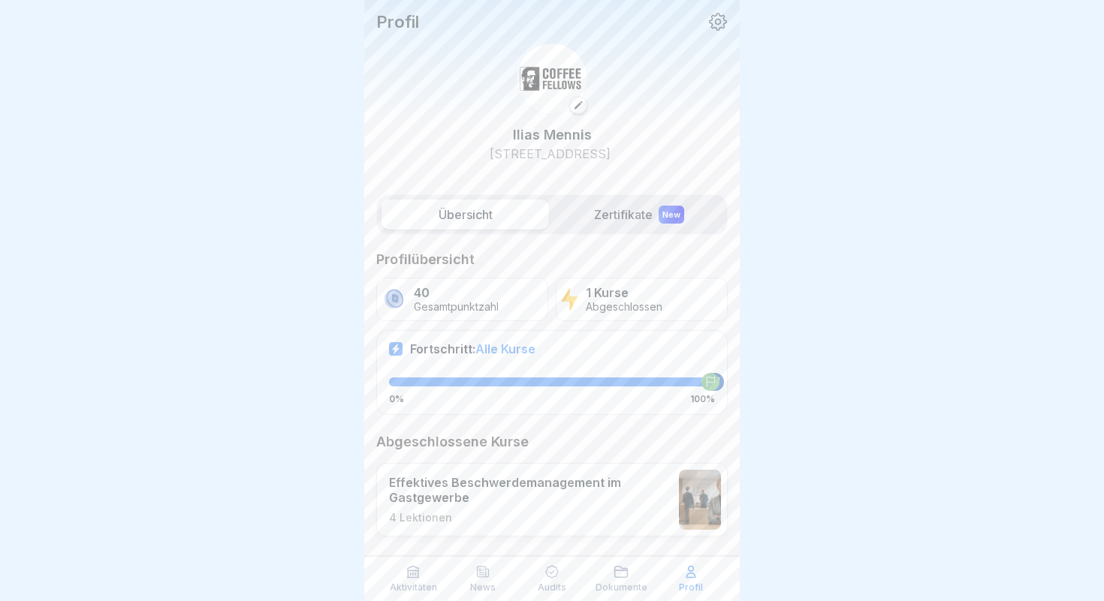
click at [635, 212] on label "Zertifikate New" at bounding box center [638, 215] width 167 height 30
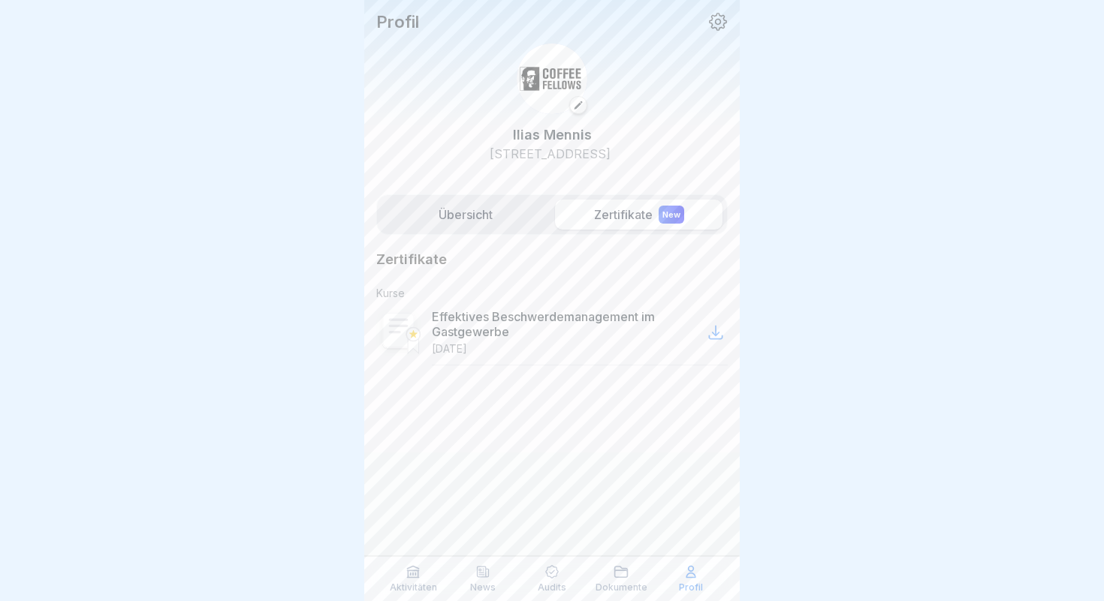
click at [716, 335] on icon at bounding box center [715, 333] width 13 height 13
click at [716, 17] on icon at bounding box center [718, 22] width 20 height 20
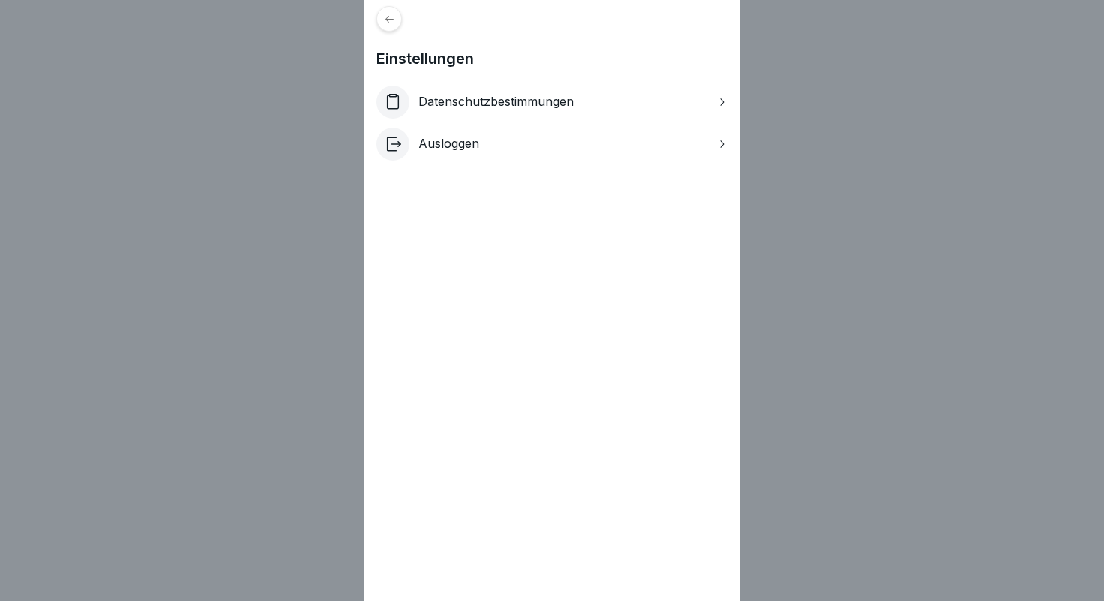
click at [559, 99] on p "Datenschutzbestimmungen" at bounding box center [495, 102] width 155 height 14
click at [851, 202] on div "Einstellungen Datenschutzbestimmungen Ausloggen" at bounding box center [552, 300] width 1104 height 601
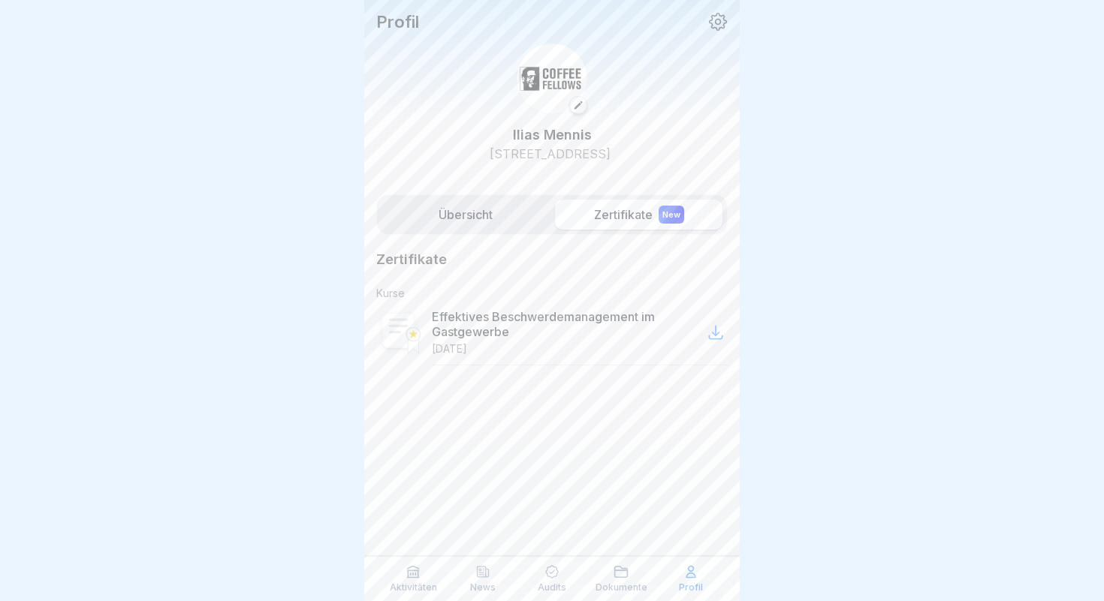
click at [549, 577] on icon at bounding box center [551, 572] width 15 height 15
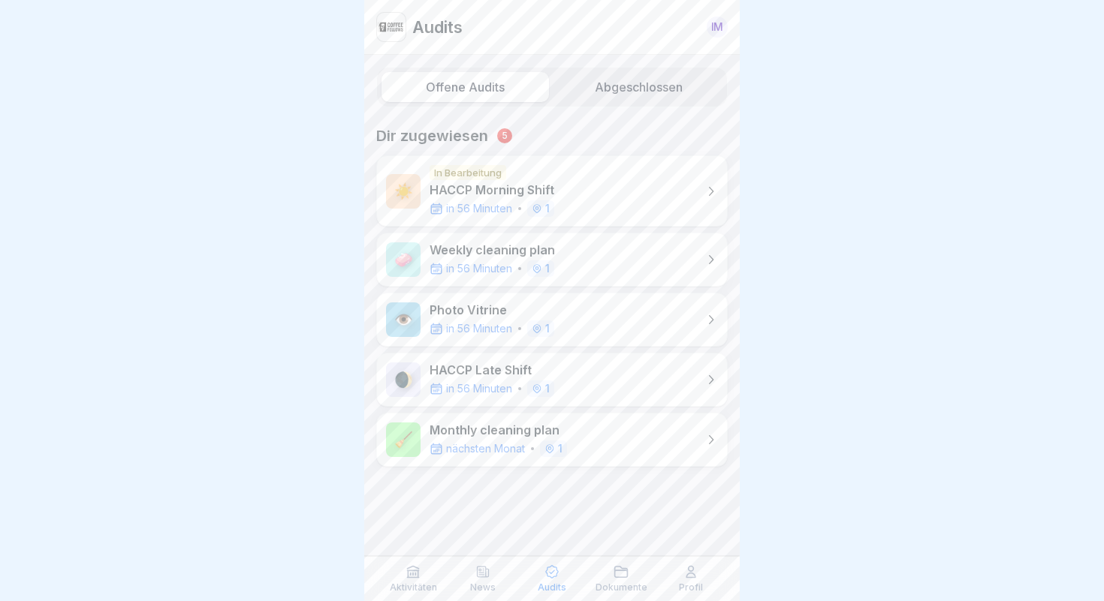
click at [710, 193] on icon at bounding box center [711, 191] width 5 height 9
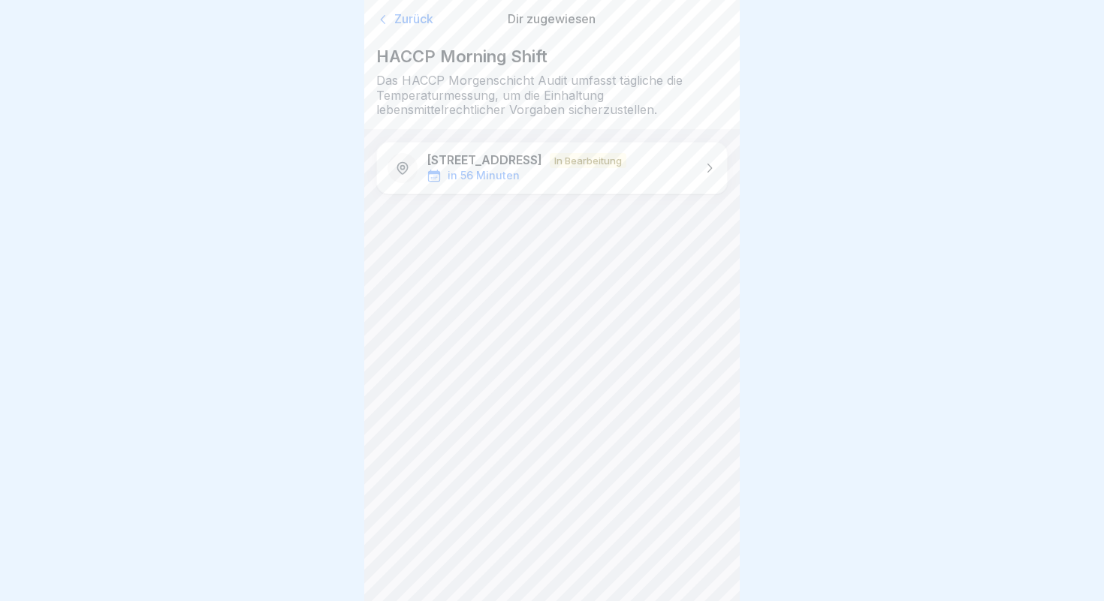
click at [707, 163] on icon at bounding box center [708, 168] width 15 height 15
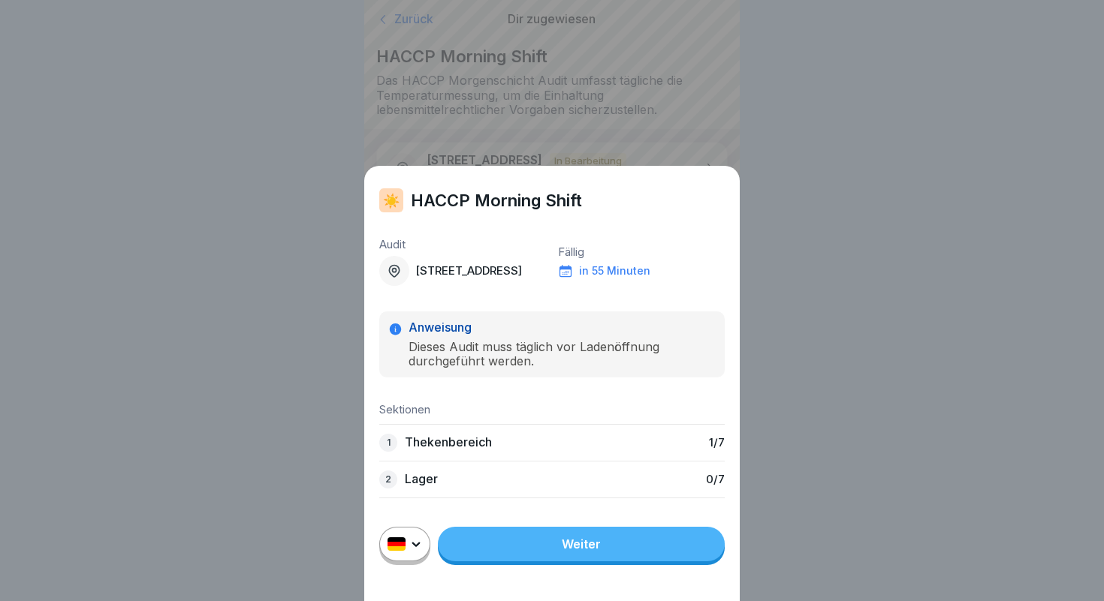
click at [260, 400] on div "☀️ HACCP Morning Shift Audit [STREET_ADDRESS] Fällig in 55 Minuten Anweisung Di…" at bounding box center [552, 300] width 1104 height 601
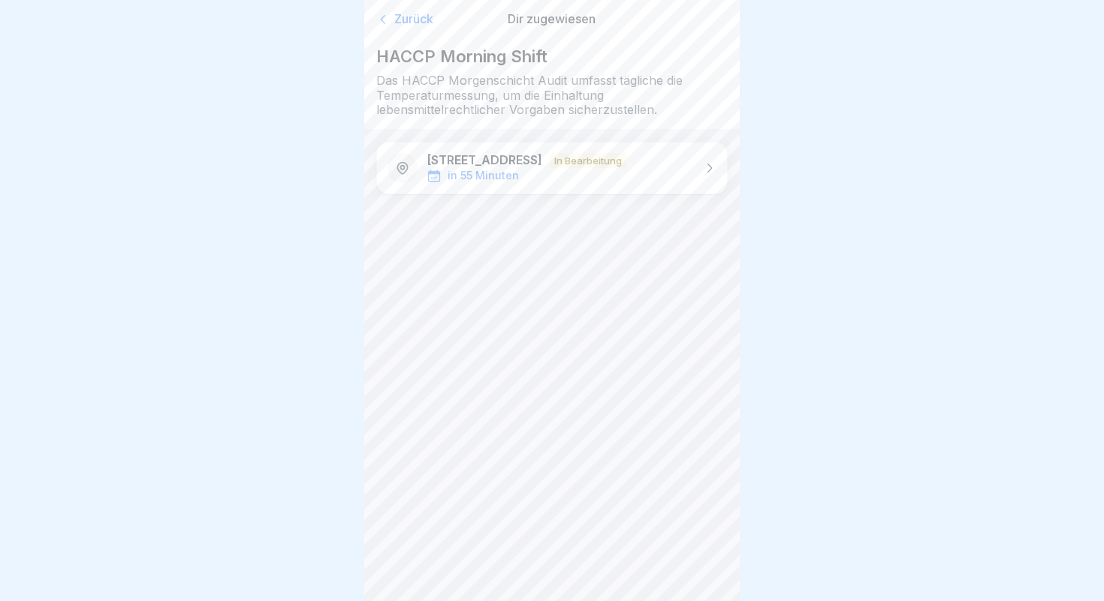
click at [397, 17] on div "Zurück" at bounding box center [432, 19] width 112 height 15
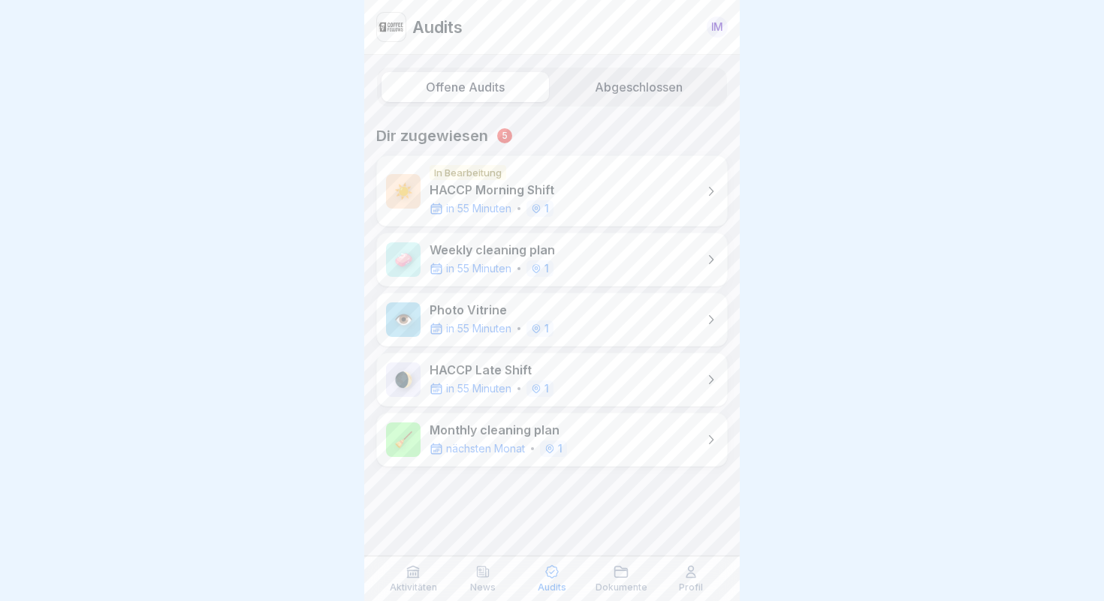
click at [489, 170] on p "In Bearbeitung" at bounding box center [467, 172] width 77 height 15
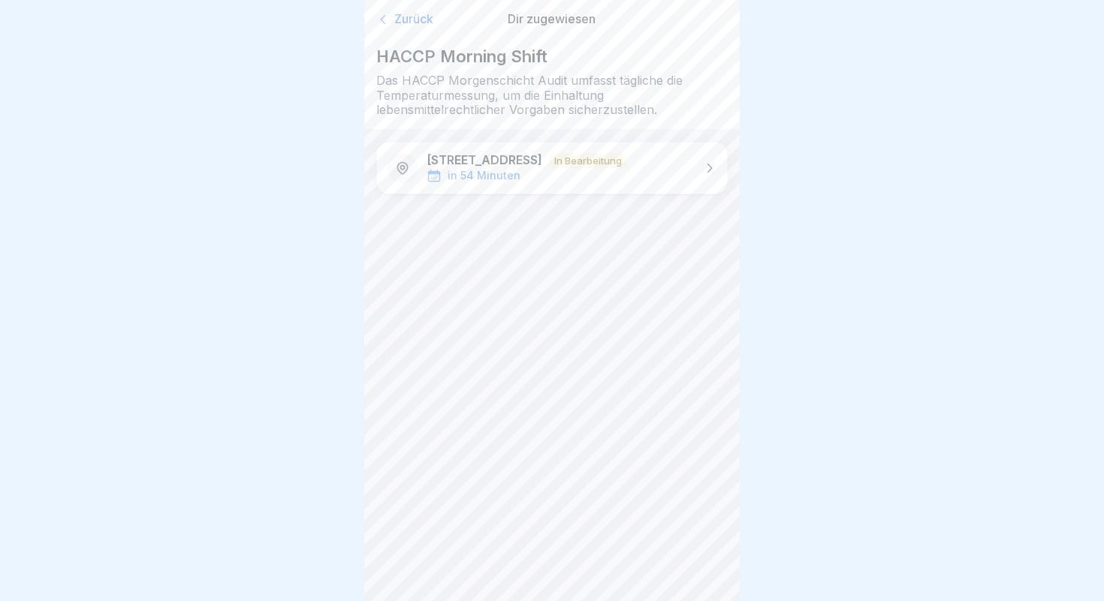
click at [485, 174] on p "in 54 Minuten" at bounding box center [483, 176] width 73 height 13
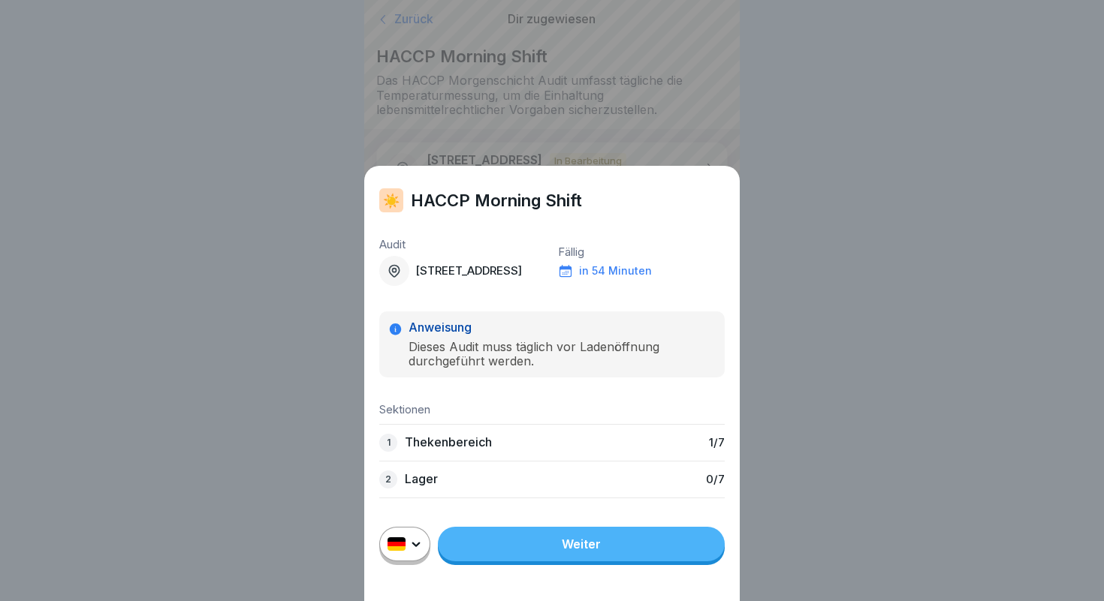
click at [447, 442] on p "Thekenbereich" at bounding box center [448, 442] width 87 height 14
click at [542, 550] on link "Weiter" at bounding box center [581, 544] width 287 height 35
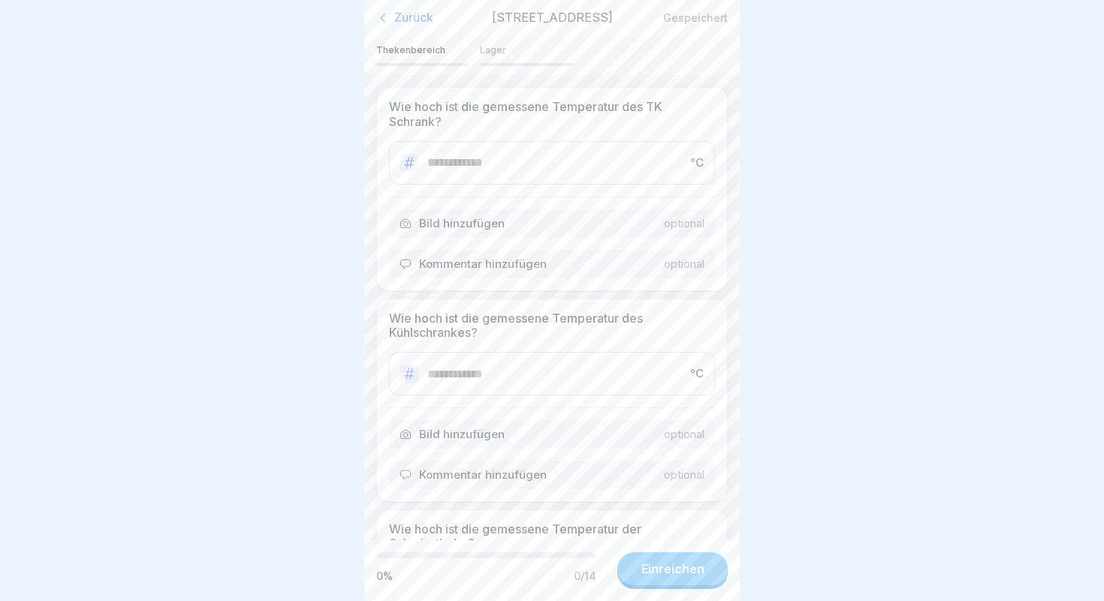
click at [492, 56] on p "Lager" at bounding box center [526, 50] width 92 height 11
click at [411, 56] on p "Thekenbereich" at bounding box center [422, 50] width 92 height 11
click at [490, 56] on p "Lager" at bounding box center [526, 50] width 92 height 11
click at [393, 20] on div "Zurück" at bounding box center [430, 18] width 108 height 15
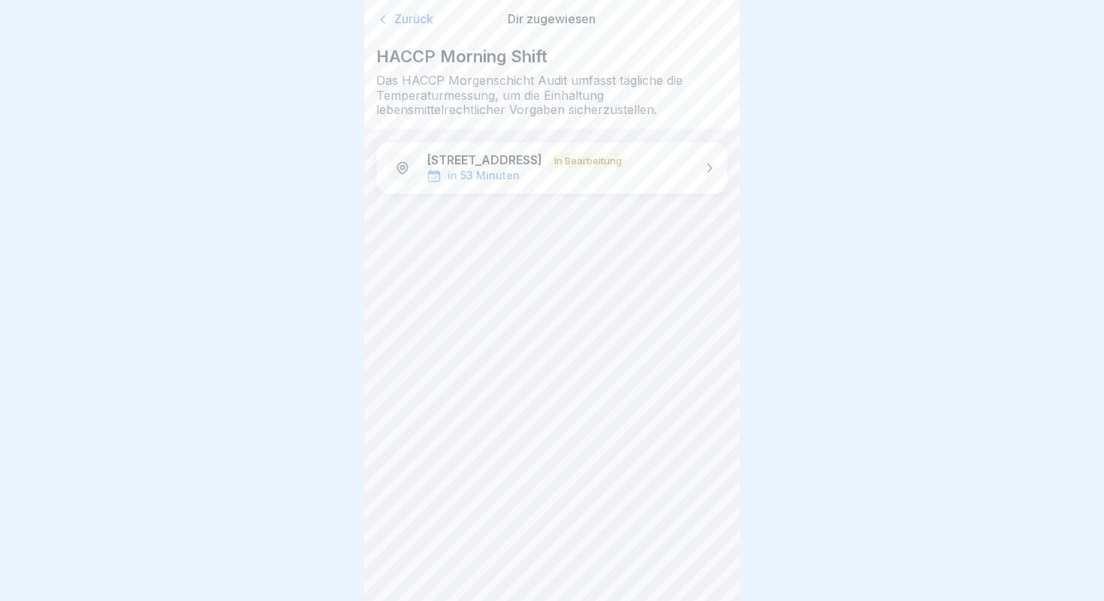
click at [402, 173] on icon at bounding box center [402, 168] width 15 height 15
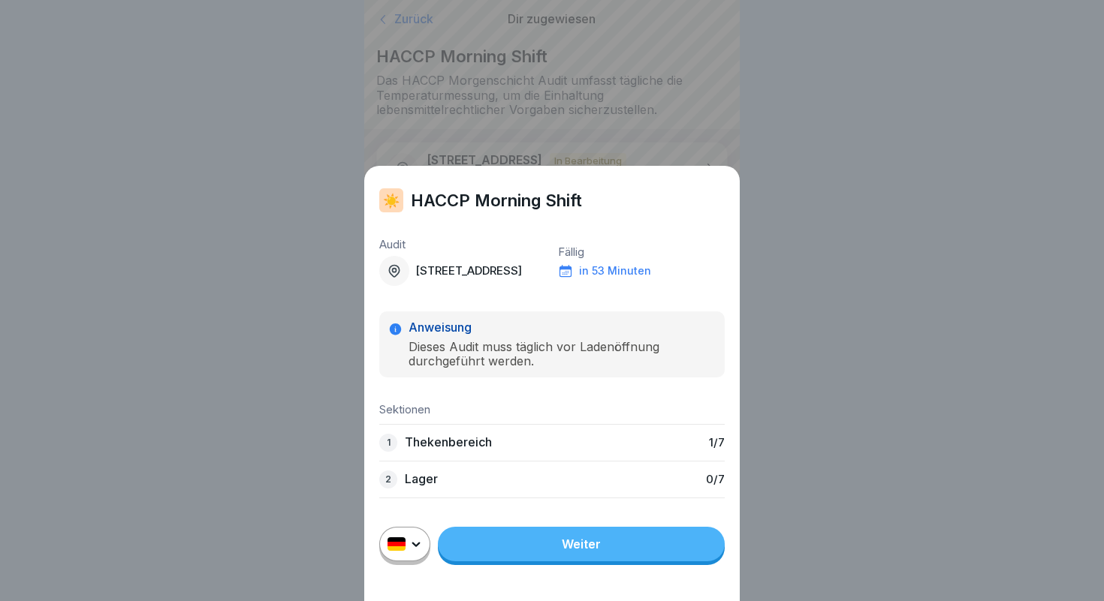
click at [402, 23] on div "☀️ HACCP Morning Shift Audit [STREET_ADDRESS] Fällig in 53 Minuten Anweisung Di…" at bounding box center [551, 300] width 375 height 601
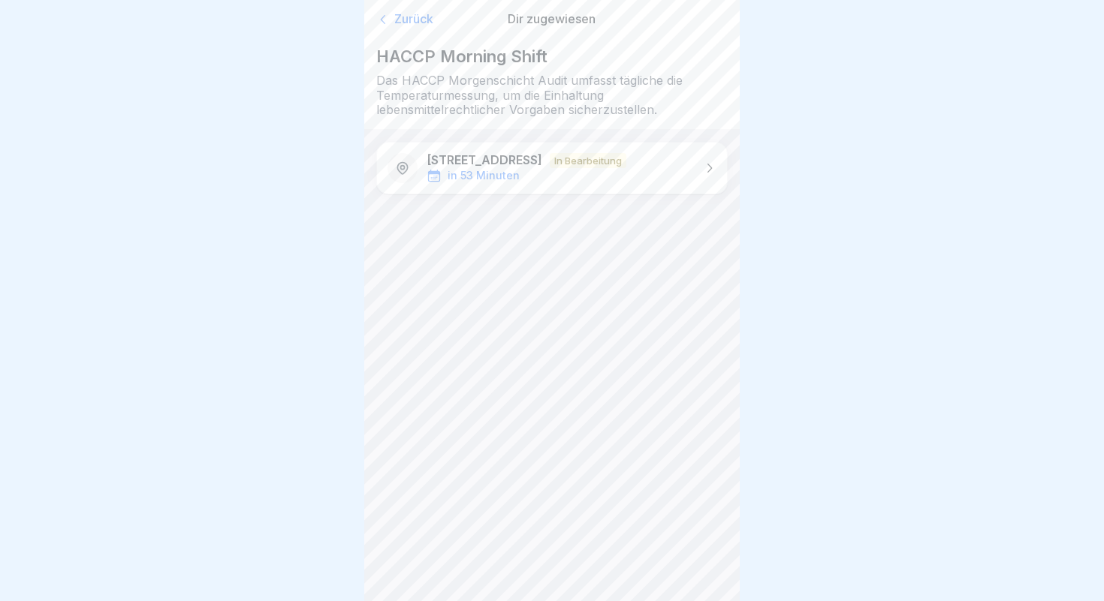
click at [402, 22] on div "Zurück" at bounding box center [432, 19] width 112 height 15
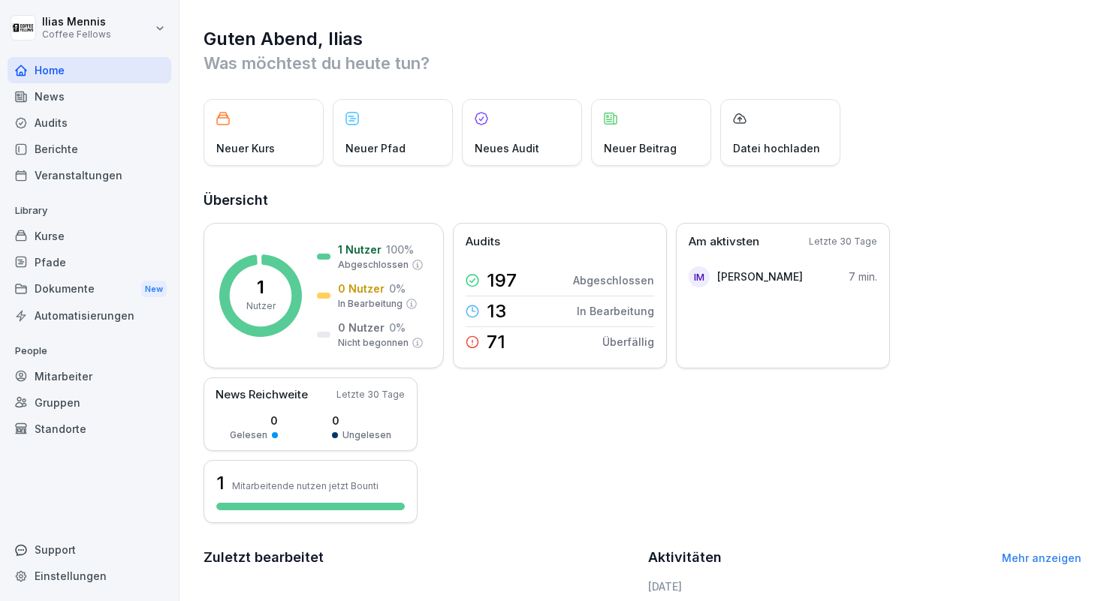
click at [44, 119] on div "Audits" at bounding box center [90, 123] width 164 height 26
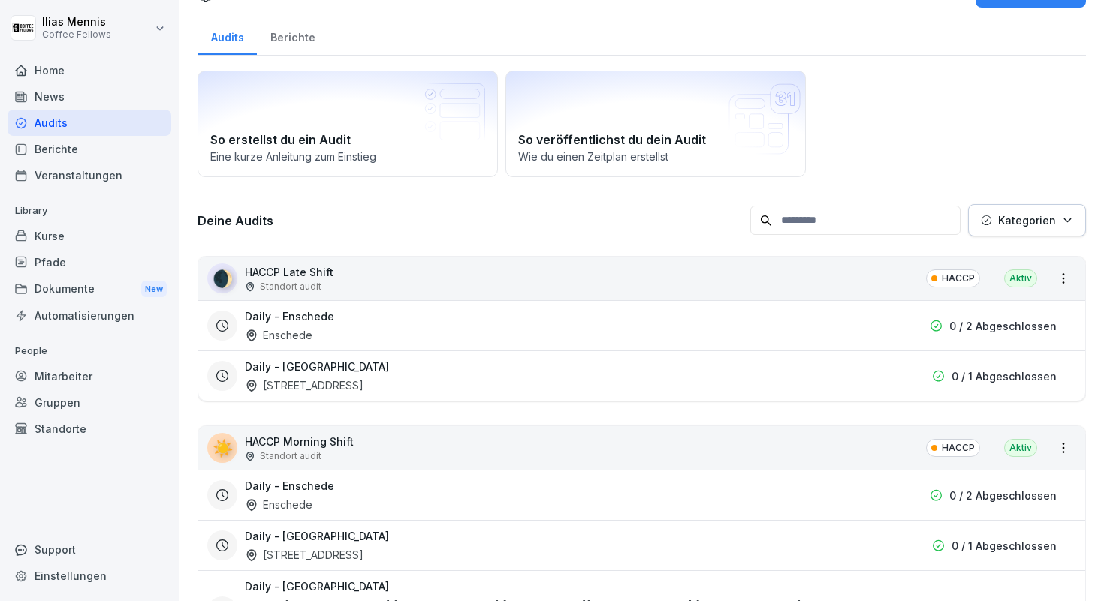
scroll to position [45, 0]
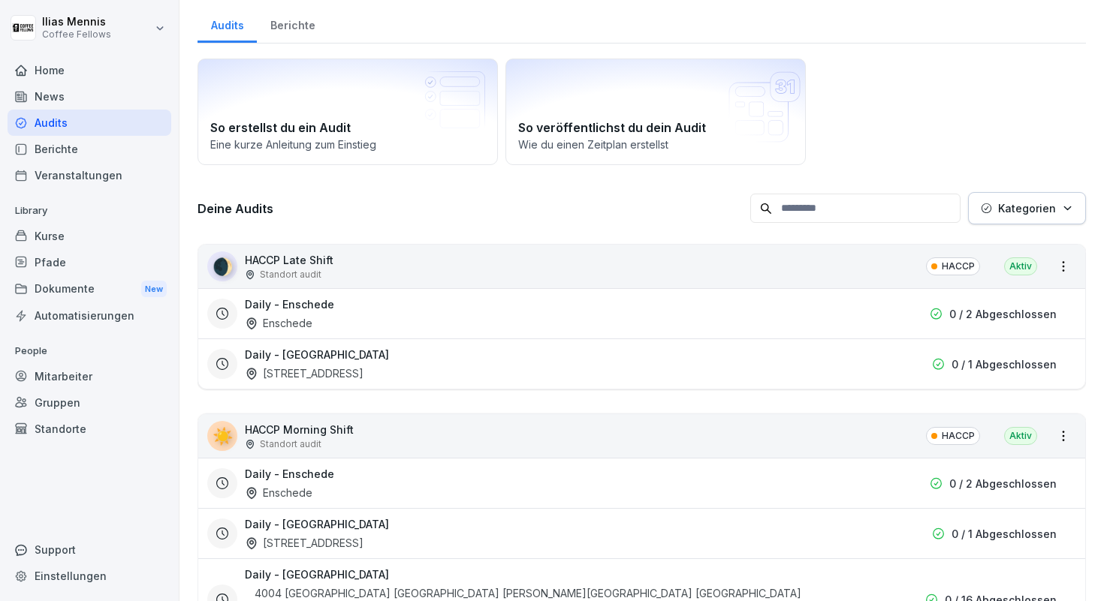
click at [276, 299] on h3 "Daily - Enschede" at bounding box center [289, 305] width 89 height 16
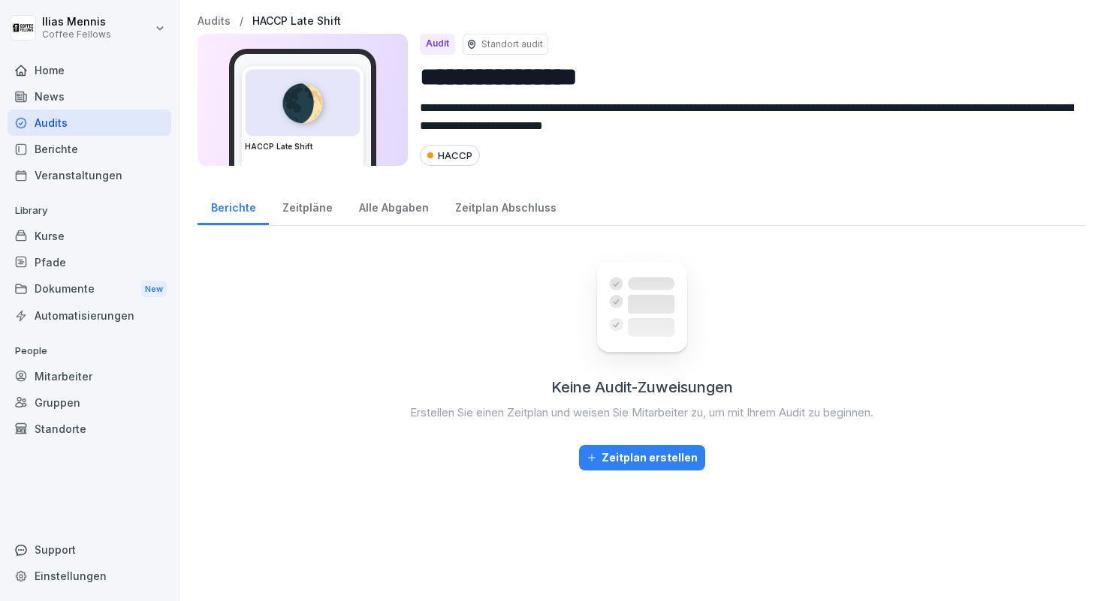
click at [632, 462] on div "Zeitplan erstellen" at bounding box center [641, 458] width 111 height 17
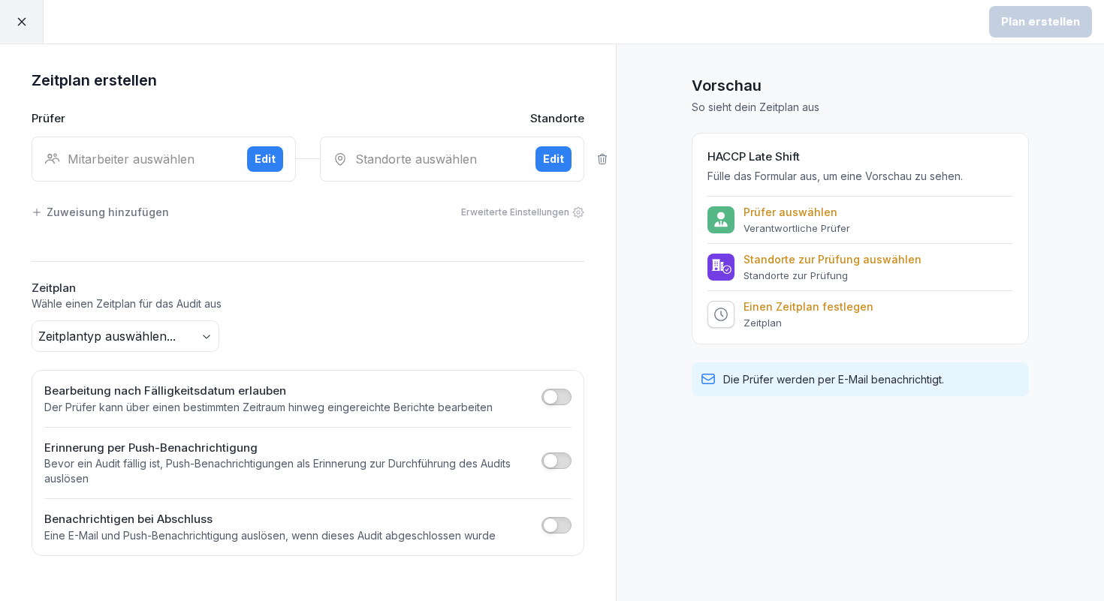
click at [263, 155] on div "Edit" at bounding box center [264, 159] width 21 height 17
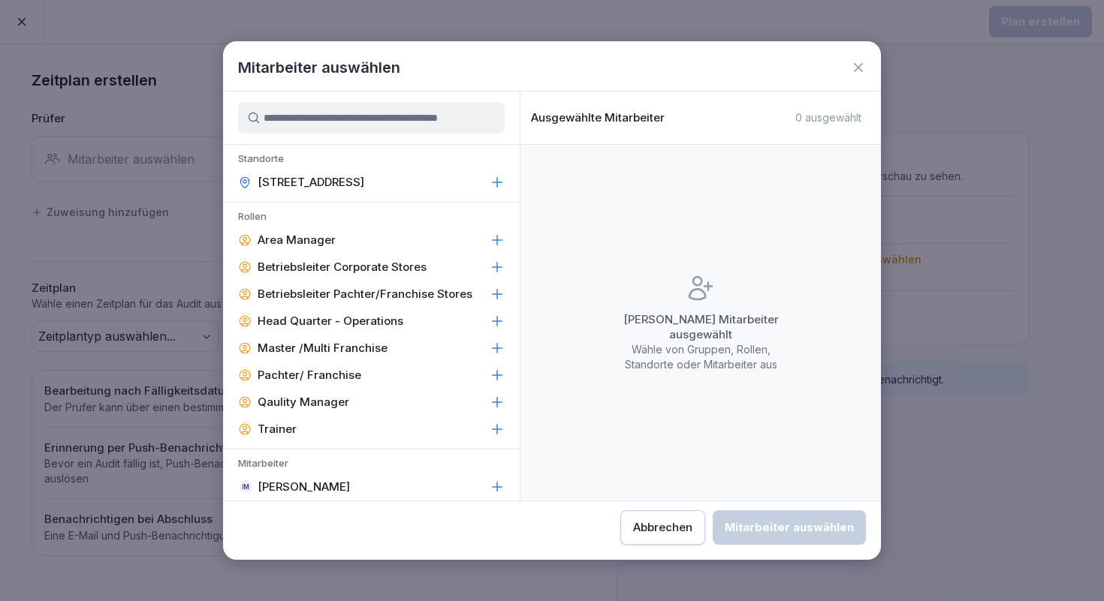
click at [661, 535] on div "Abbrechen" at bounding box center [662, 527] width 59 height 17
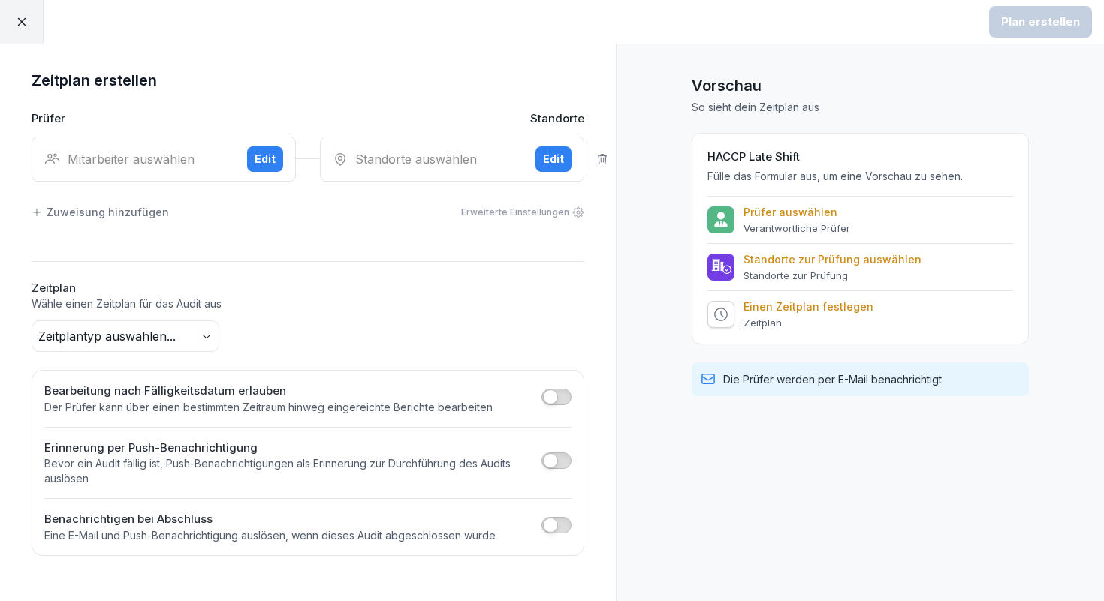
click at [23, 19] on icon at bounding box center [22, 22] width 14 height 14
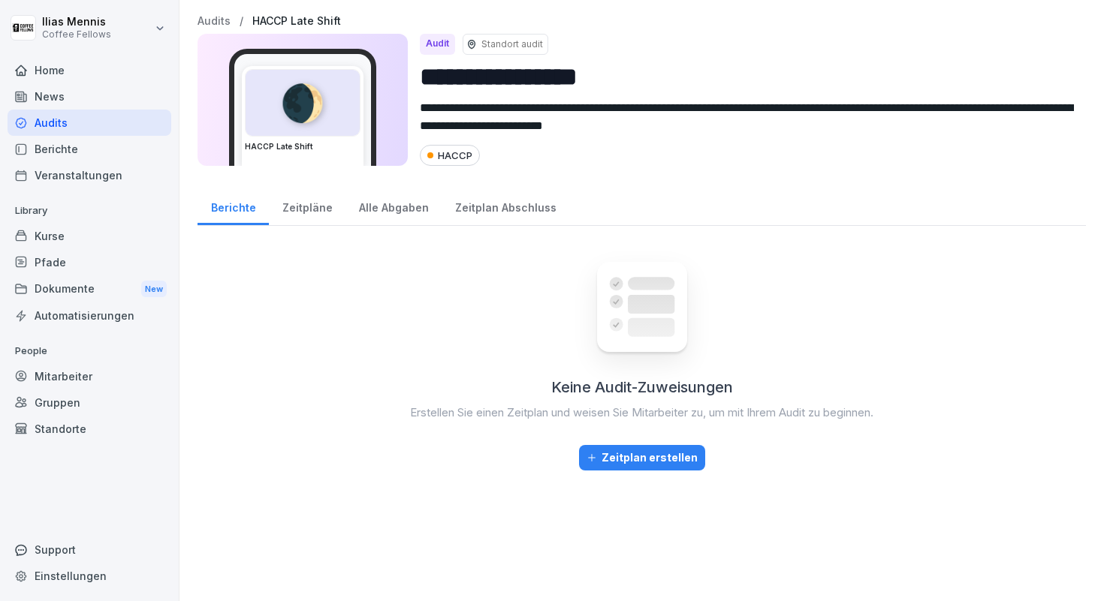
click at [300, 209] on div "Zeitpläne" at bounding box center [307, 206] width 77 height 38
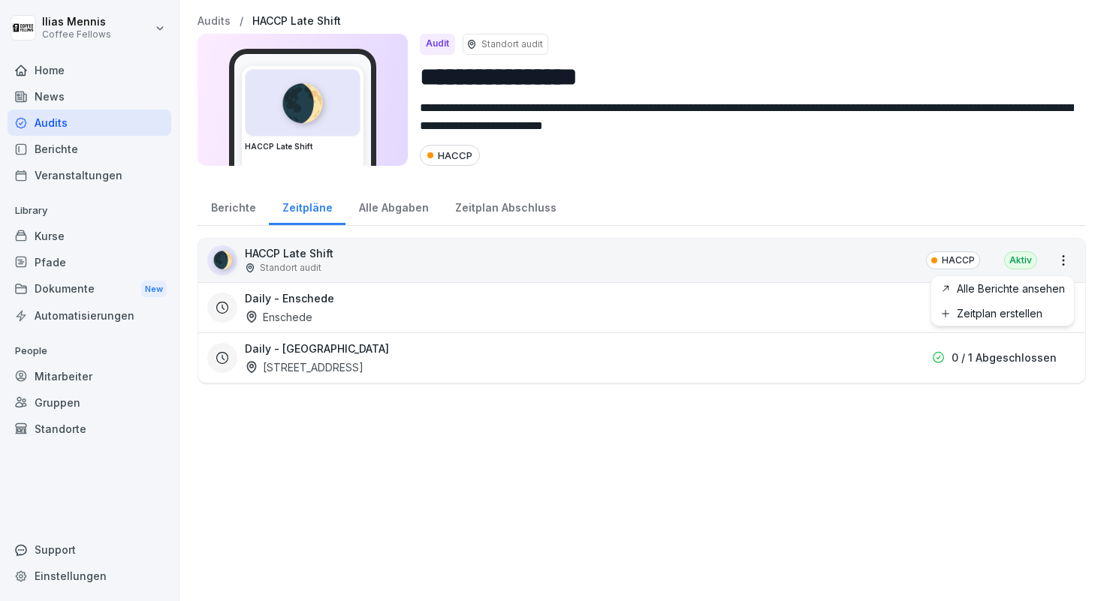
click at [1058, 260] on html "**********" at bounding box center [552, 300] width 1104 height 601
click at [1061, 260] on html "**********" at bounding box center [552, 300] width 1104 height 601
click at [965, 257] on p "HACCP" at bounding box center [957, 261] width 33 height 14
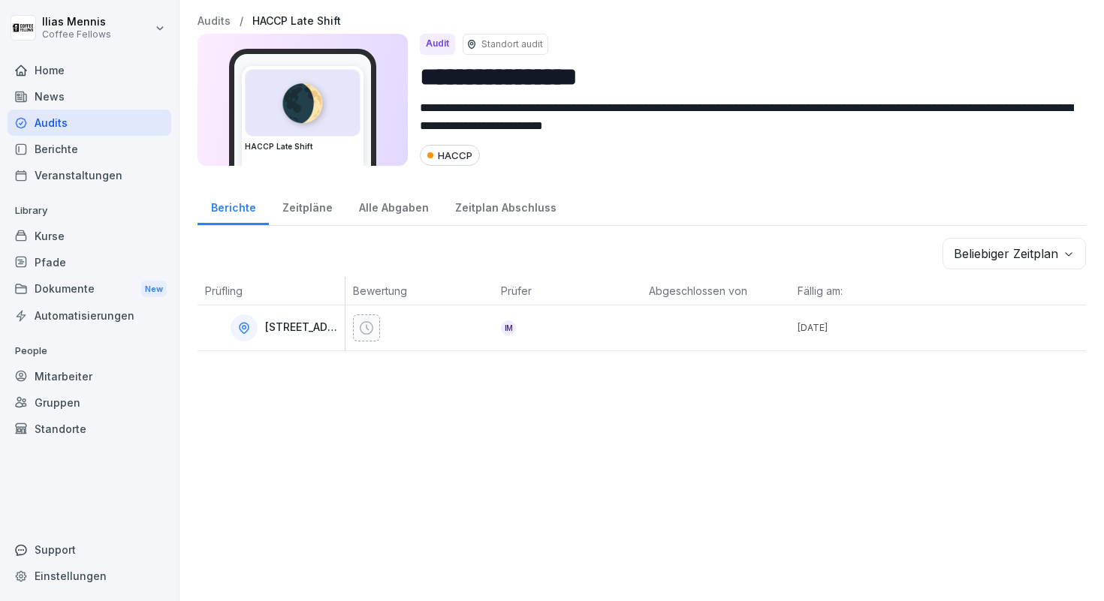
click at [1021, 251] on body "**********" at bounding box center [552, 300] width 1104 height 601
click at [47, 119] on div "Audits" at bounding box center [90, 123] width 164 height 26
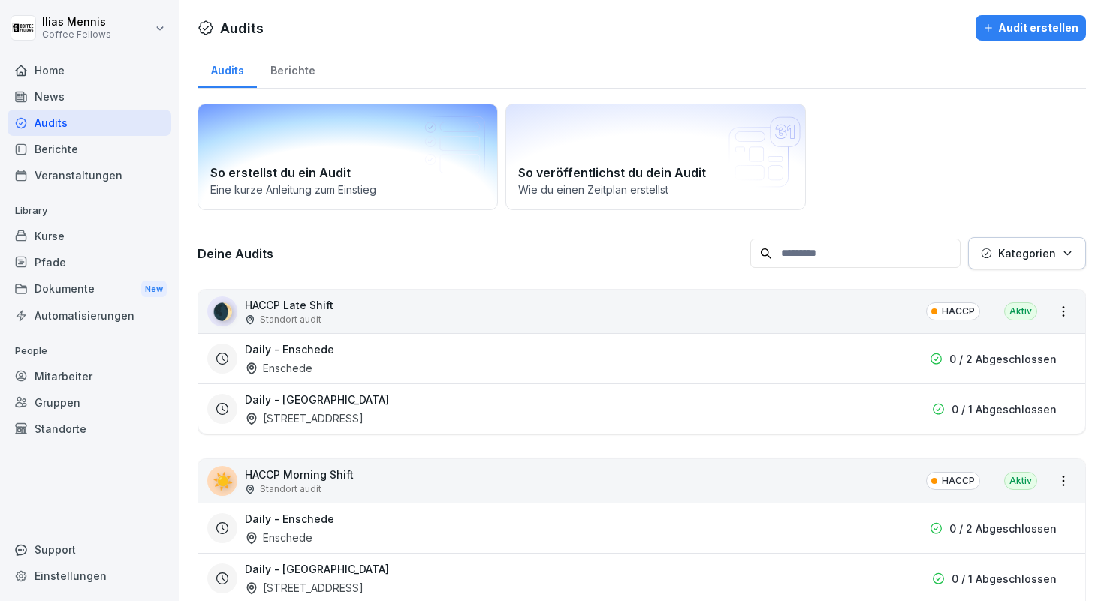
click at [297, 177] on h2 "So erstellst du ein Audit" at bounding box center [347, 173] width 275 height 18
